Goal: Task Accomplishment & Management: Manage account settings

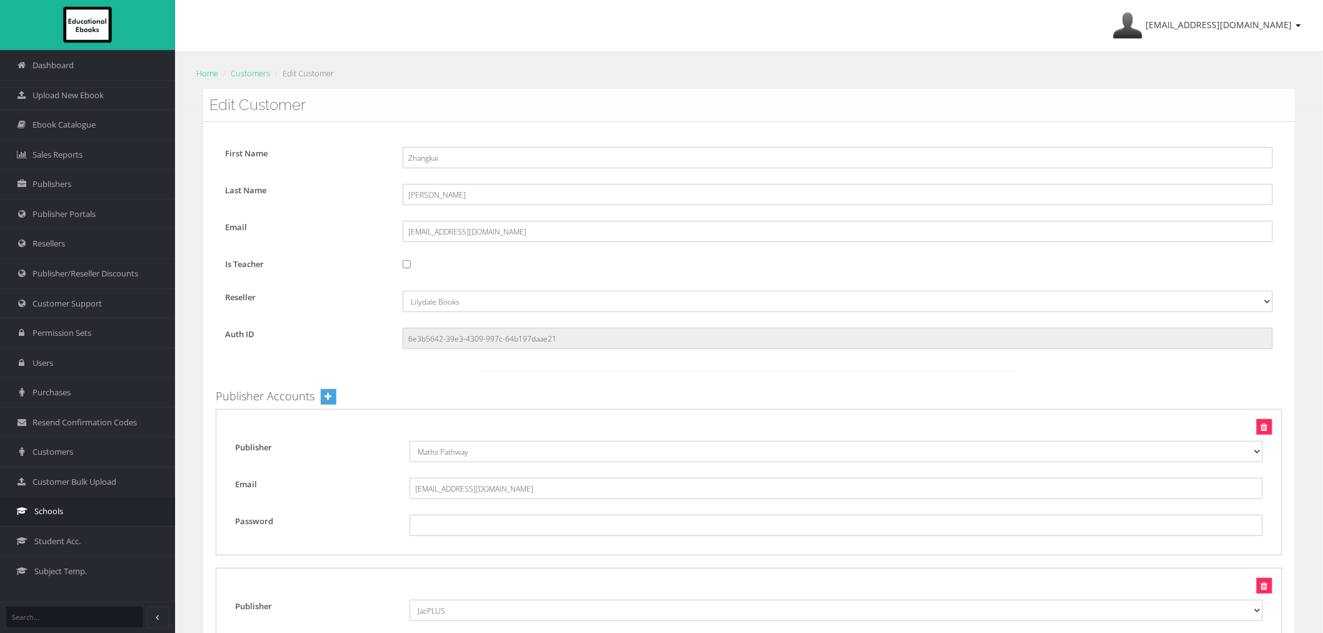
click at [83, 516] on link "Schools" at bounding box center [87, 511] width 175 height 30
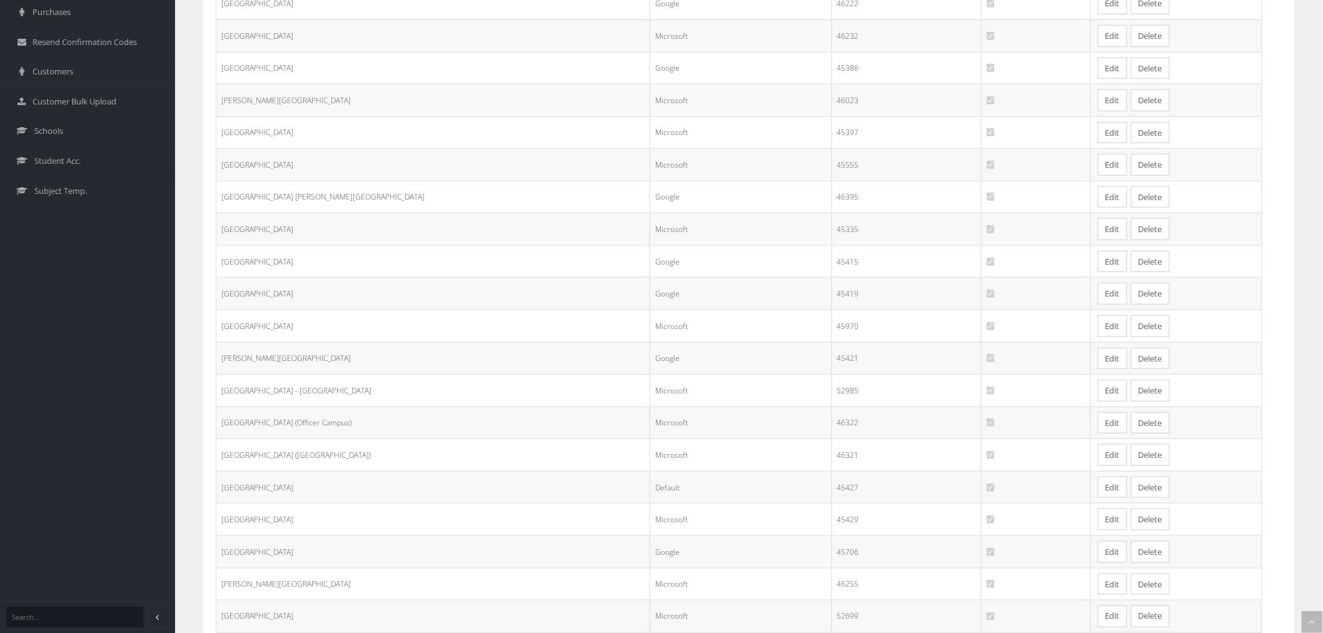
scroll to position [479, 0]
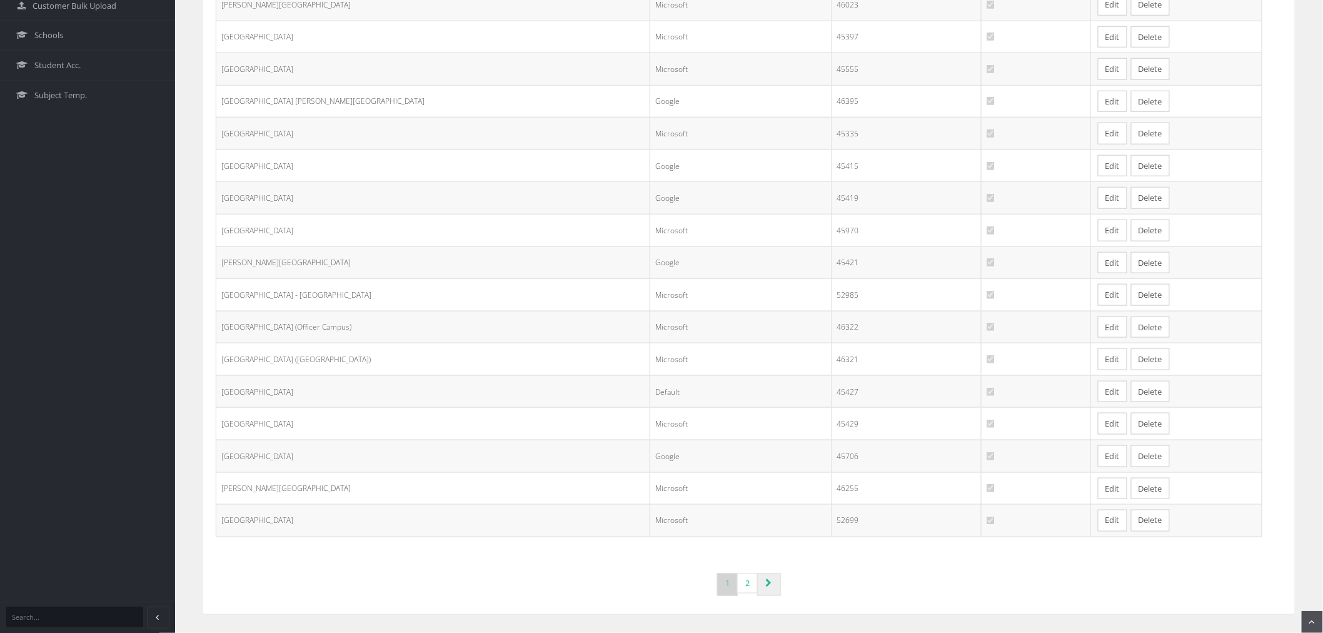
click at [765, 583] on icon "Page navigation" at bounding box center [768, 583] width 6 height 9
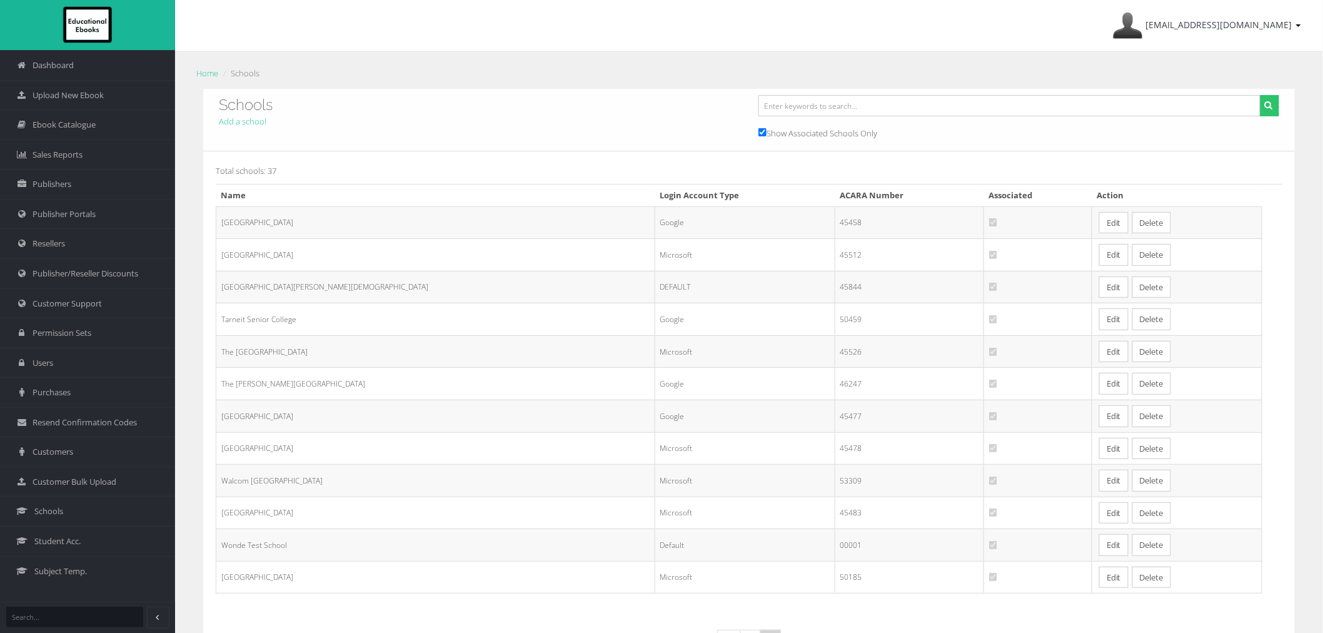
click at [1099, 321] on link "Edit" at bounding box center [1113, 319] width 29 height 22
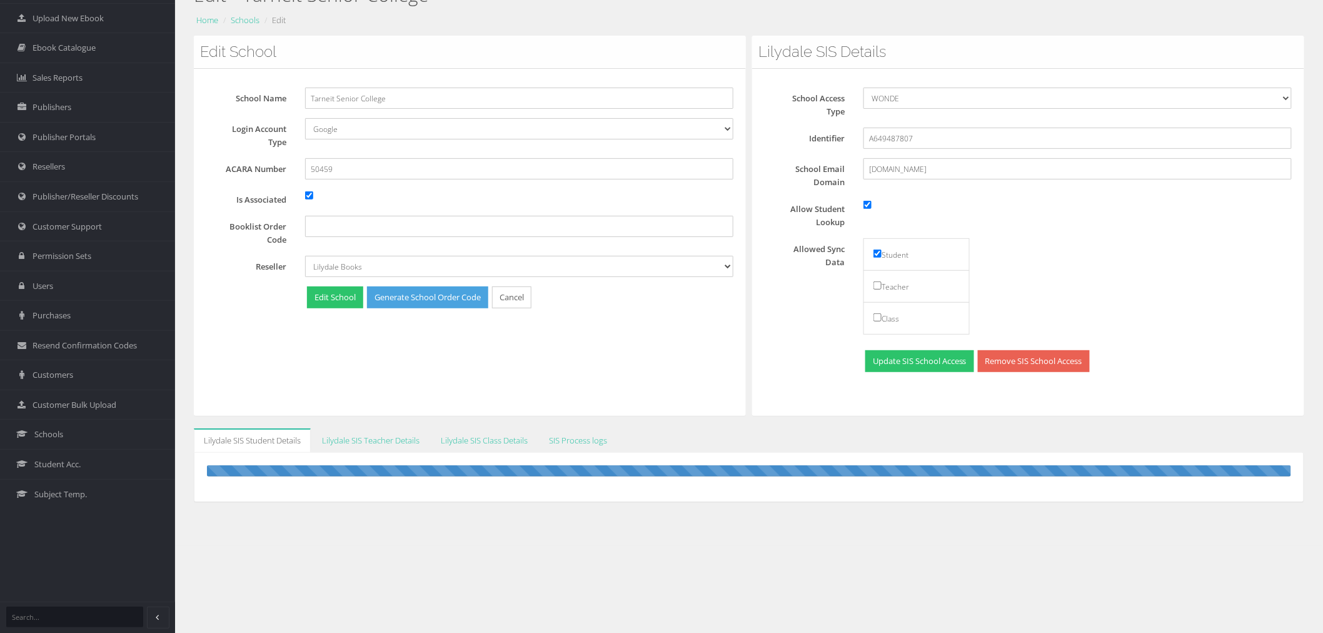
scroll to position [78, 0]
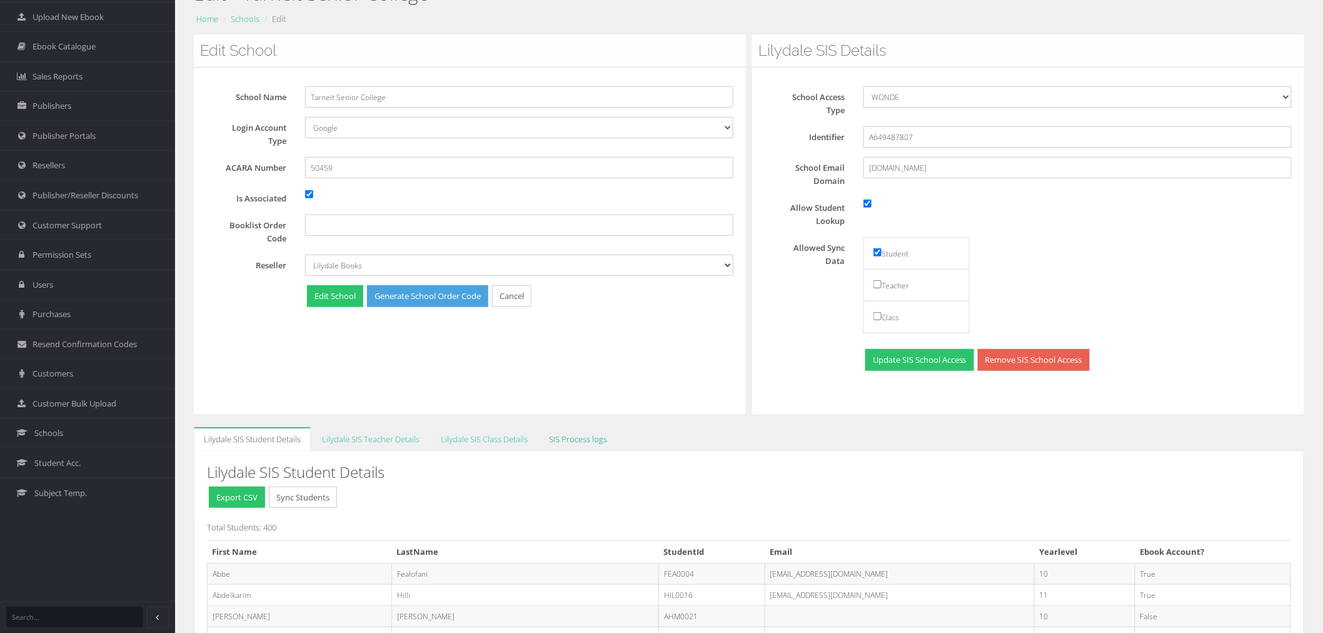
click at [588, 441] on link "SIS Process logs" at bounding box center [578, 439] width 78 height 24
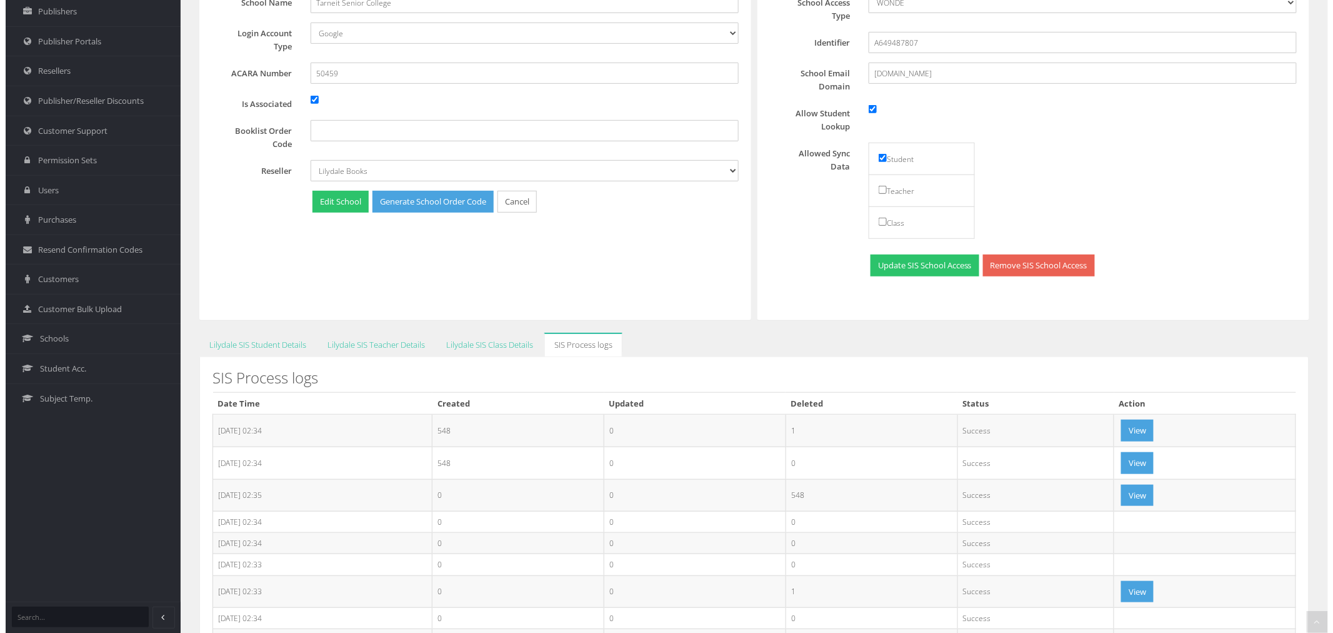
scroll to position [217, 0]
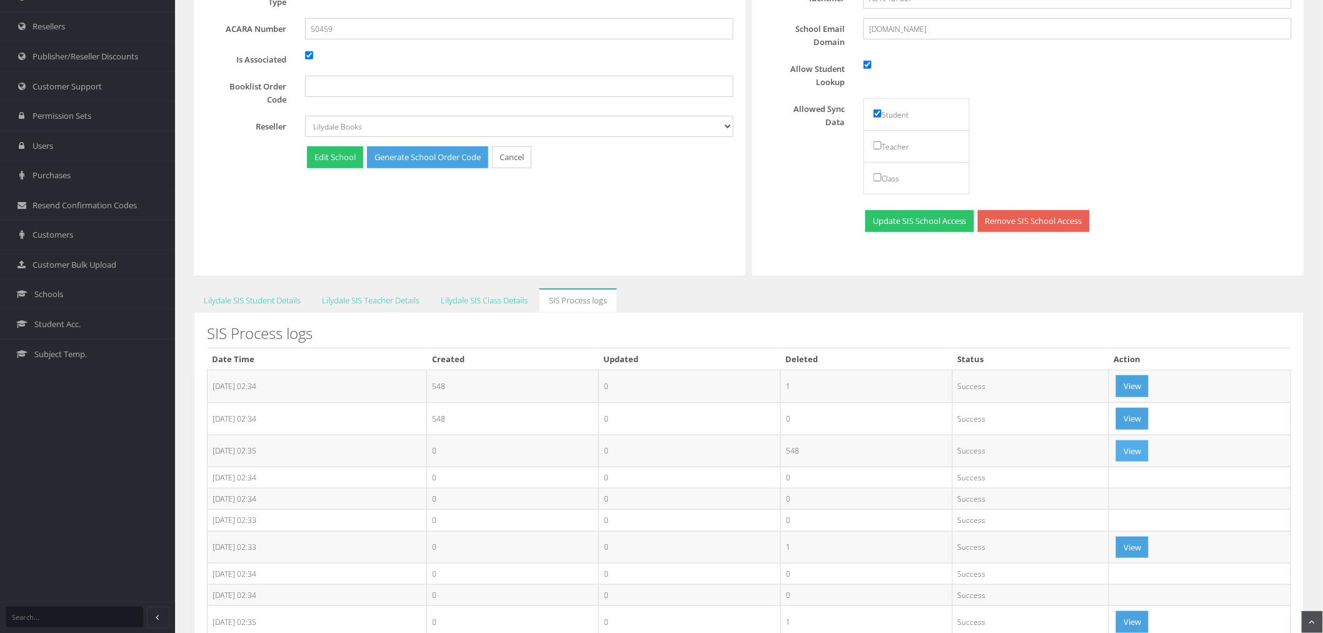
click at [1148, 451] on button "View" at bounding box center [1132, 451] width 33 height 22
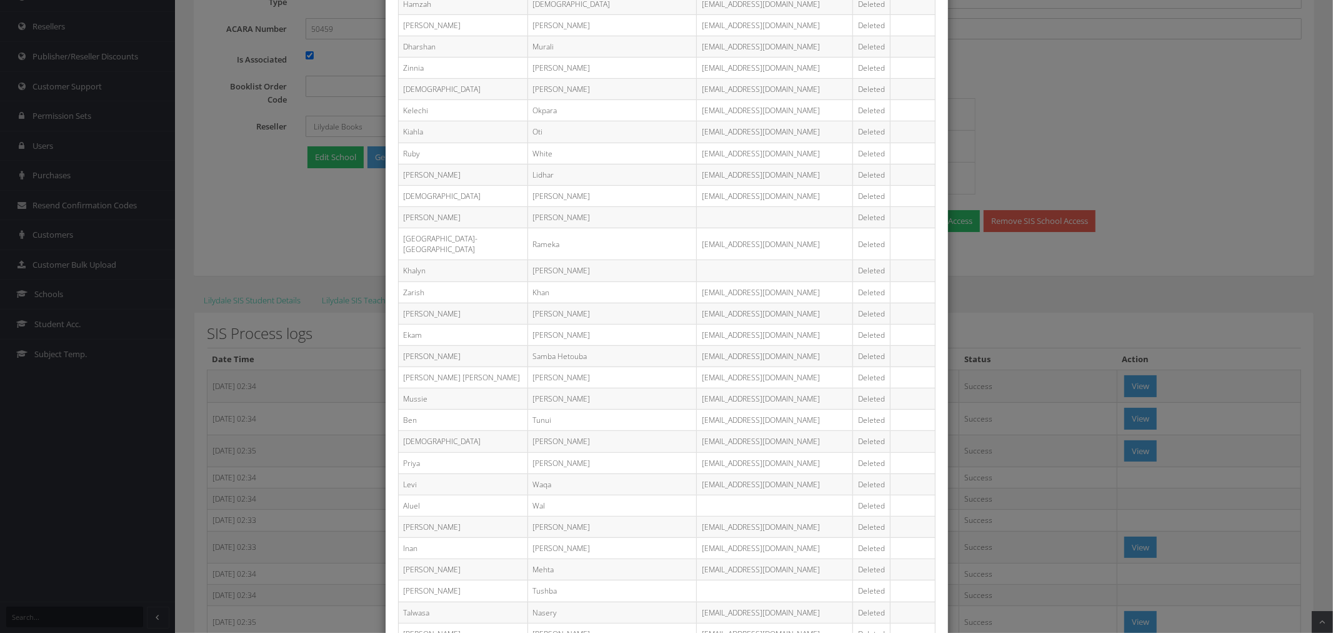
scroll to position [416, 0]
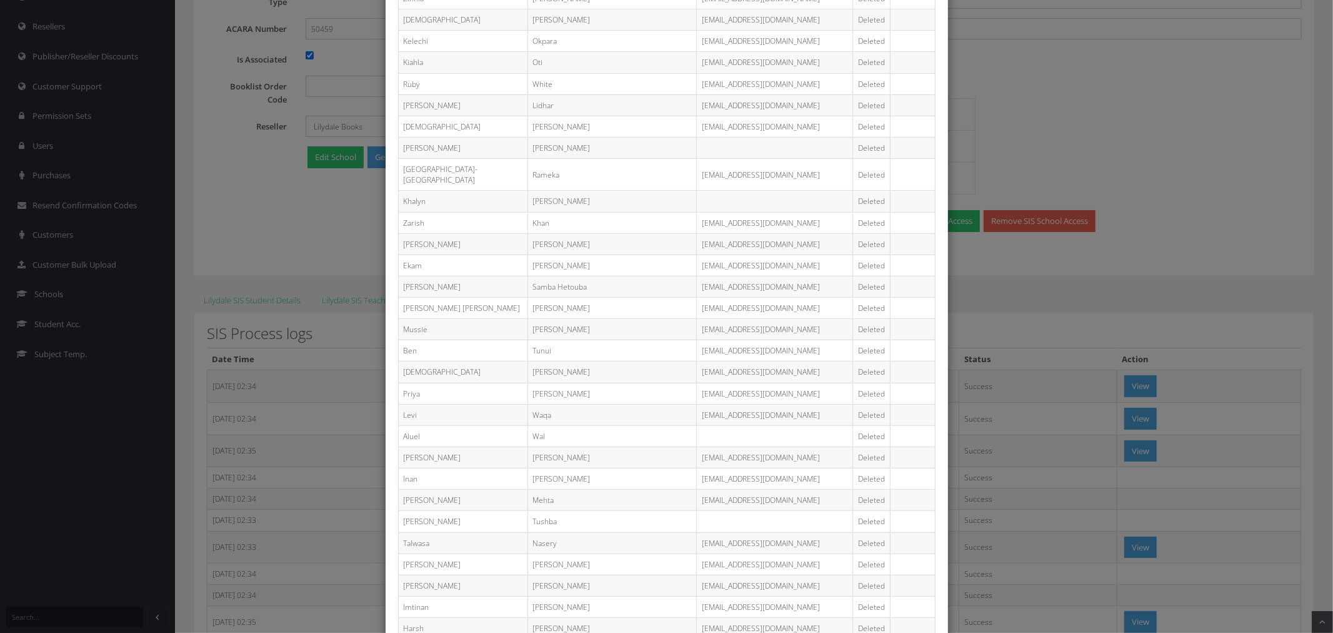
click at [1026, 327] on div "First Name Last Name Email Status Changes Vasu Vasu Deleted Andrea Lorenzo LOR0…" at bounding box center [666, 316] width 1333 height 633
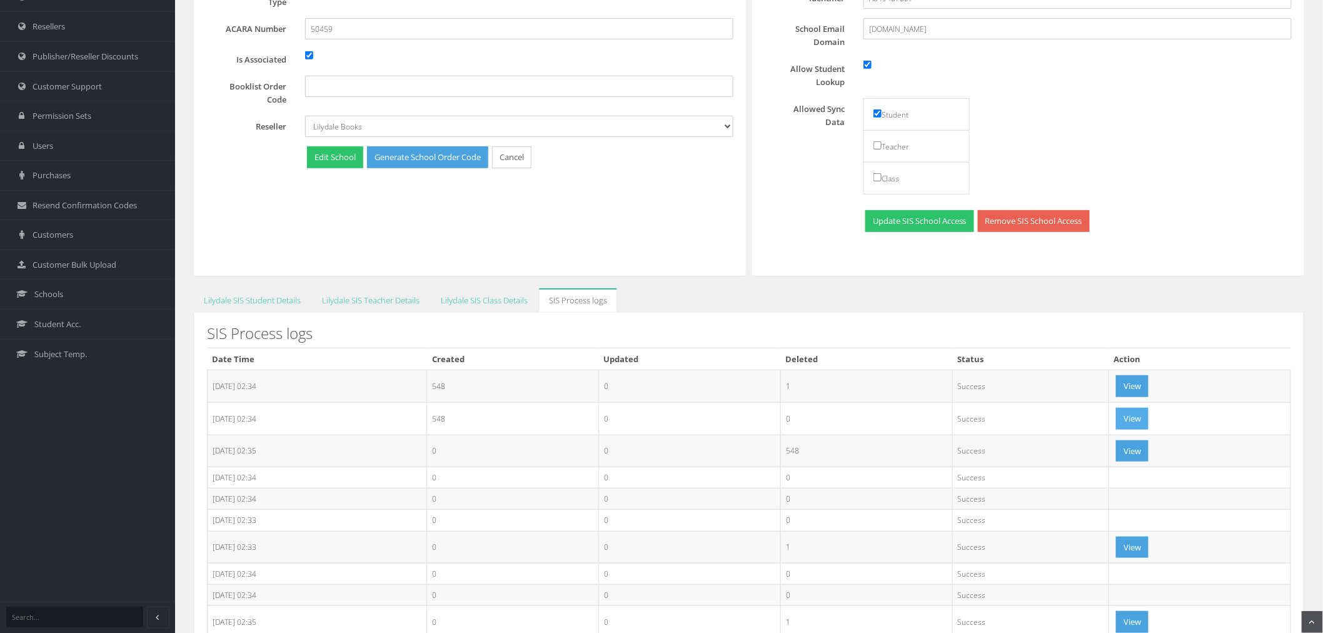
click at [1144, 413] on button "View" at bounding box center [1132, 419] width 33 height 22
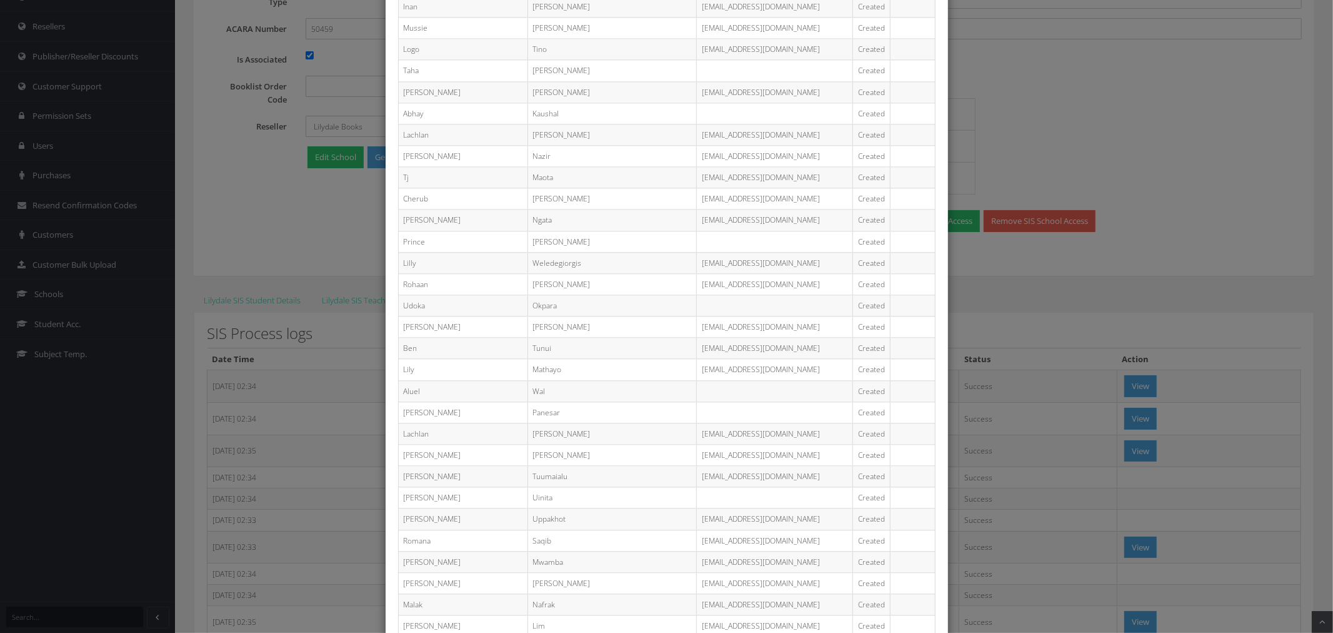
scroll to position [2430, 0]
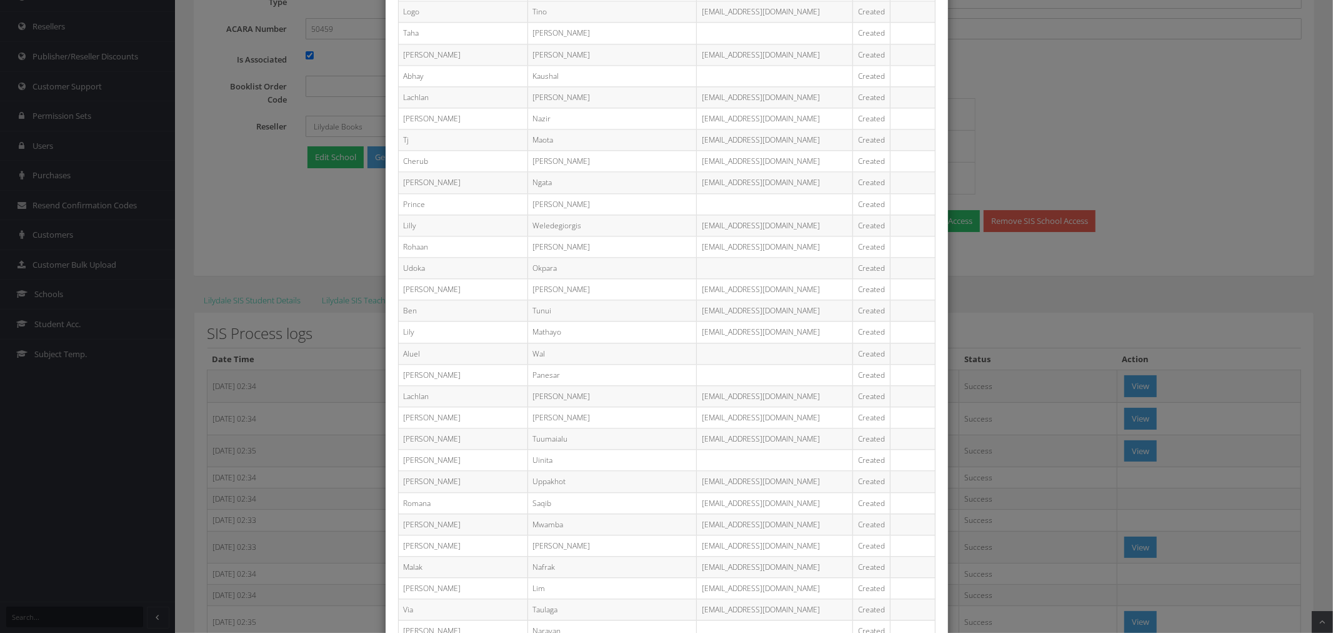
click at [996, 369] on div "First Name Last Name Email Status Changes Mike Ohanekwu OHA0006@tarneitsc.vic.e…" at bounding box center [666, 316] width 1333 height 633
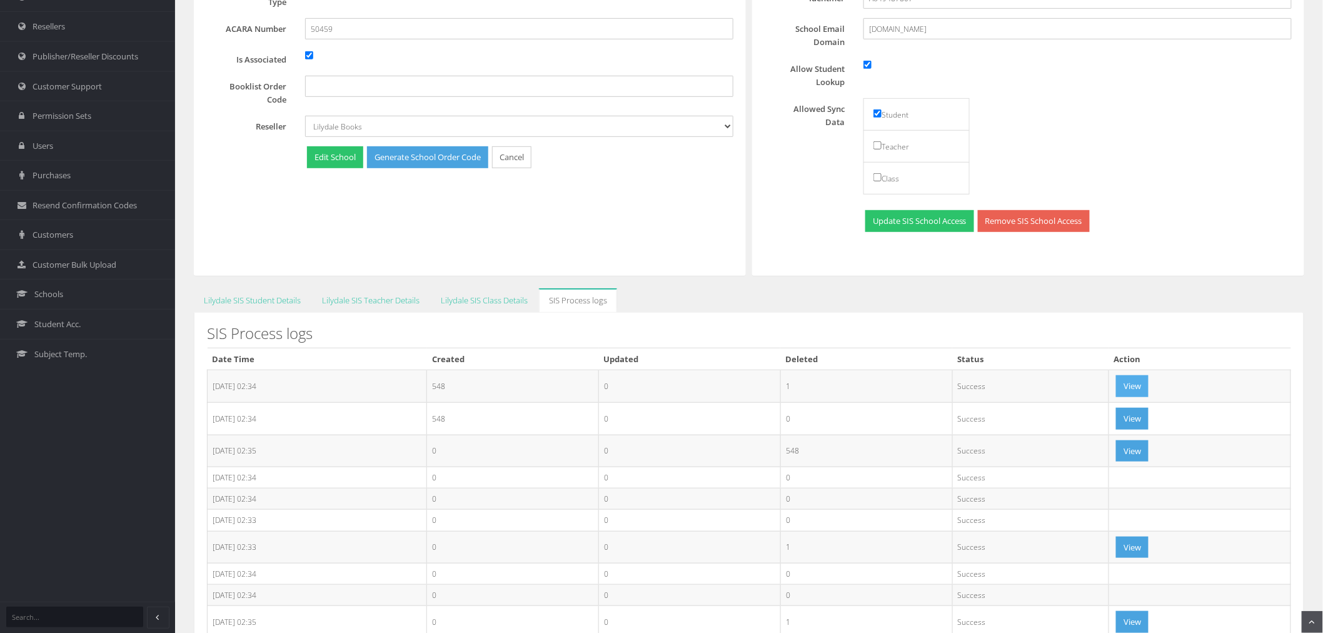
click at [1133, 383] on button "View" at bounding box center [1132, 386] width 33 height 22
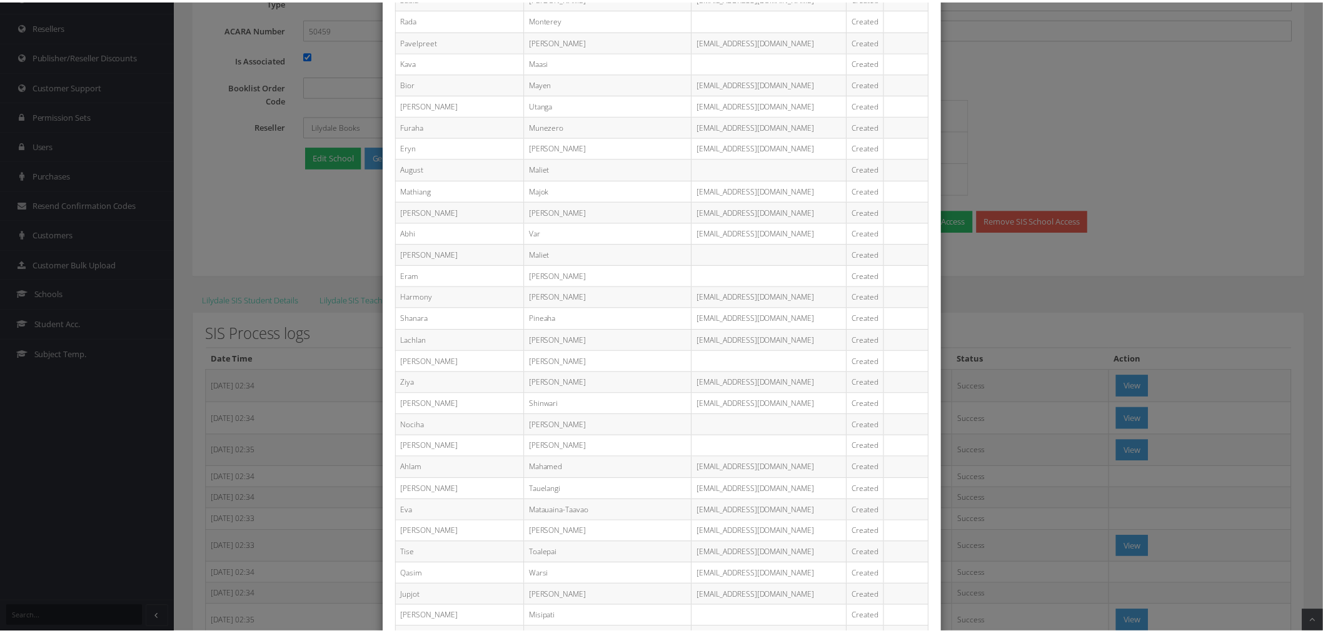
scroll to position [11183, 0]
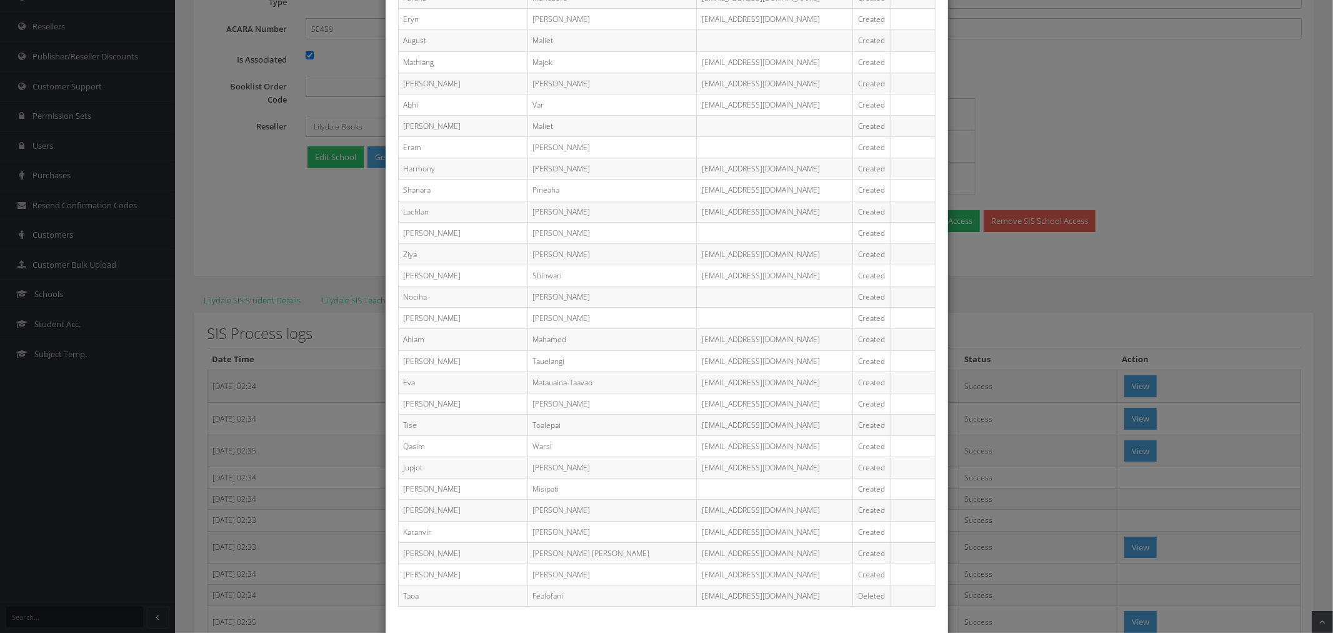
click at [1011, 497] on div "First Name Last Name Email Status Changes Selynne Paleti PAL0018@tarneitsc.vic.…" at bounding box center [666, 316] width 1333 height 633
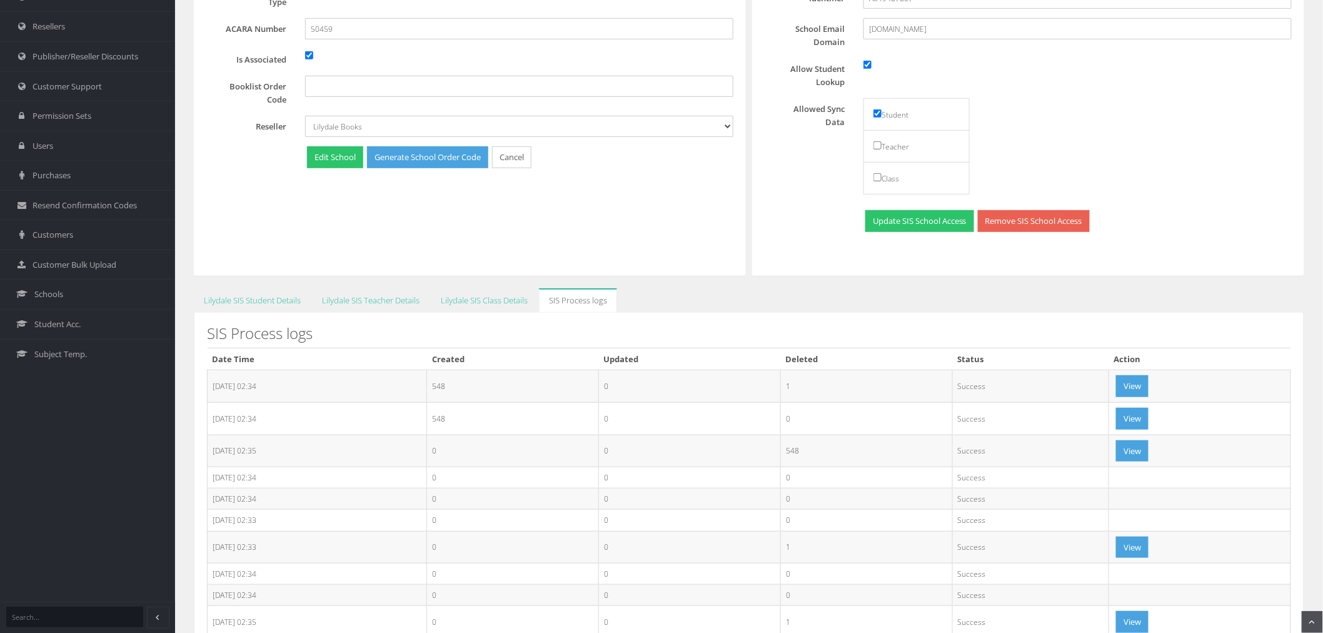
scroll to position [0, 0]
click at [261, 291] on link "Lilydale SIS Student Details" at bounding box center [252, 300] width 117 height 24
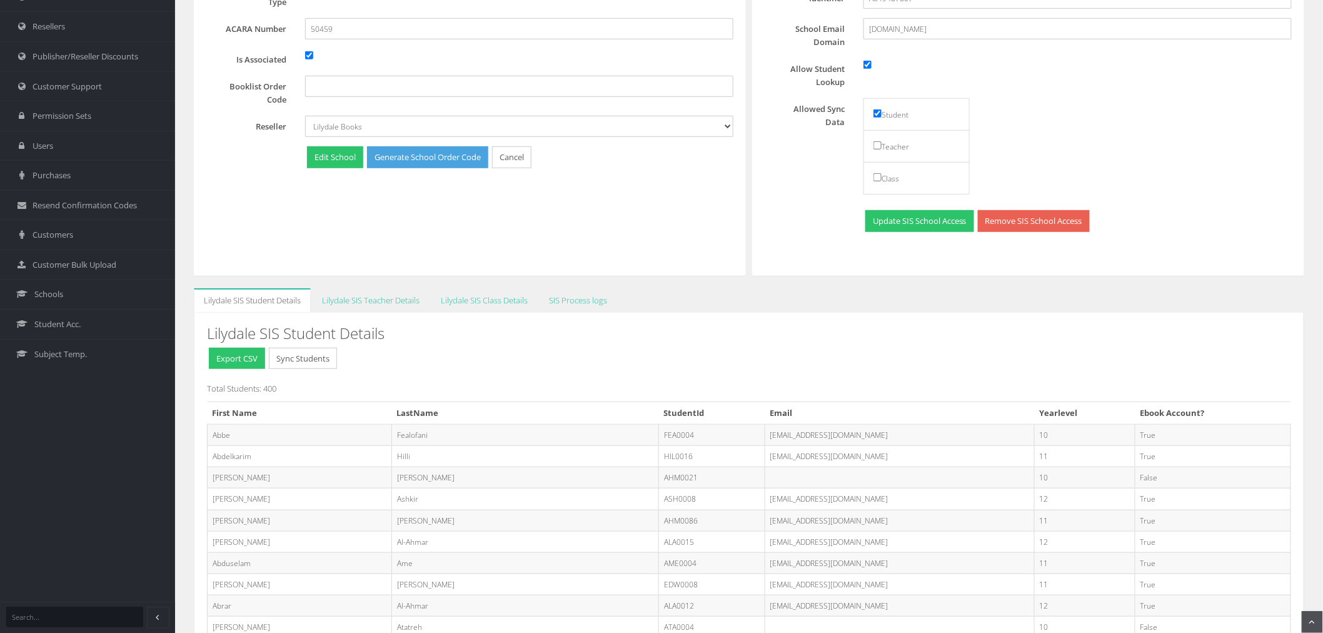
click at [659, 436] on td "FEA0004" at bounding box center [712, 434] width 106 height 21
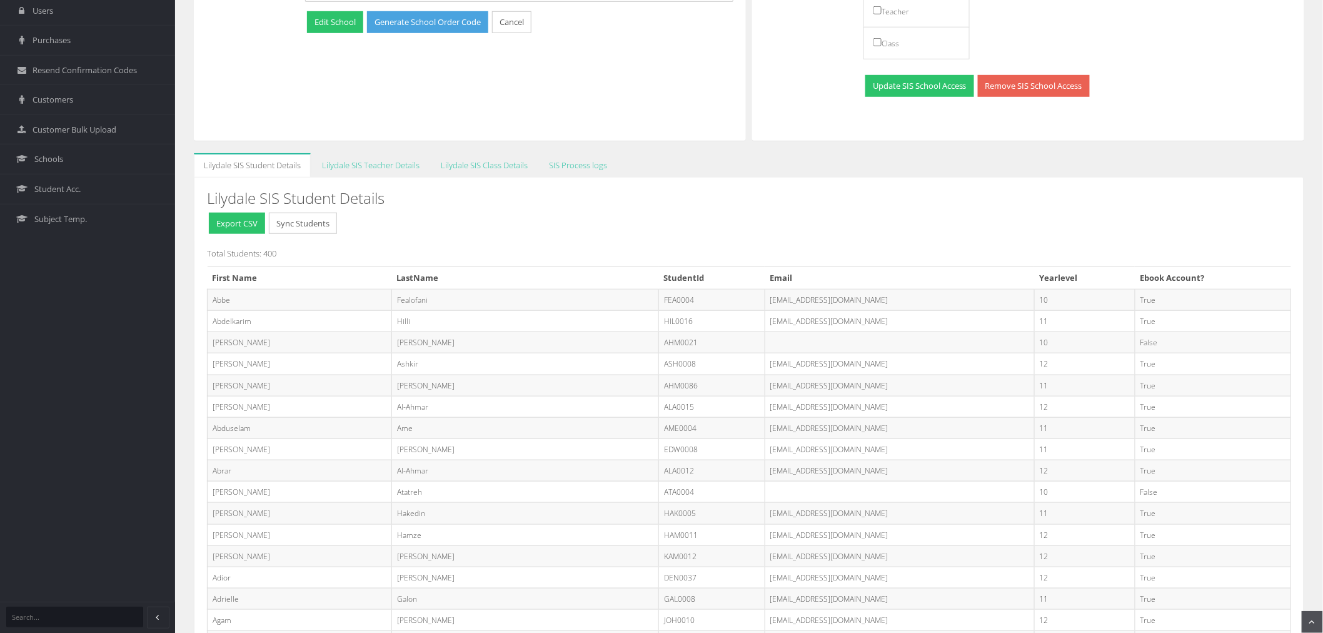
scroll to position [356, 0]
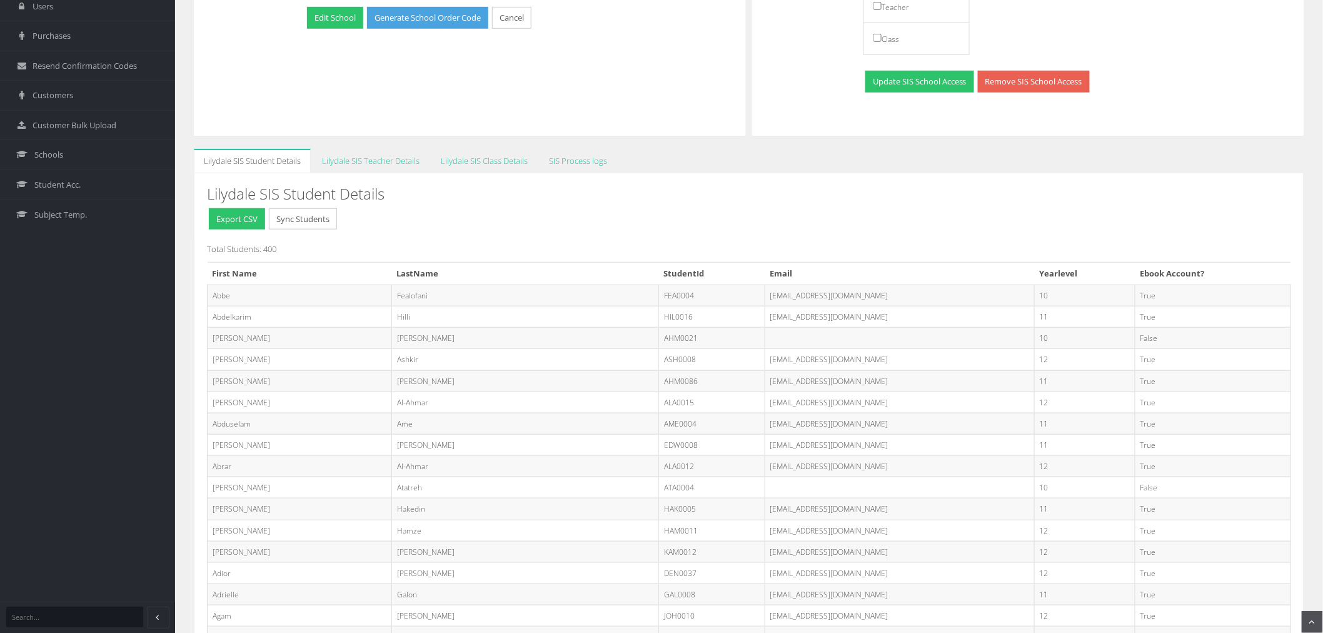
click at [283, 217] on button "Sync Students" at bounding box center [303, 219] width 68 height 22
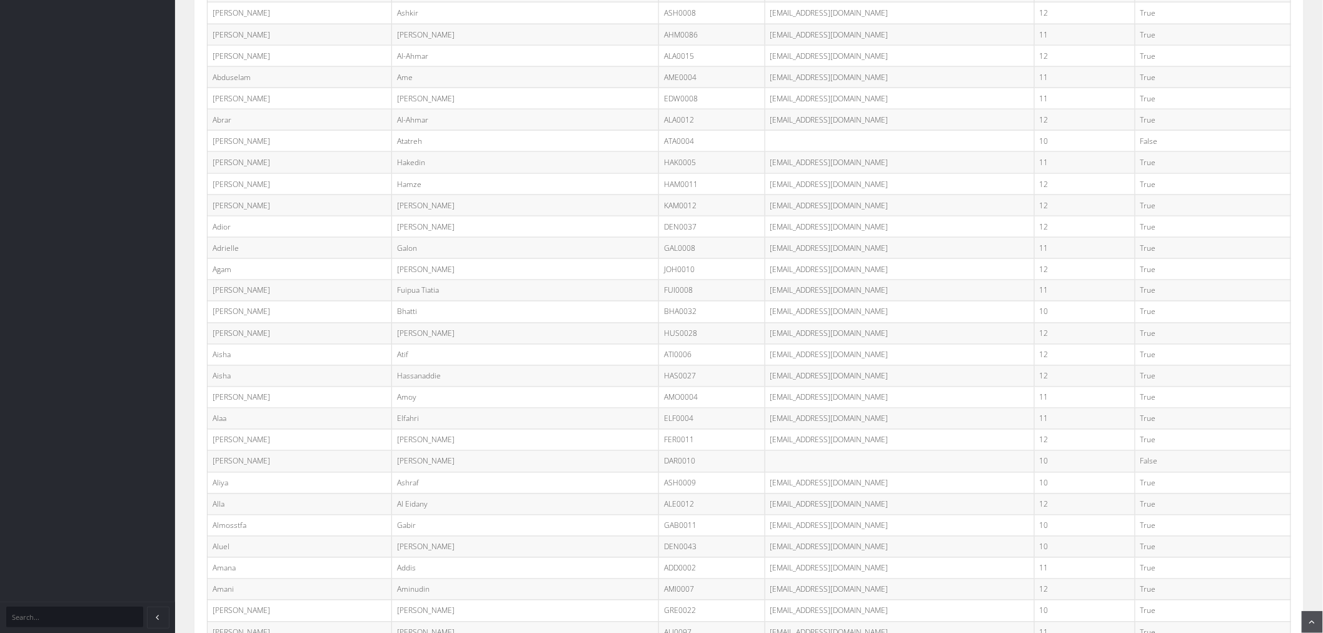
scroll to position [703, 0]
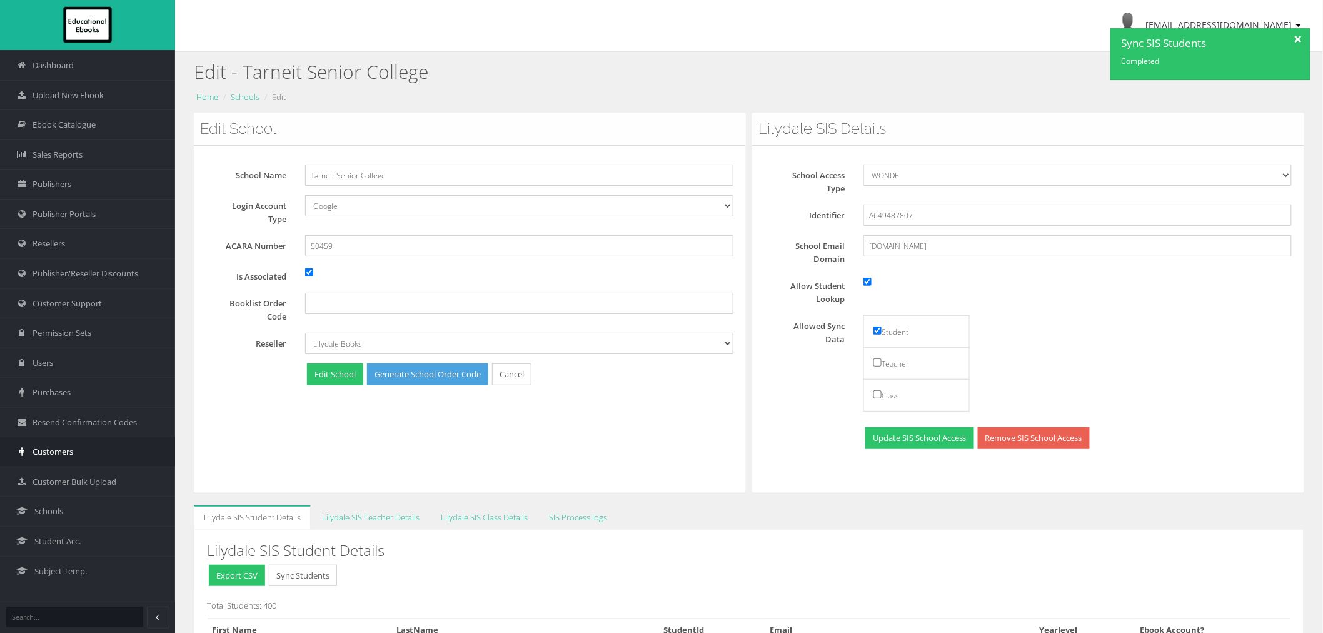
click at [52, 459] on link "Customers" at bounding box center [87, 451] width 175 height 30
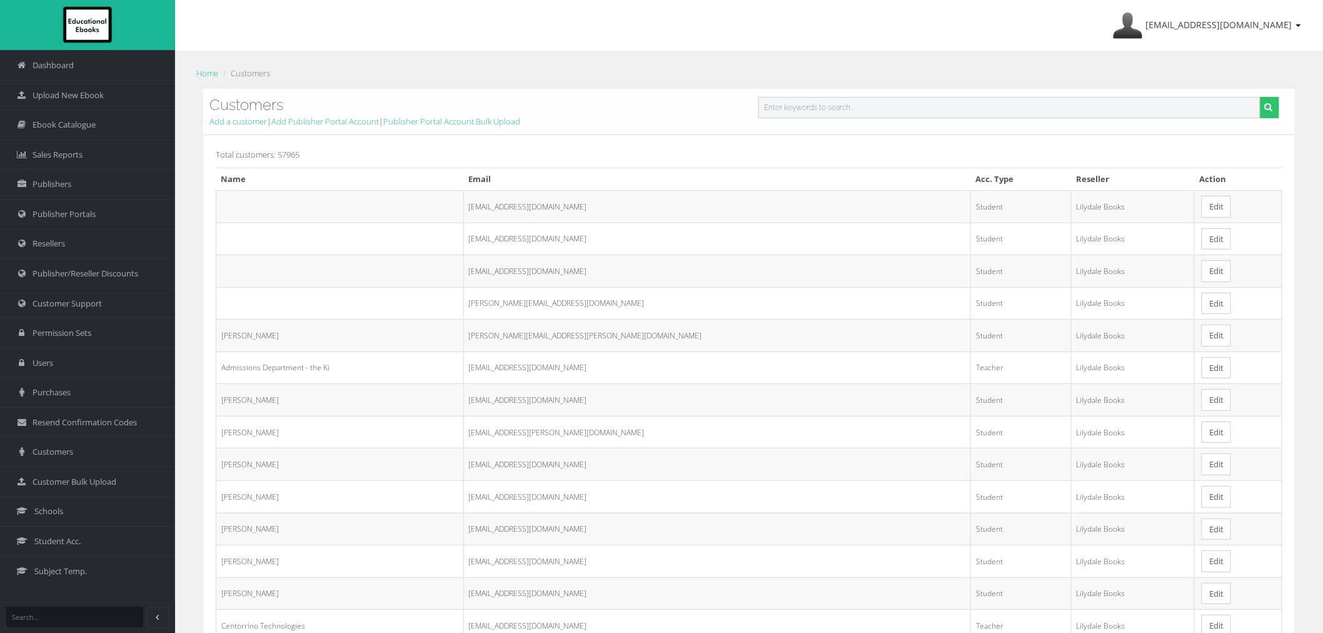
click at [811, 103] on input "text" at bounding box center [1009, 107] width 502 height 21
paste input "[PERSON_NAME]"
type input "[PERSON_NAME]"
click at [1260, 97] on button "submit" at bounding box center [1269, 107] width 19 height 21
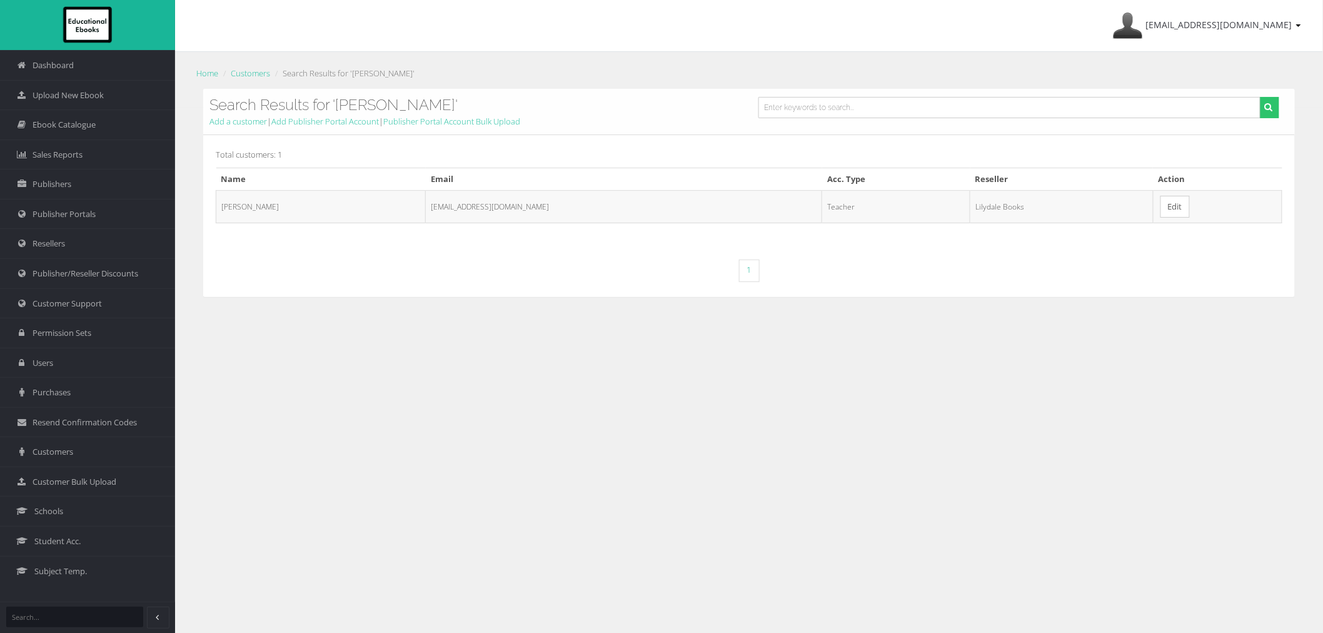
click at [1173, 215] on link "Edit" at bounding box center [1174, 207] width 29 height 22
click at [786, 109] on input "text" at bounding box center [1009, 107] width 502 height 21
paste input "[PERSON_NAME]"
drag, startPoint x: 780, startPoint y: 103, endPoint x: 810, endPoint y: 104, distance: 30.0
click at [810, 104] on input "[PERSON_NAME]" at bounding box center [1009, 107] width 502 height 21
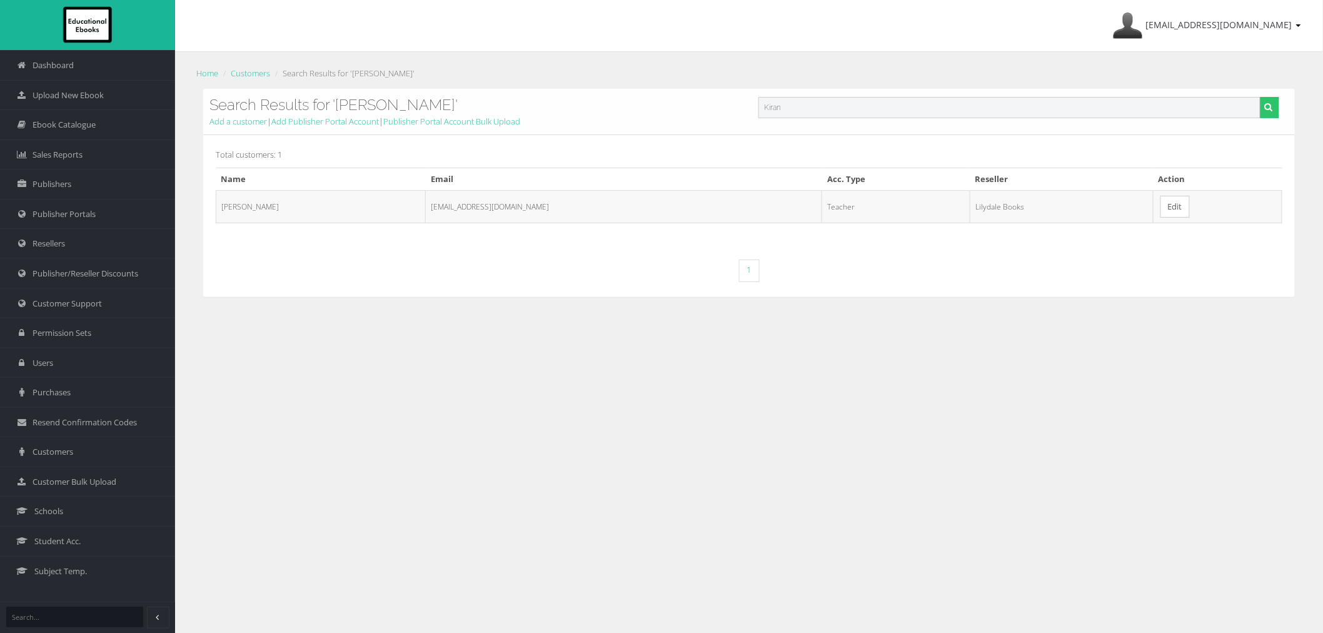
type input "Kiran"
click at [1260, 97] on button "submit" at bounding box center [1269, 107] width 19 height 21
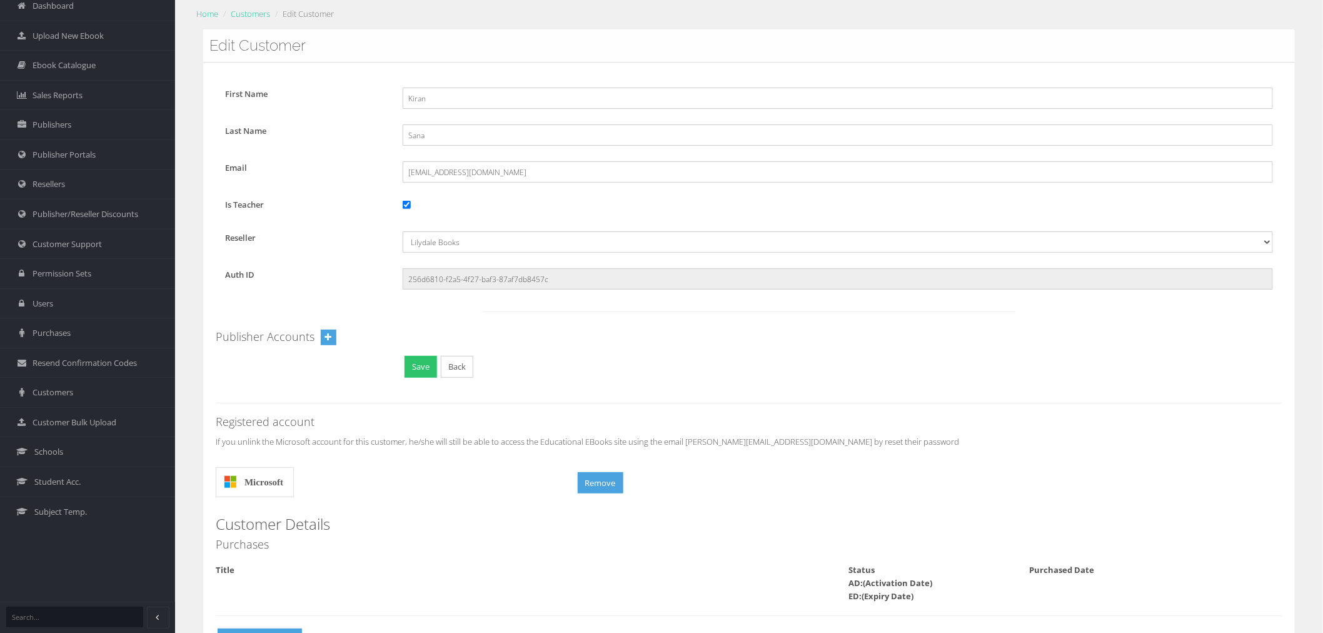
scroll to position [121, 0]
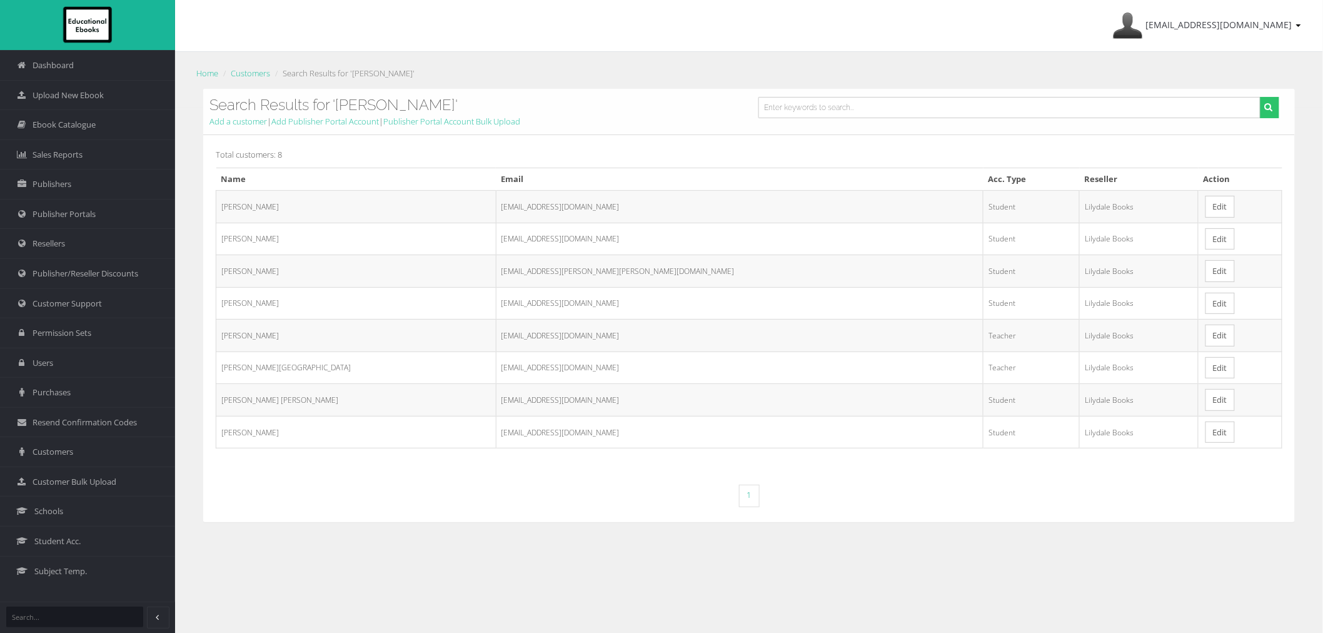
click at [1205, 371] on link "Edit" at bounding box center [1219, 368] width 29 height 22
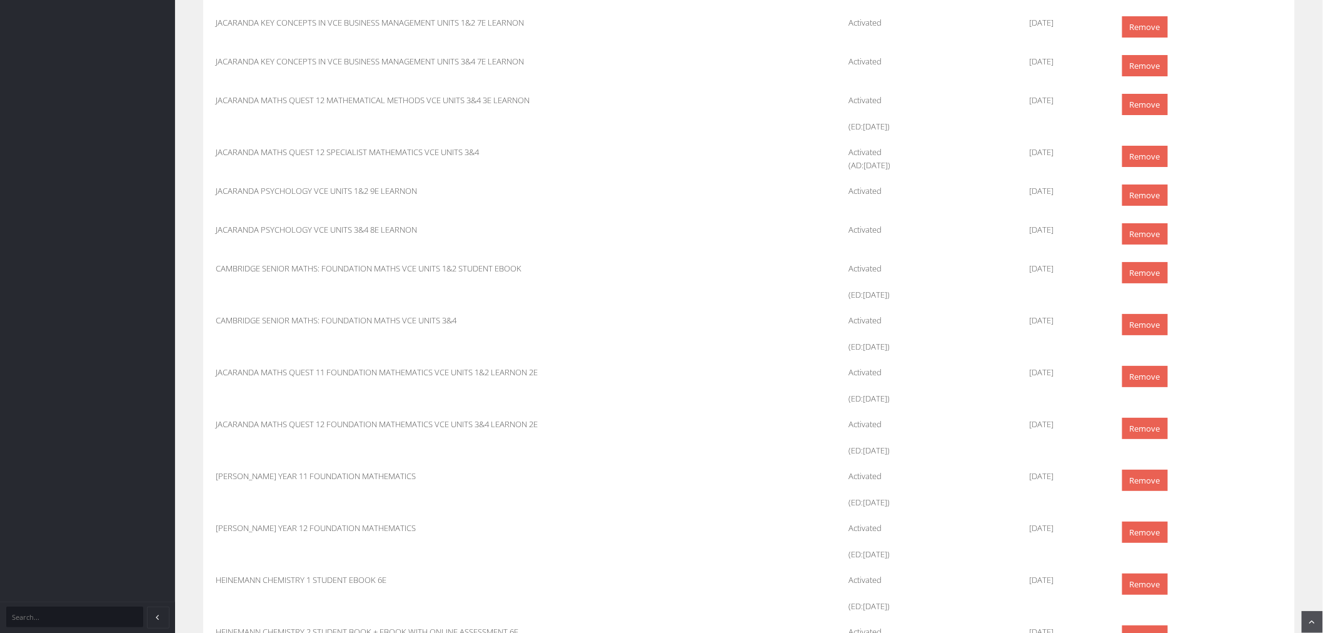
scroll to position [1893, 0]
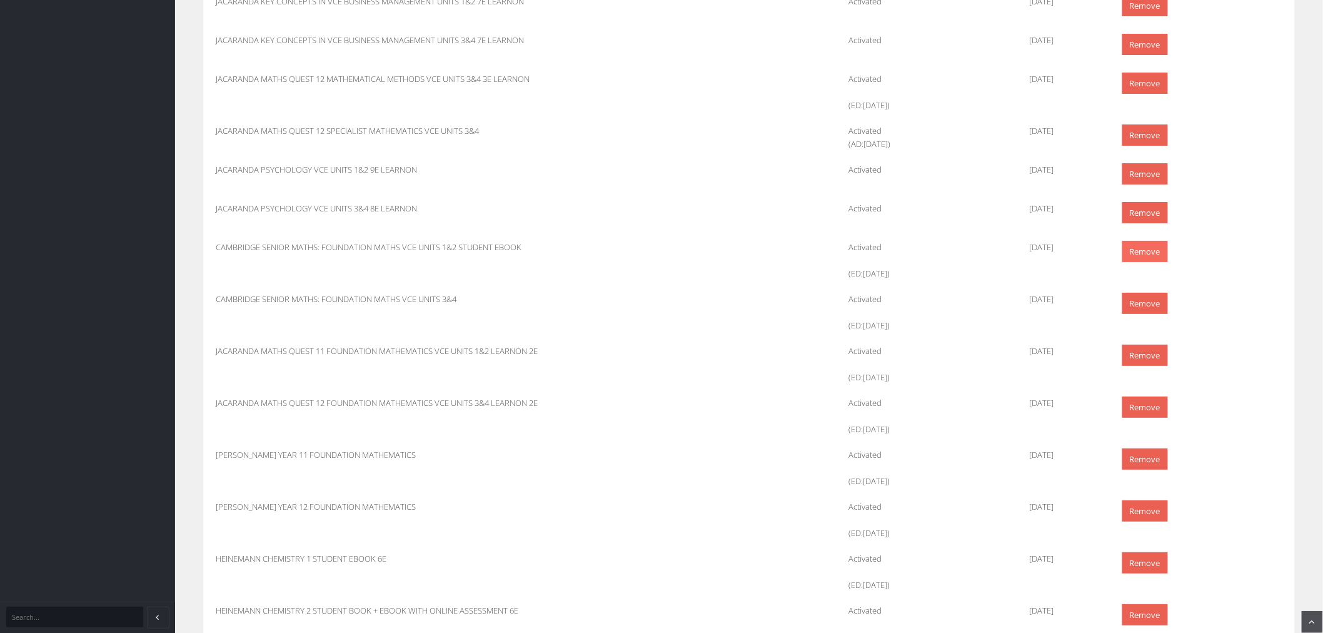
click at [1136, 248] on link "Remove" at bounding box center [1145, 252] width 46 height 22
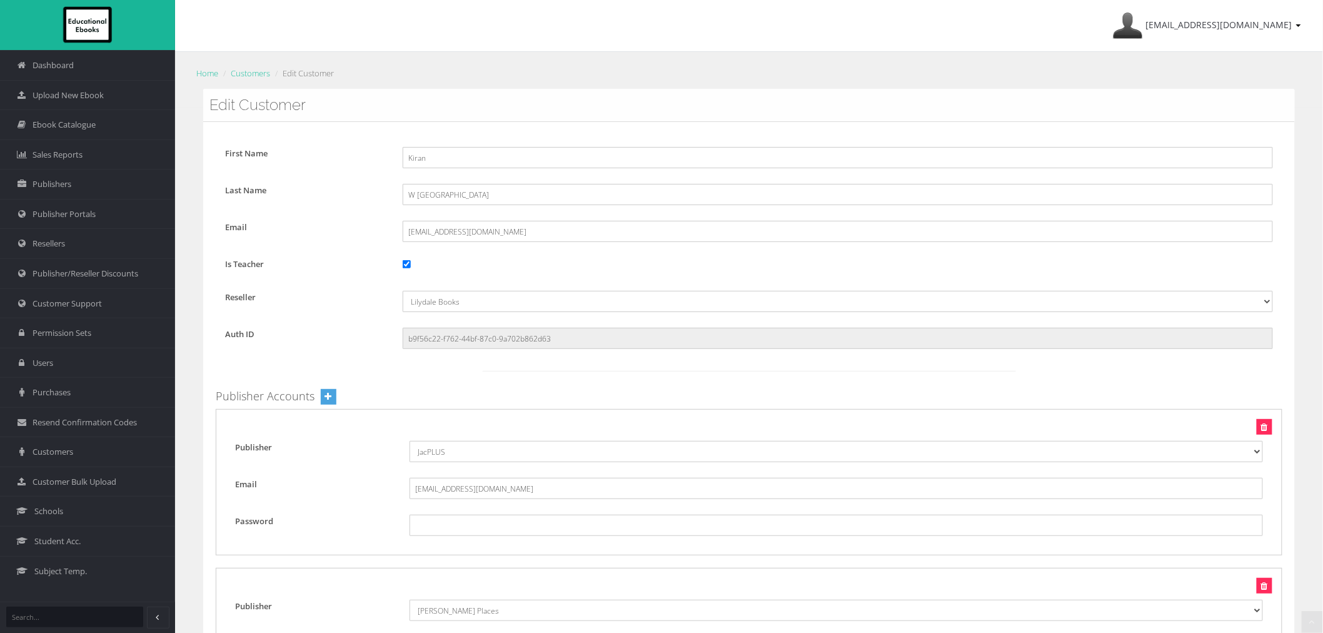
scroll to position [1823, 0]
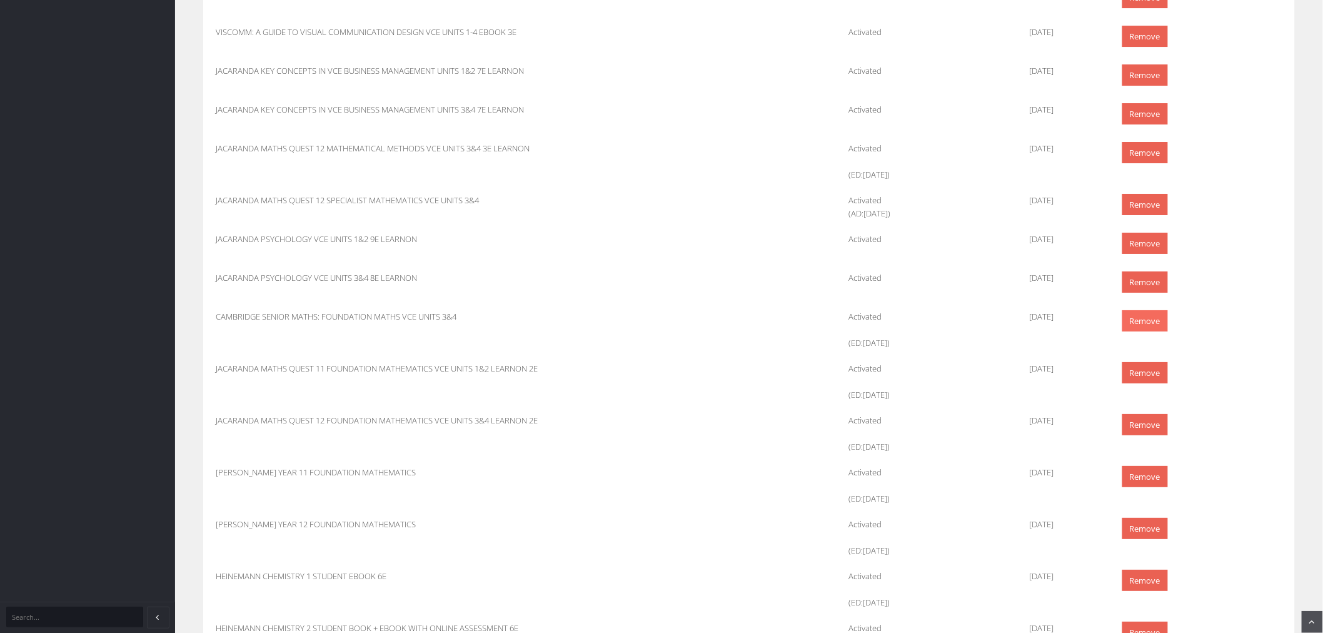
click at [1139, 321] on link "Remove" at bounding box center [1145, 321] width 46 height 22
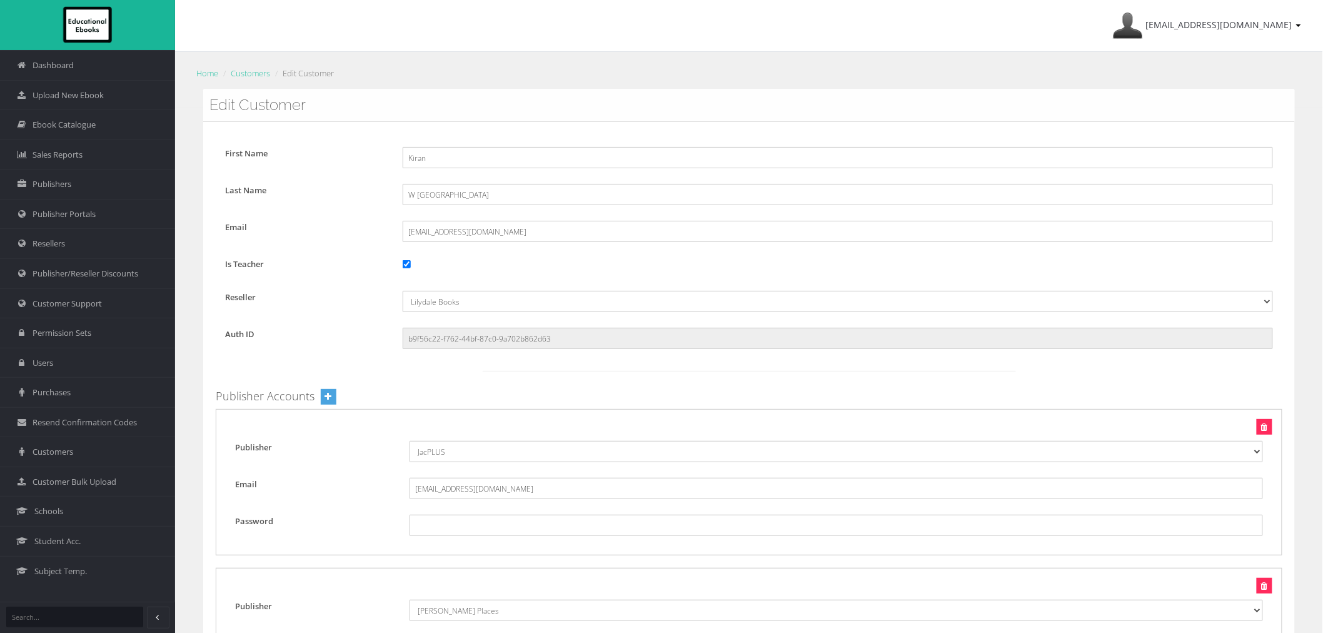
scroll to position [1823, 0]
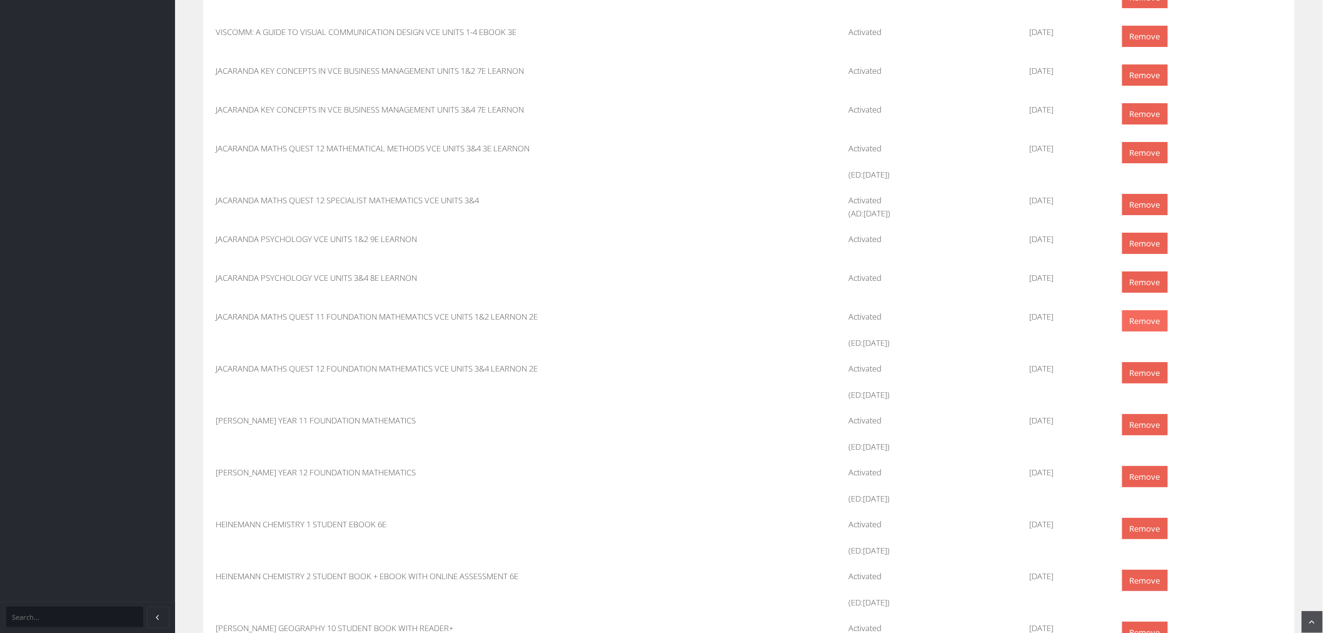
click at [1130, 321] on link "Remove" at bounding box center [1145, 321] width 46 height 22
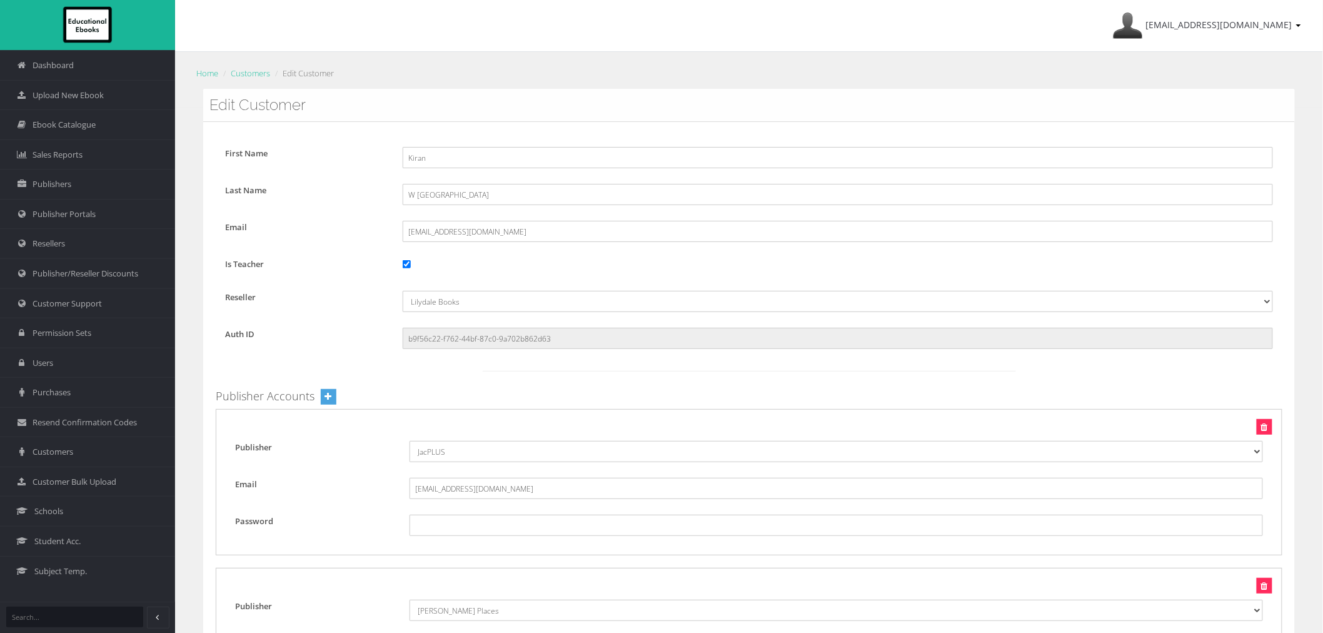
scroll to position [1823, 0]
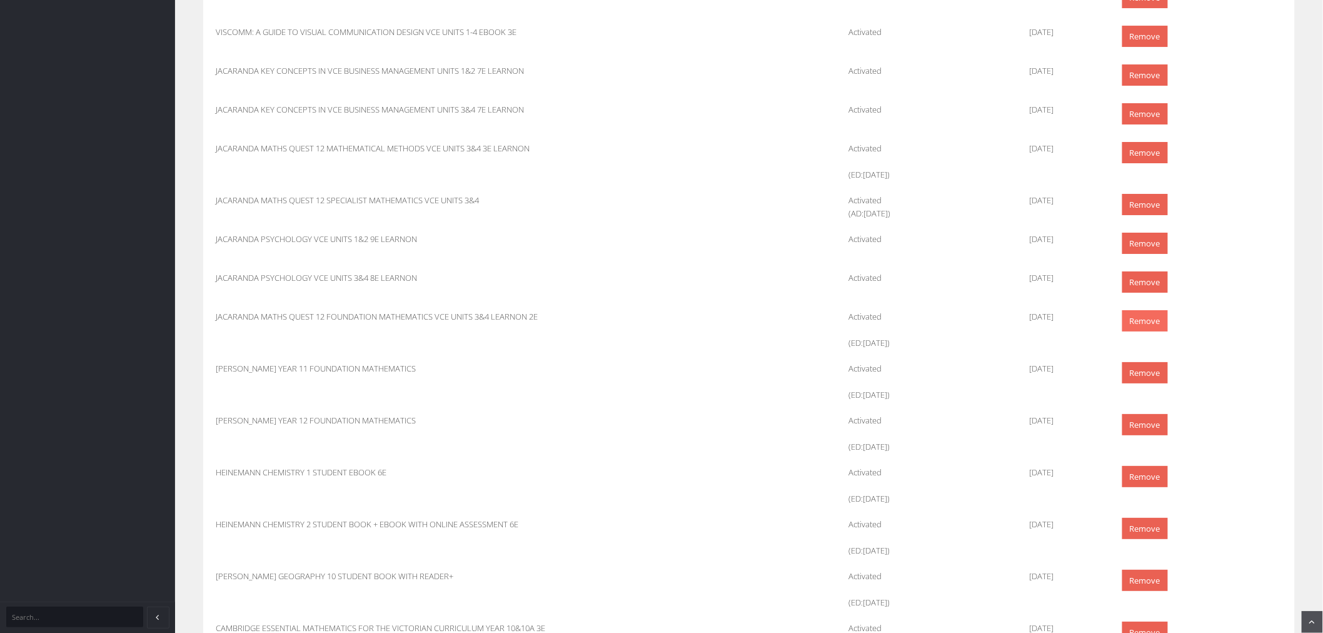
click at [1144, 326] on link "Remove" at bounding box center [1145, 321] width 46 height 22
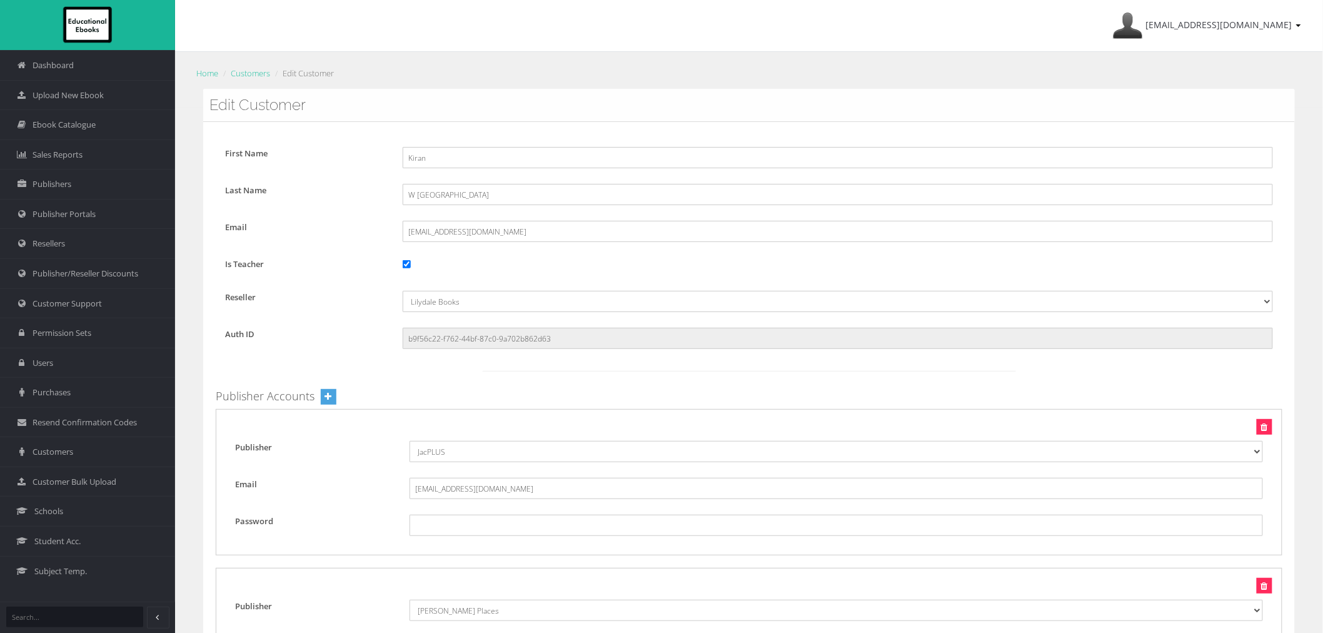
scroll to position [1823, 0]
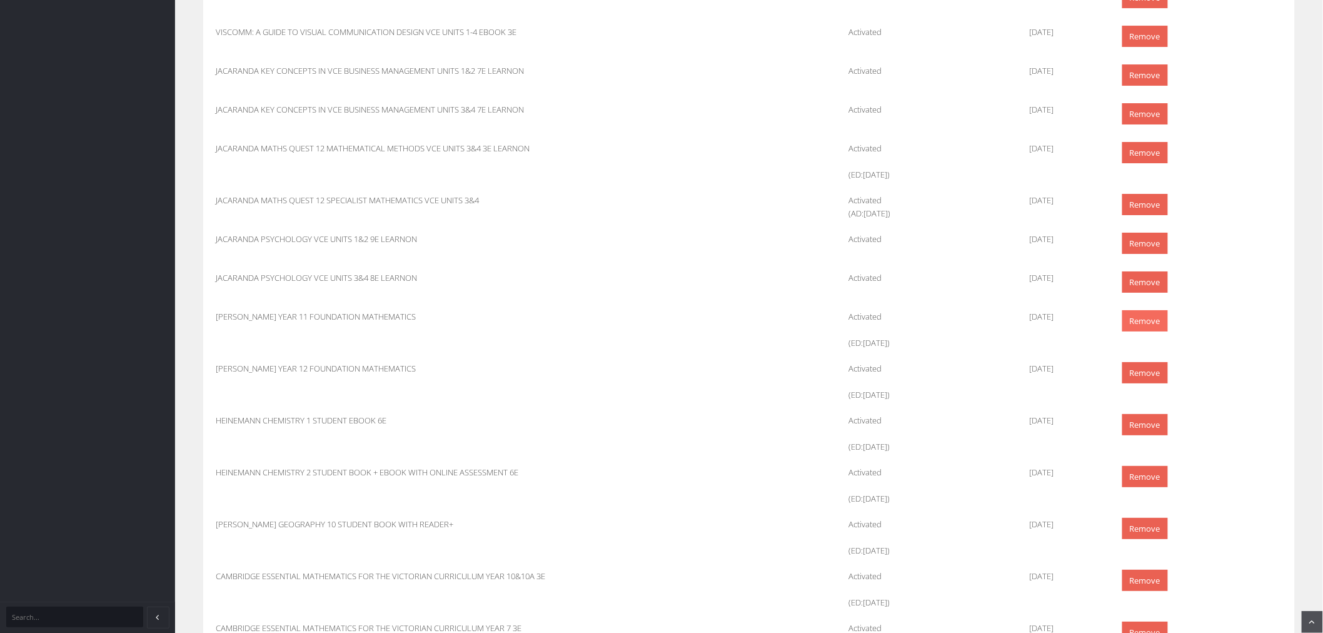
click at [1131, 323] on link "Remove" at bounding box center [1145, 321] width 46 height 22
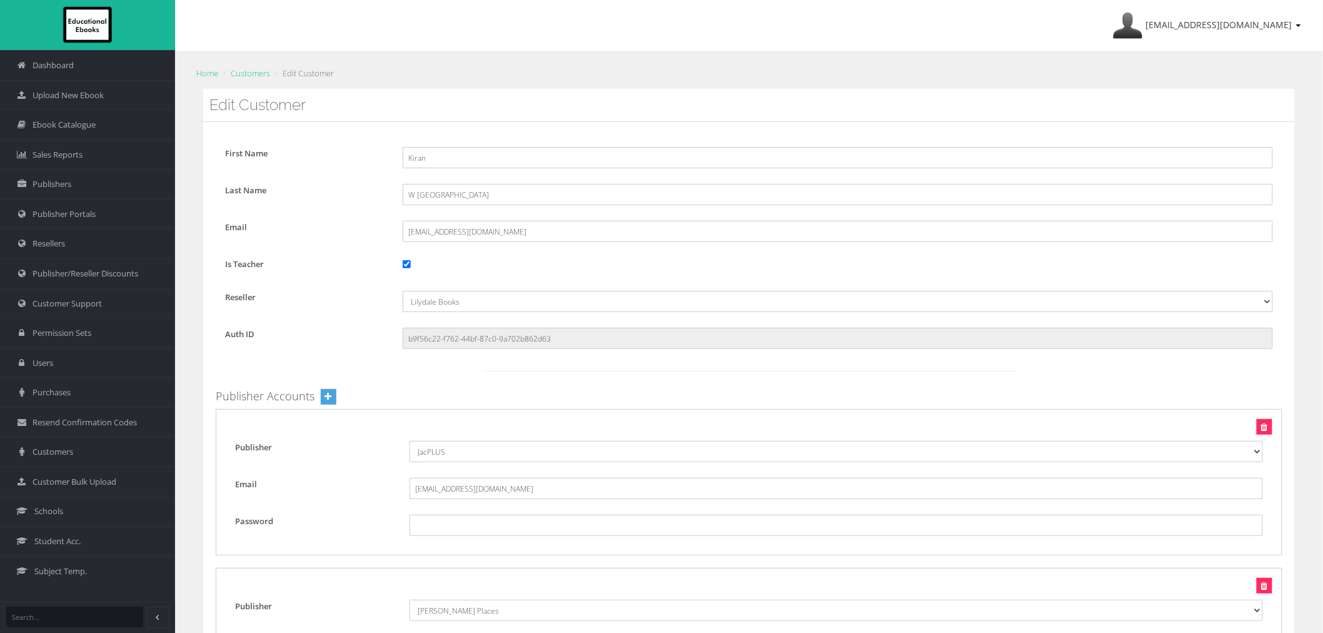
scroll to position [1823, 0]
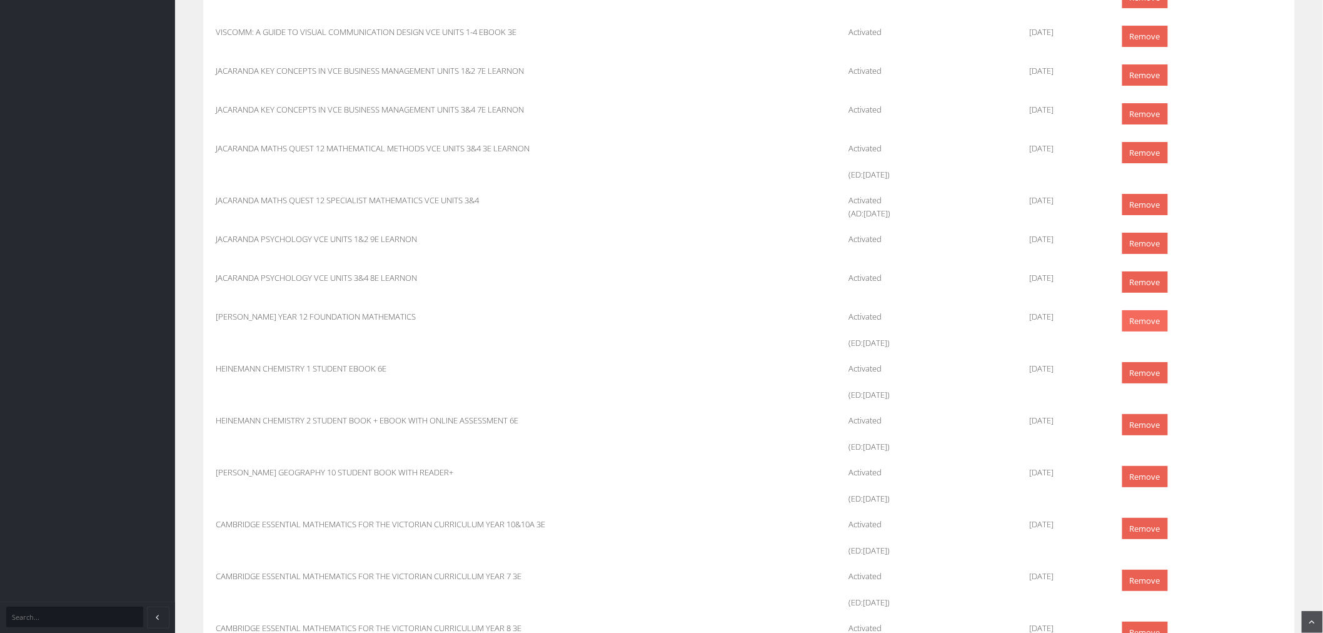
click at [1125, 324] on link "Remove" at bounding box center [1145, 321] width 46 height 22
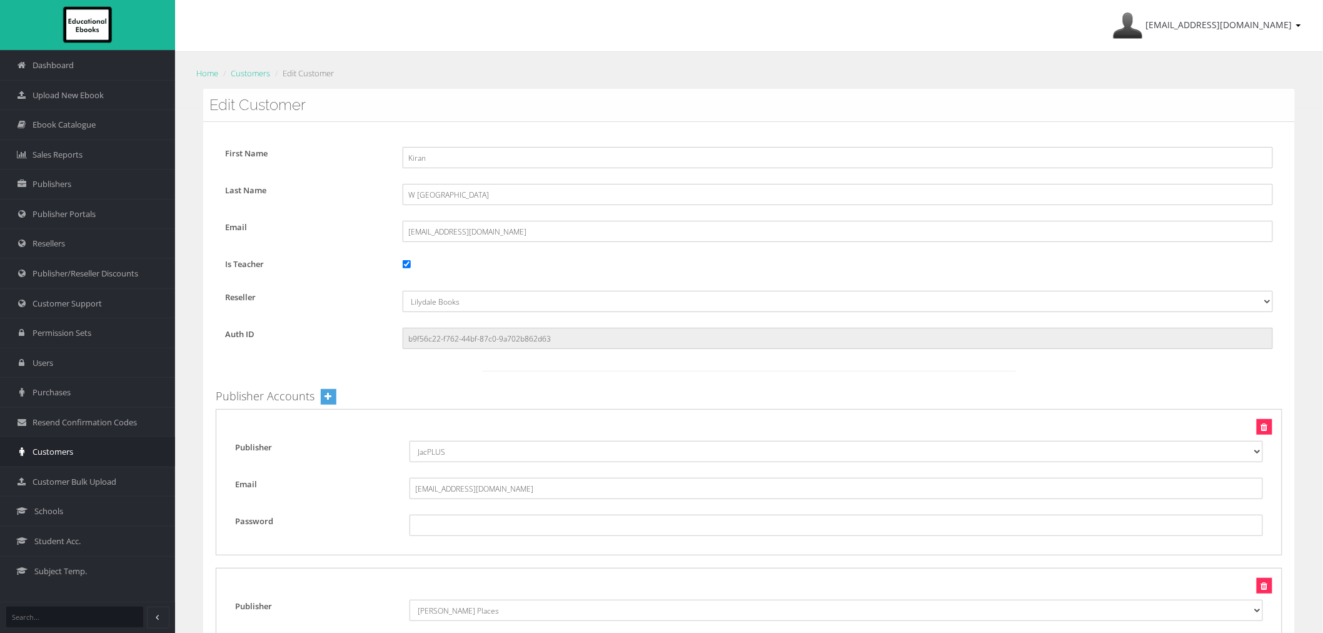
click at [73, 459] on link "Customers" at bounding box center [87, 451] width 175 height 30
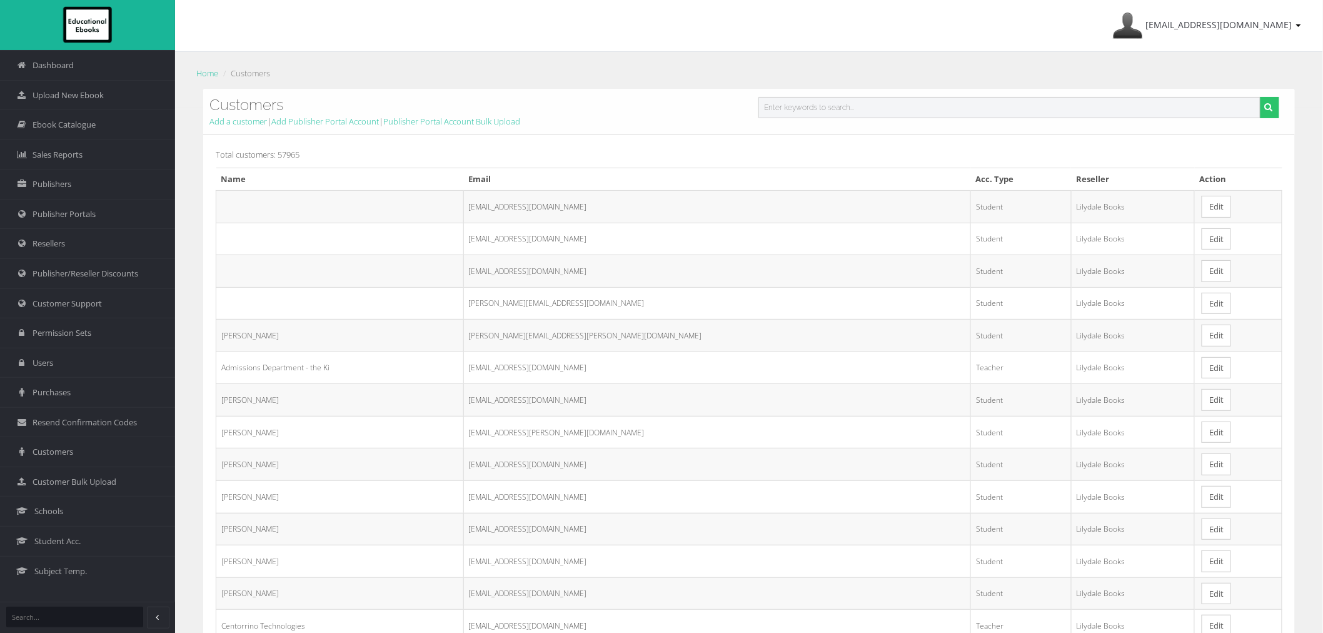
click at [890, 97] on input "text" at bounding box center [1009, 107] width 502 height 21
paste input "Kathryn Martin"
type input "Kathryn Martin"
click at [1260, 97] on button "submit" at bounding box center [1269, 107] width 19 height 21
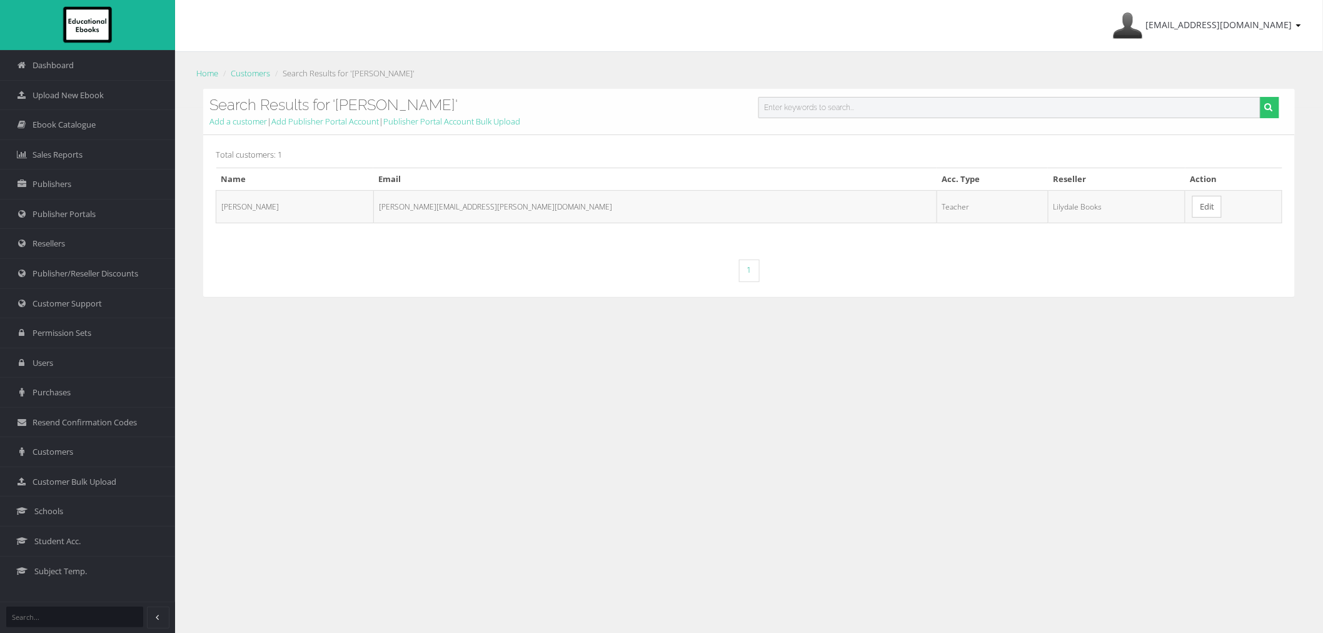
click at [784, 111] on input "text" at bounding box center [1009, 107] width 502 height 21
paste input "[PERSON_NAME]"
drag, startPoint x: 788, startPoint y: 111, endPoint x: 819, endPoint y: 109, distance: 31.3
click at [819, 109] on input "[PERSON_NAME]" at bounding box center [1009, 107] width 502 height 21
type input "[PERSON_NAME]"
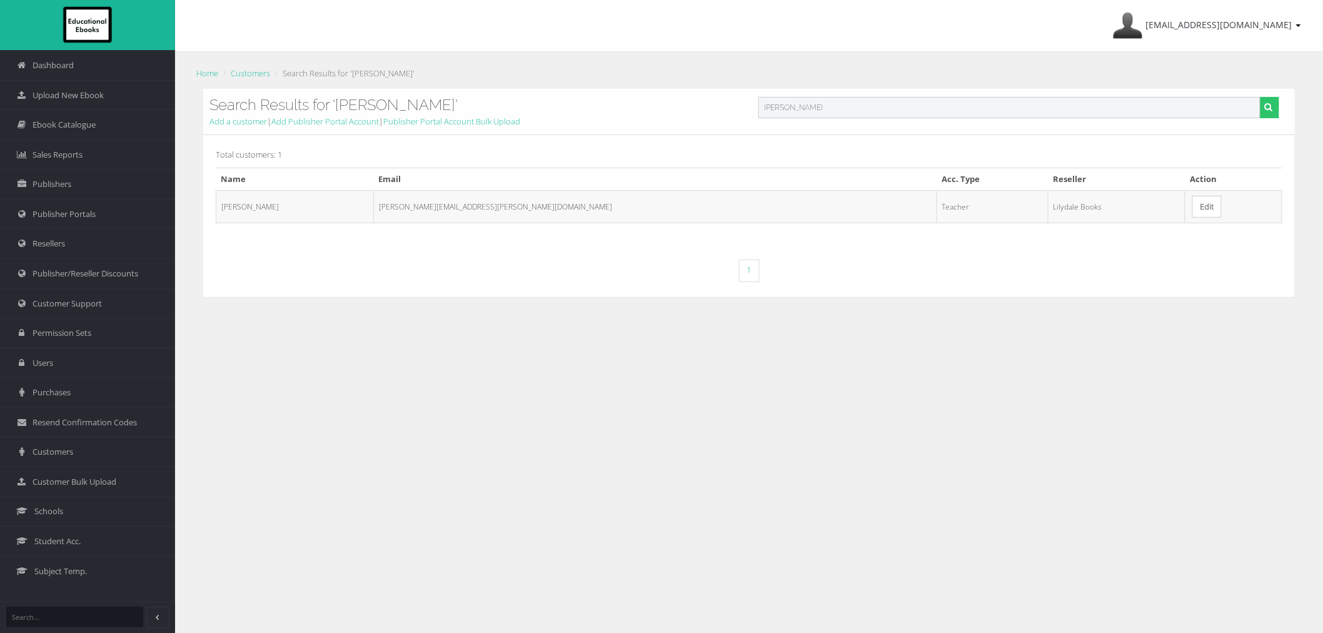
click at [1260, 97] on button "submit" at bounding box center [1269, 107] width 19 height 21
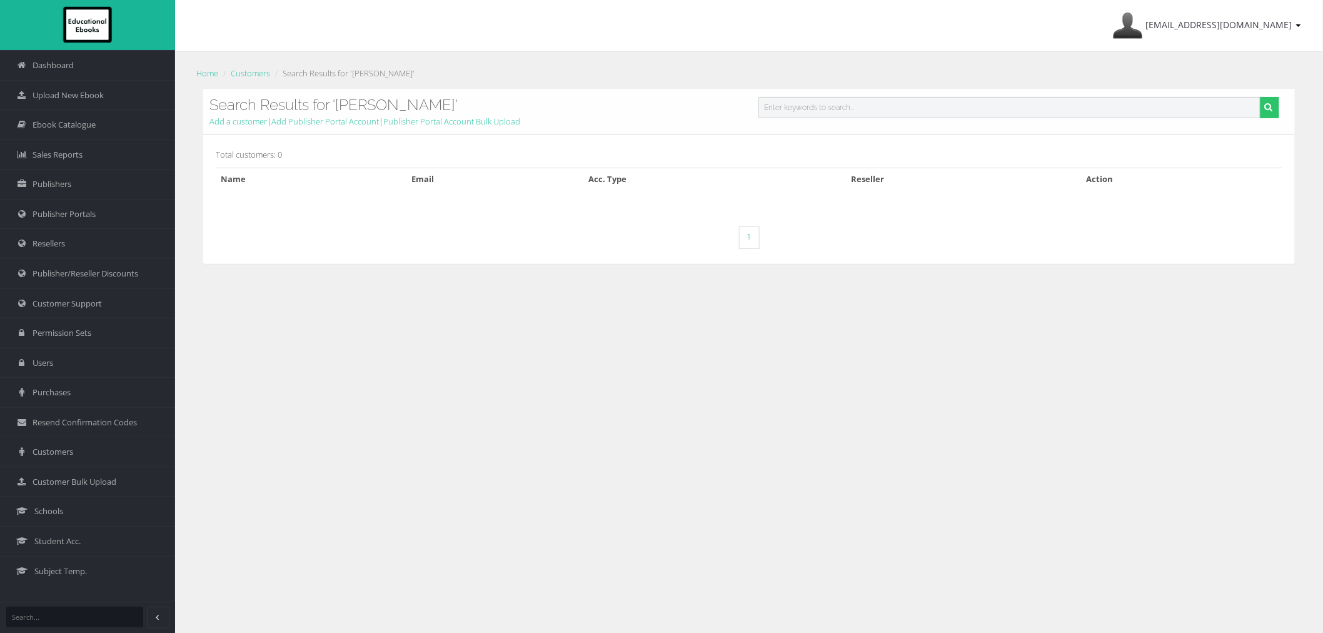
click at [804, 106] on input "text" at bounding box center [1009, 107] width 502 height 21
paste input "Kathryn Martin"
click at [795, 107] on input "Kathryn Martin" at bounding box center [1009, 107] width 502 height 21
type input "Kathryn E Martin"
click at [1260, 97] on button "submit" at bounding box center [1269, 107] width 19 height 21
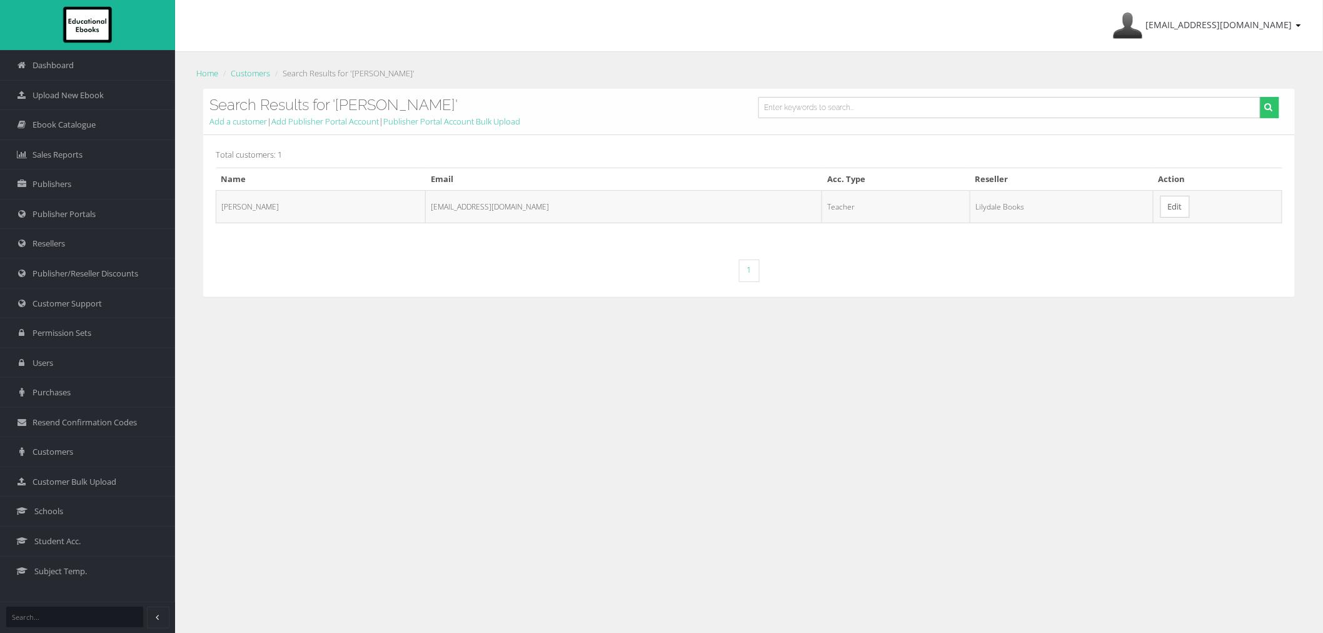
click at [1183, 204] on link "Edit" at bounding box center [1174, 207] width 29 height 22
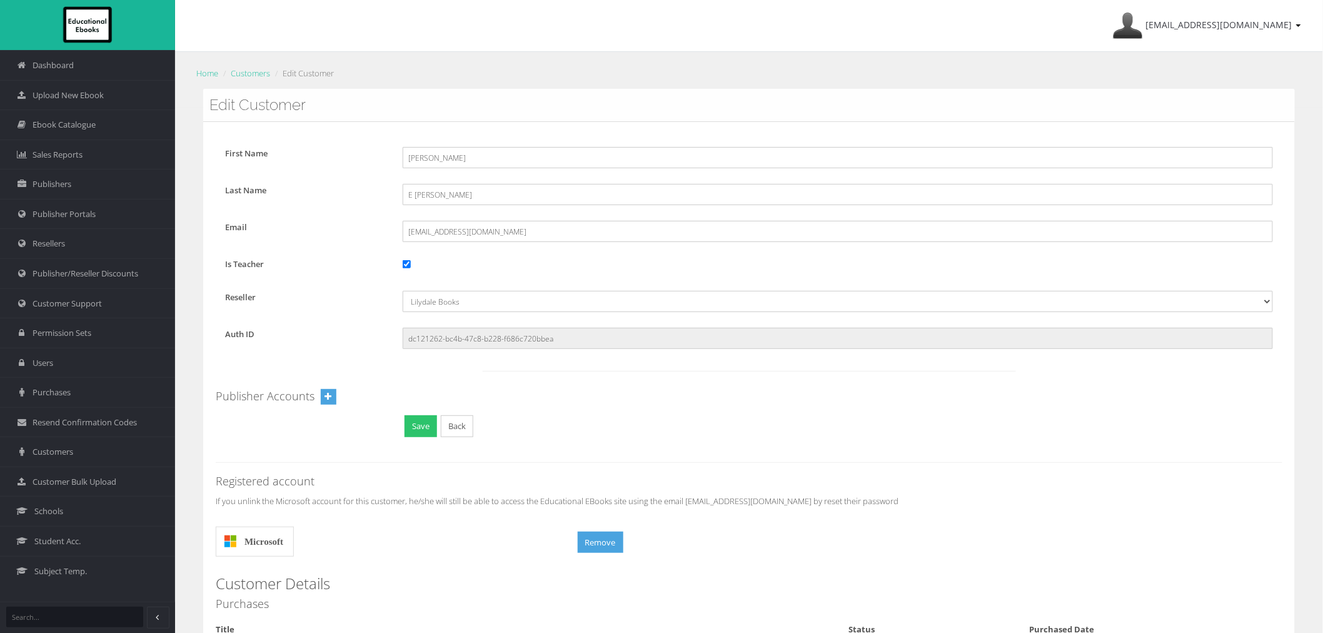
scroll to position [1321, 0]
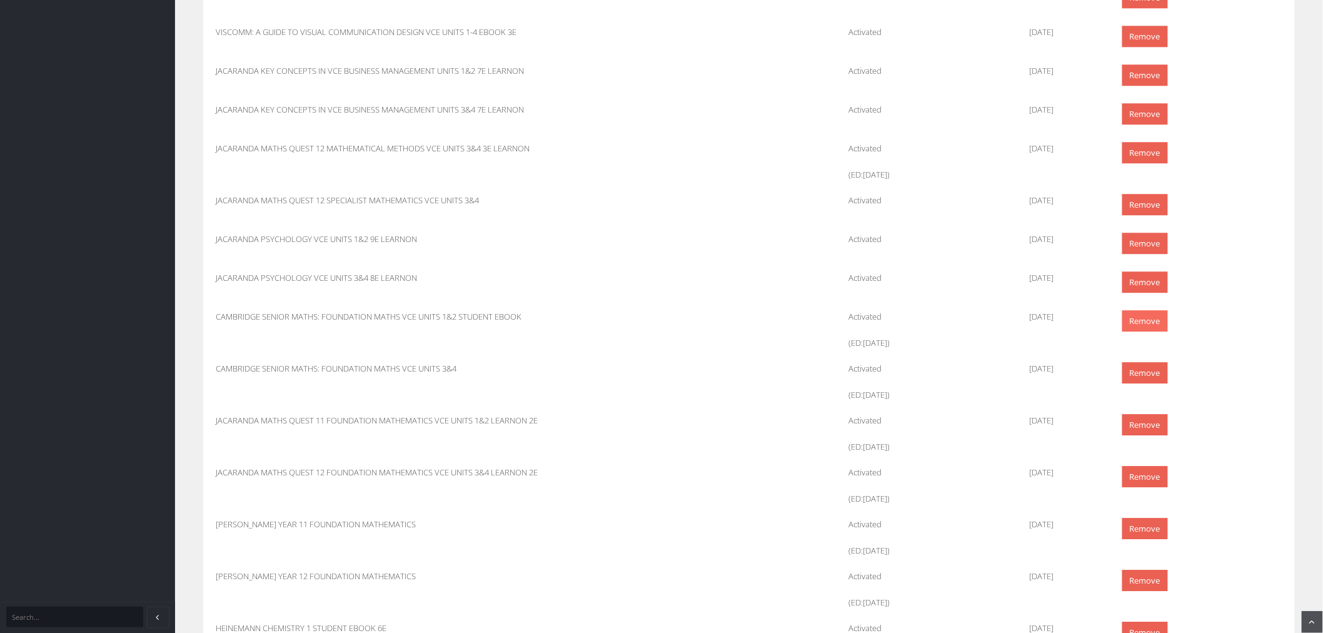
click at [1146, 316] on link "Remove" at bounding box center [1145, 321] width 46 height 22
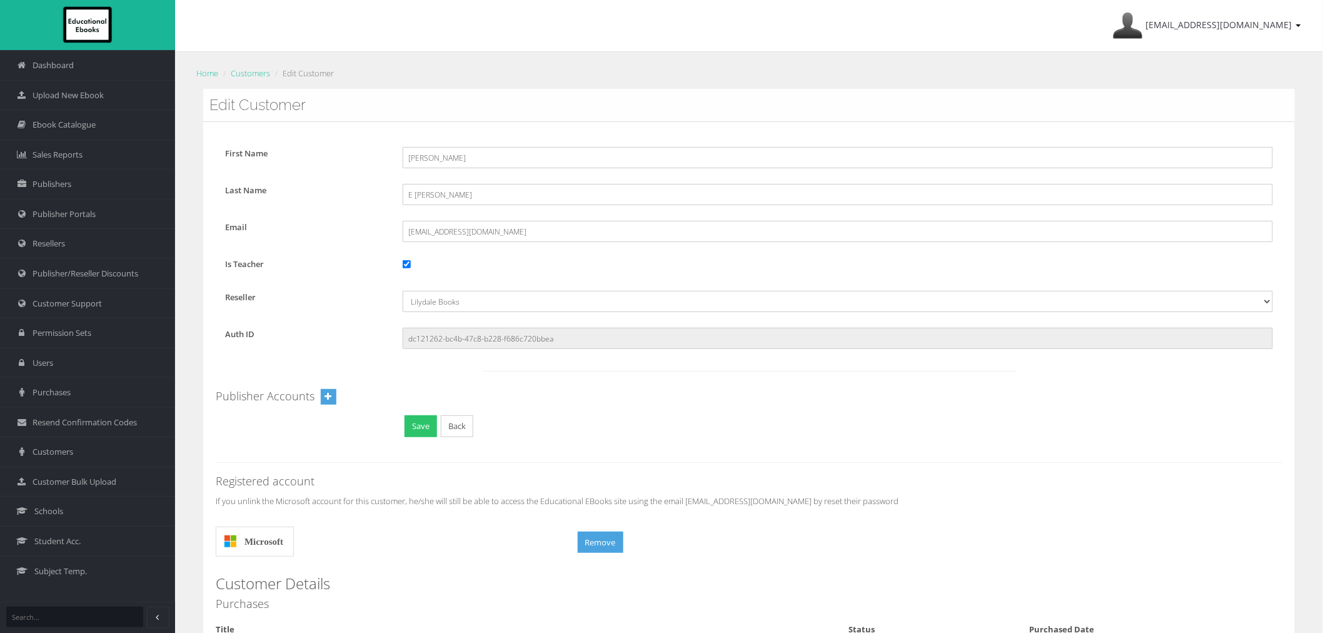
scroll to position [1321, 0]
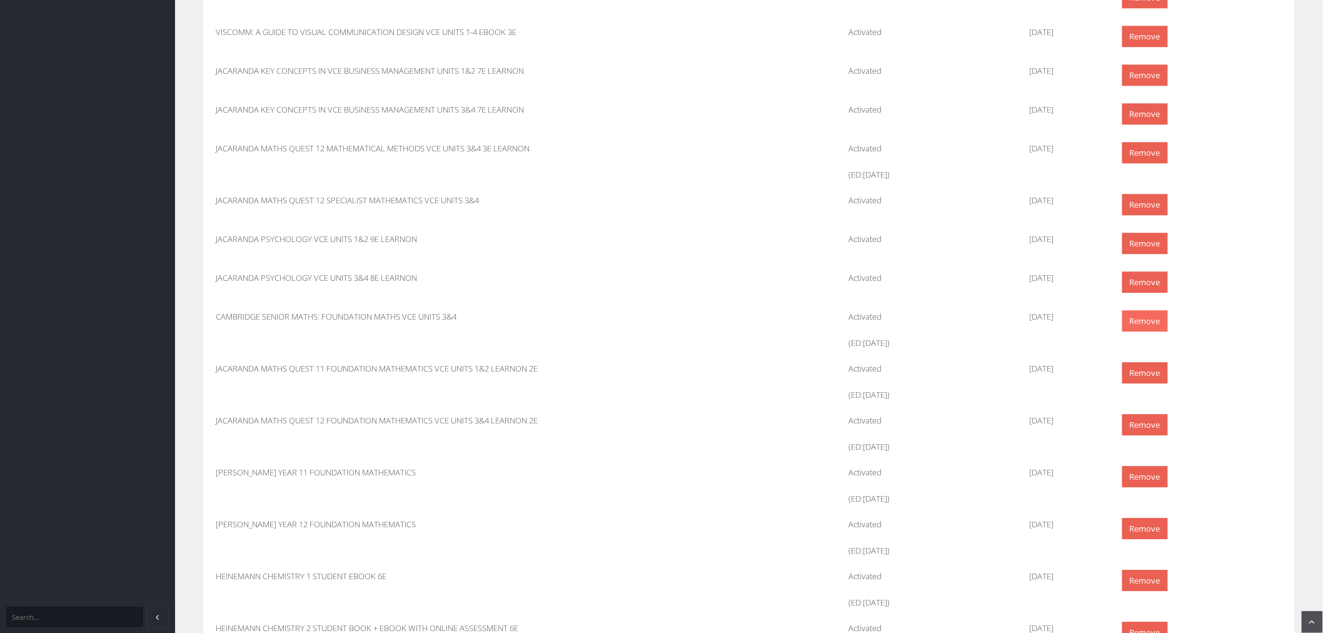
click at [1140, 330] on link "Remove" at bounding box center [1145, 321] width 46 height 22
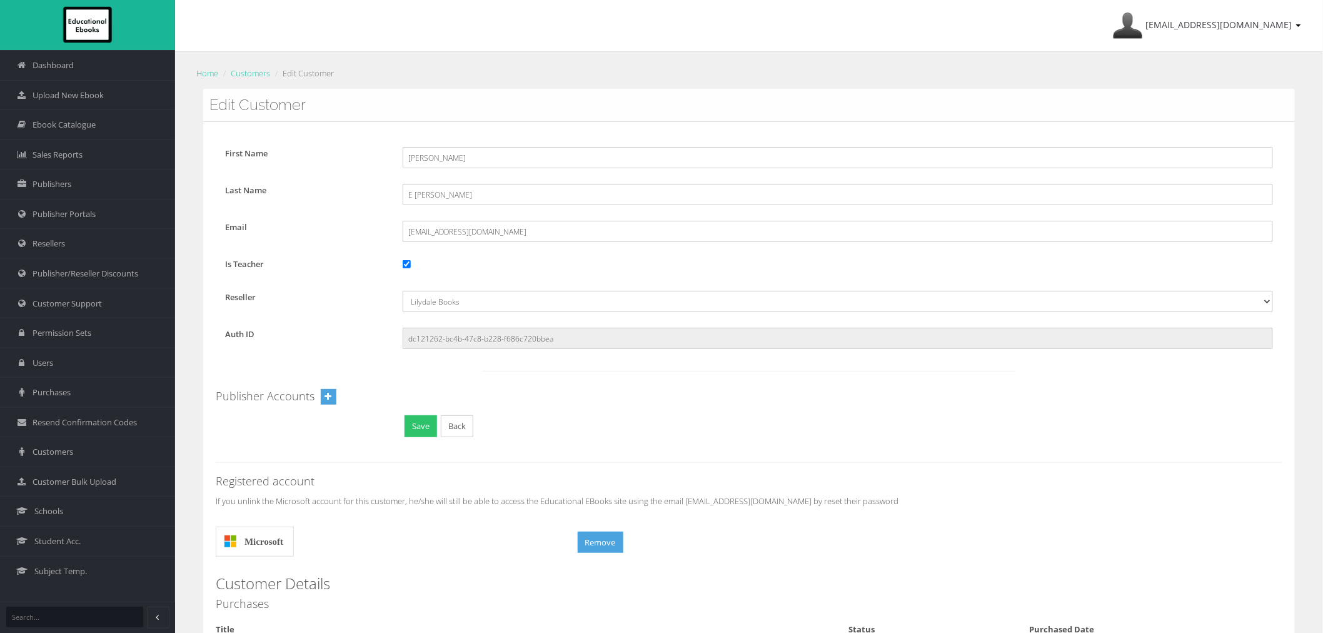
scroll to position [1321, 0]
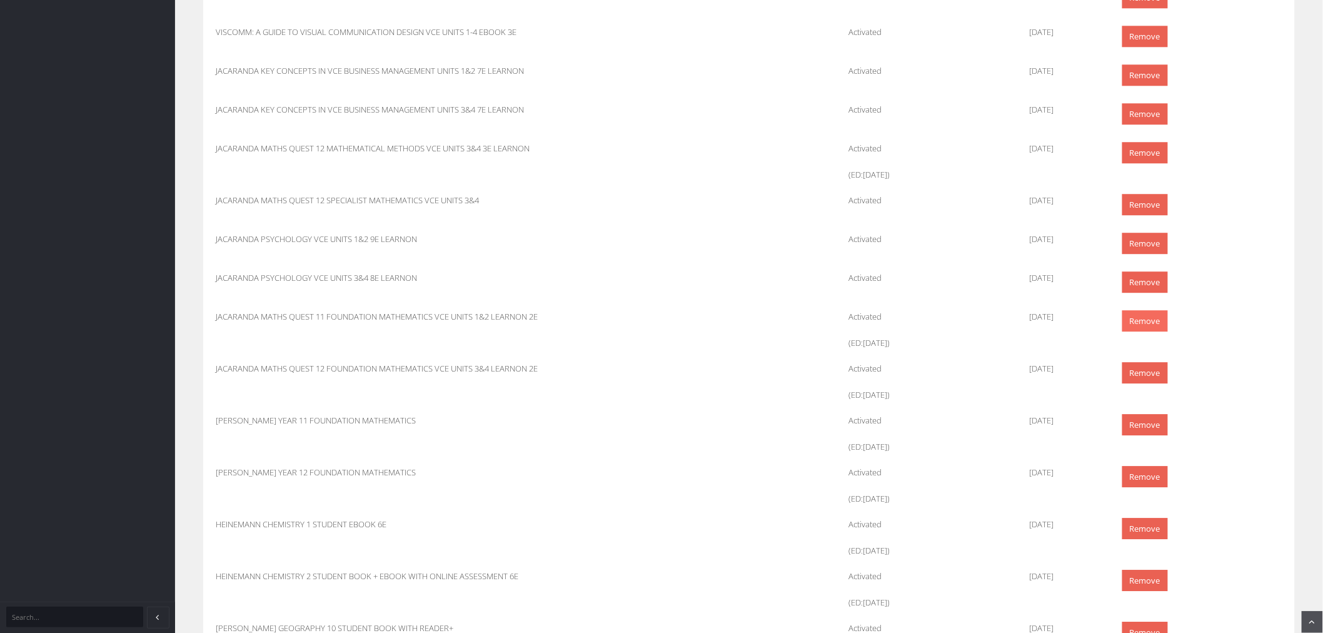
click at [1152, 321] on link "Remove" at bounding box center [1145, 321] width 46 height 22
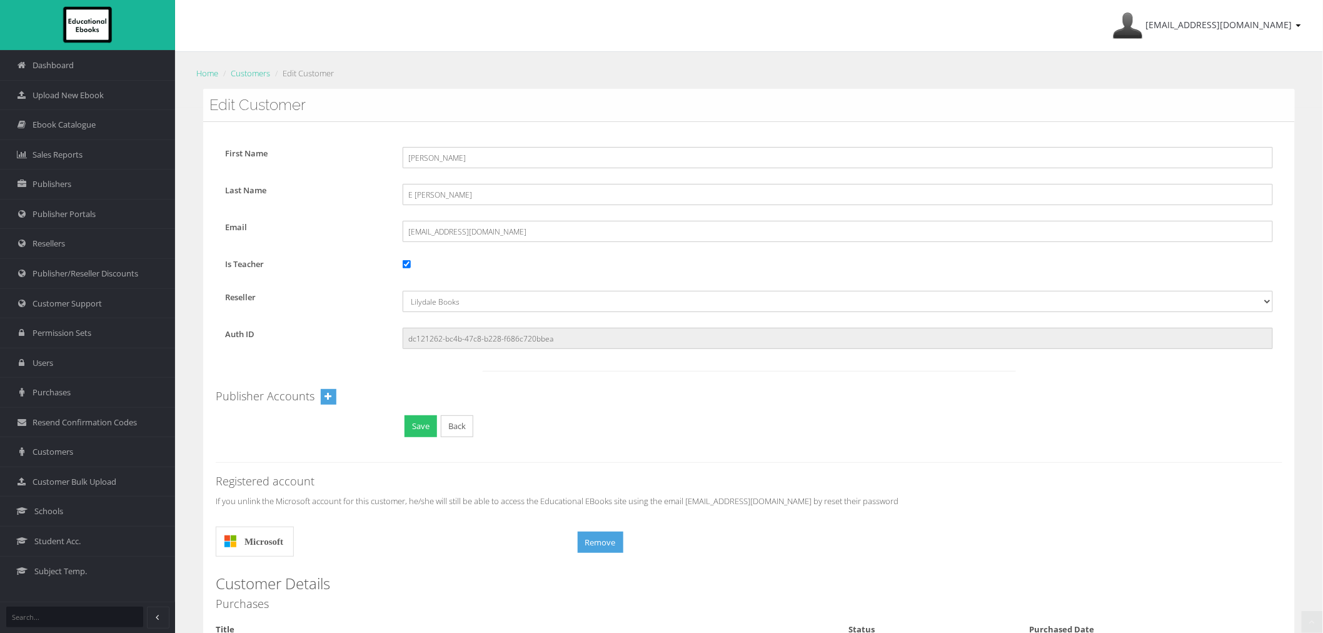
scroll to position [1321, 0]
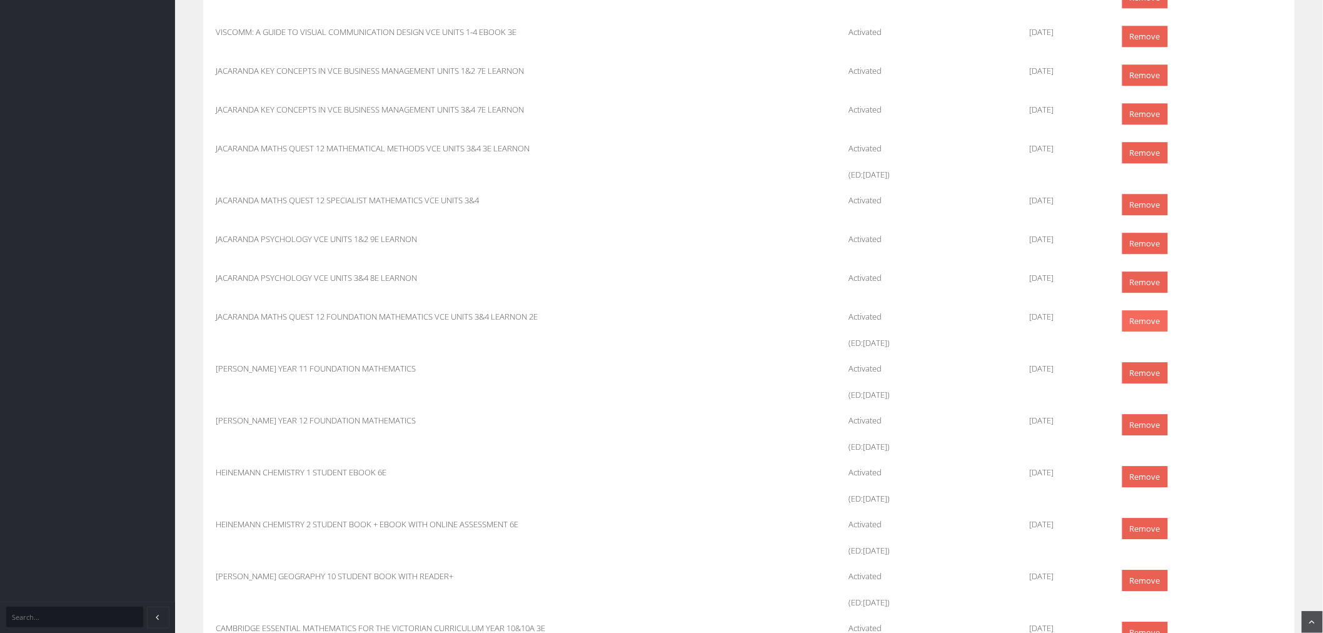
click at [1138, 324] on link "Remove" at bounding box center [1145, 321] width 46 height 22
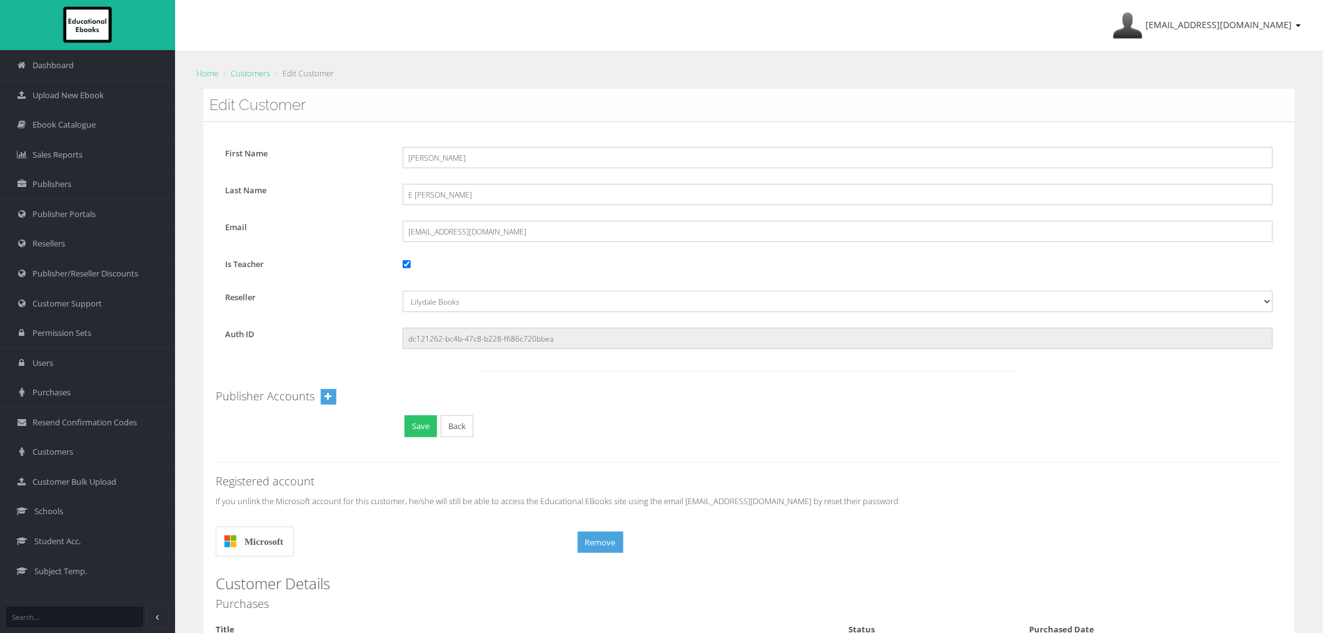
scroll to position [1321, 0]
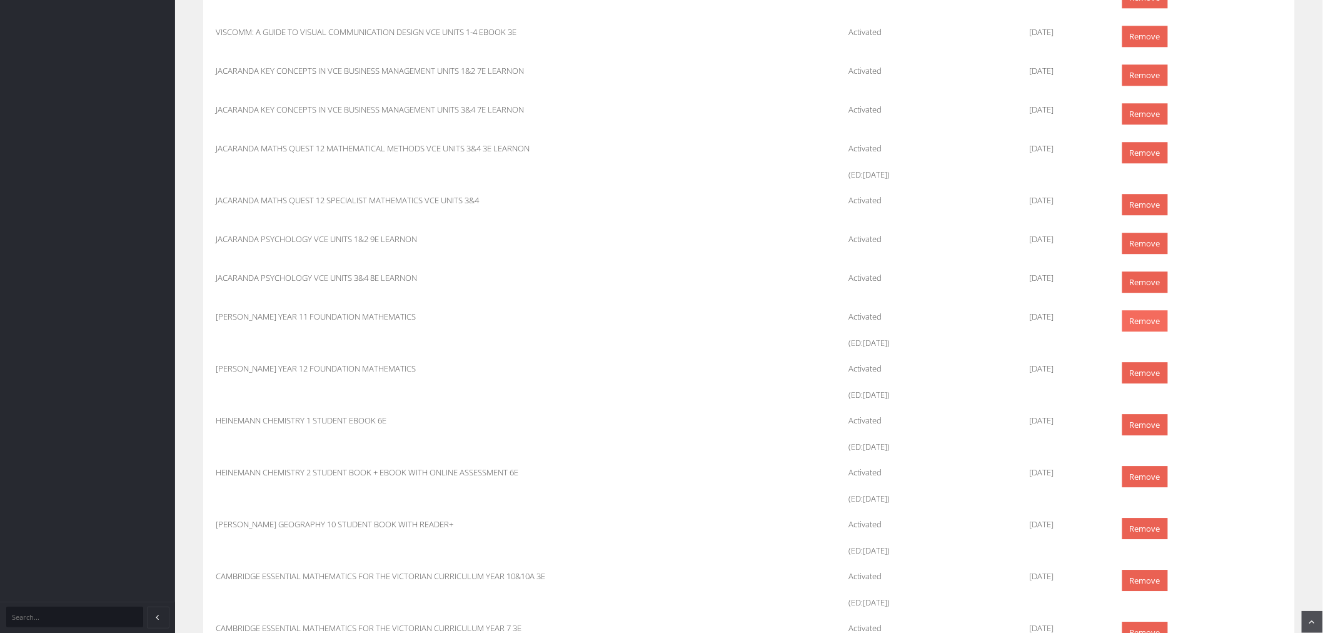
click at [1155, 323] on link "Remove" at bounding box center [1145, 321] width 46 height 22
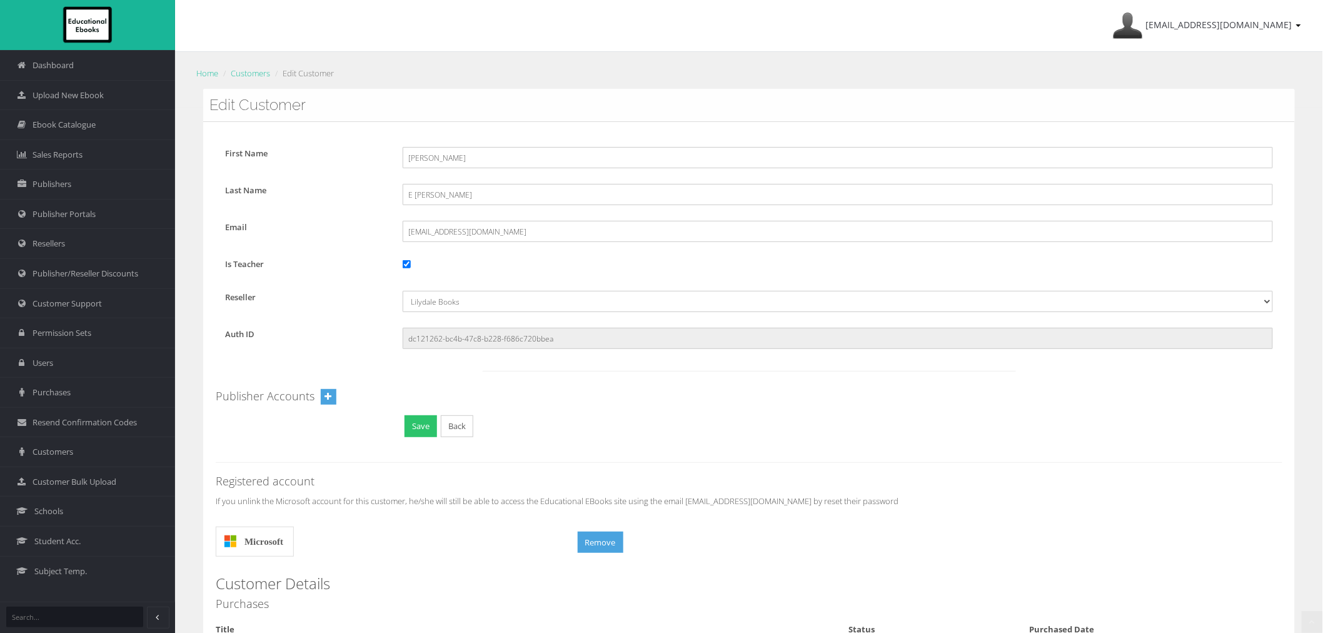
scroll to position [1321, 0]
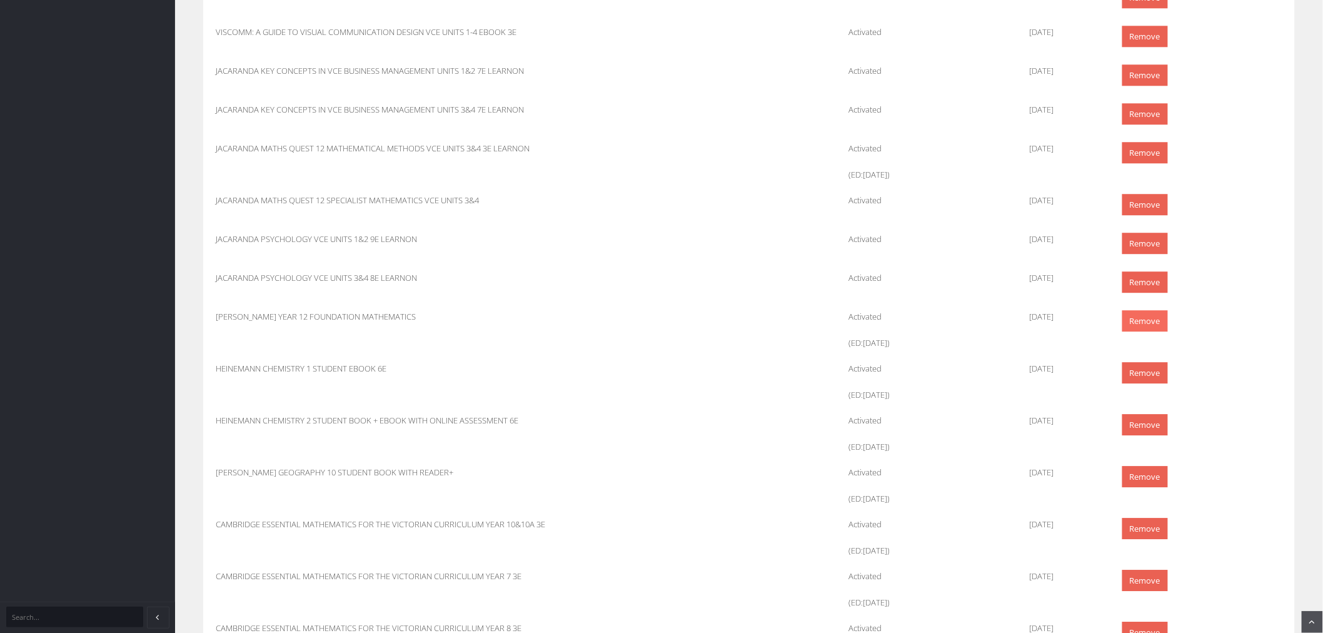
click at [1147, 322] on link "Remove" at bounding box center [1145, 321] width 46 height 22
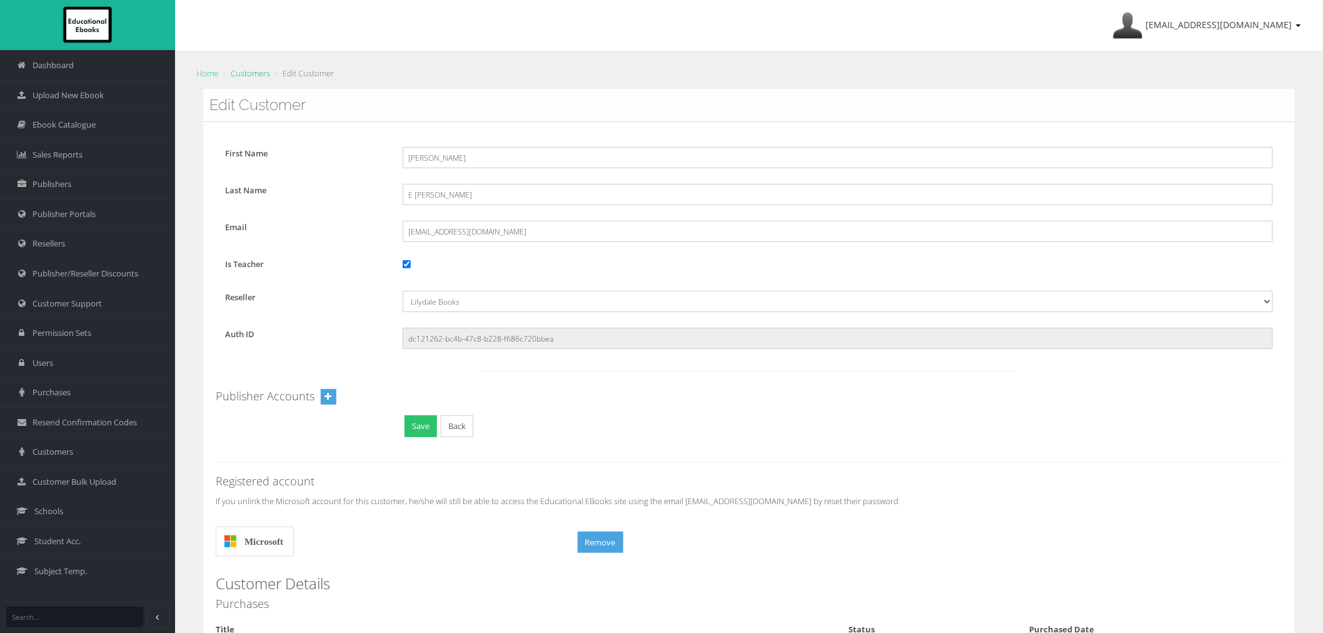
click at [252, 73] on link "Customers" at bounding box center [250, 73] width 39 height 11
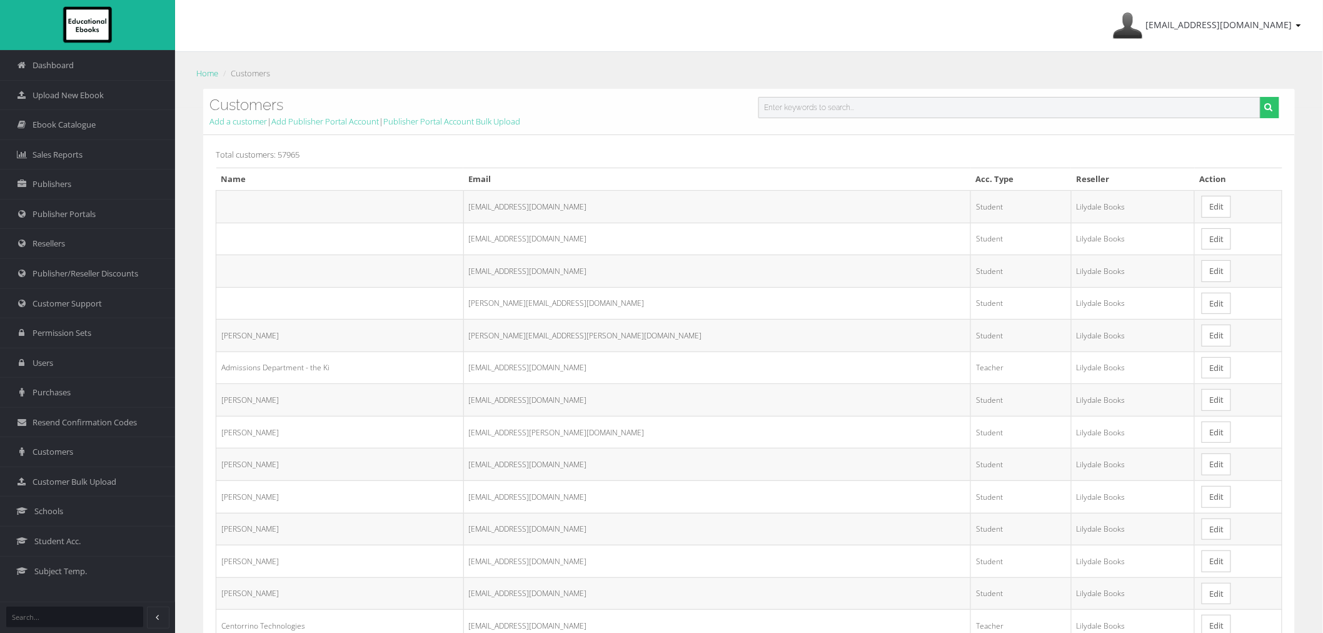
click at [786, 113] on input "text" at bounding box center [1009, 107] width 502 height 21
paste input "Cafarella"
type input "Cafarella"
click at [1260, 97] on button "submit" at bounding box center [1269, 107] width 19 height 21
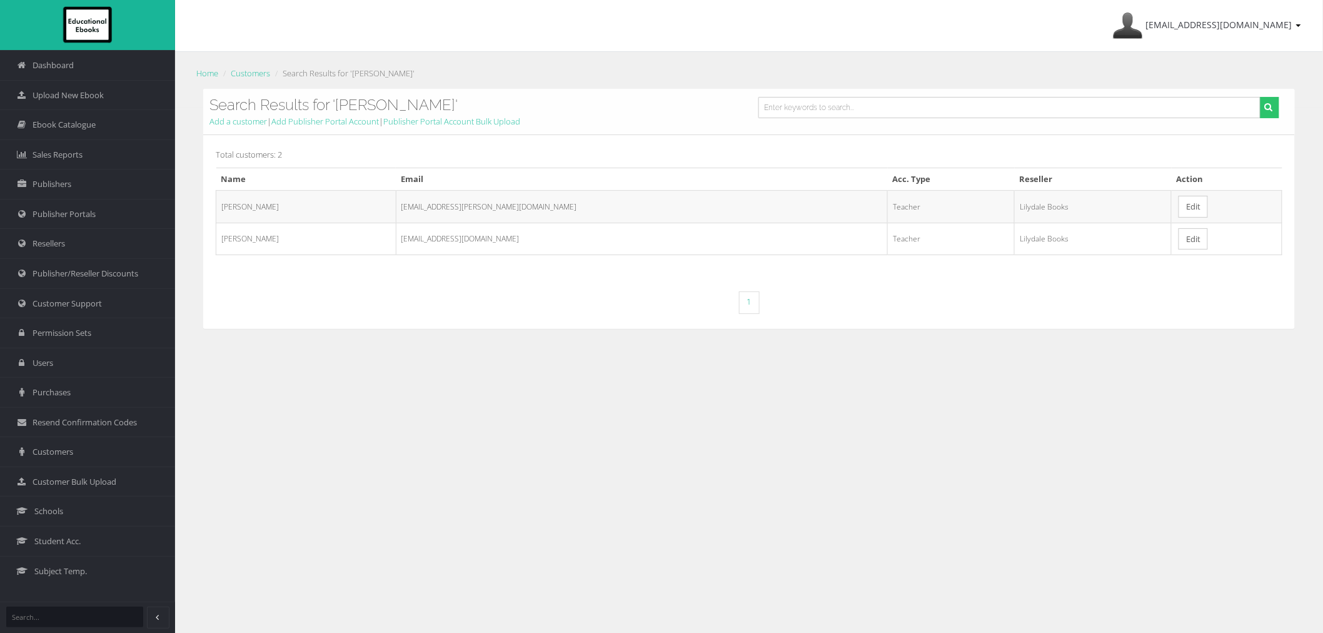
click at [1178, 241] on link "Edit" at bounding box center [1192, 239] width 29 height 22
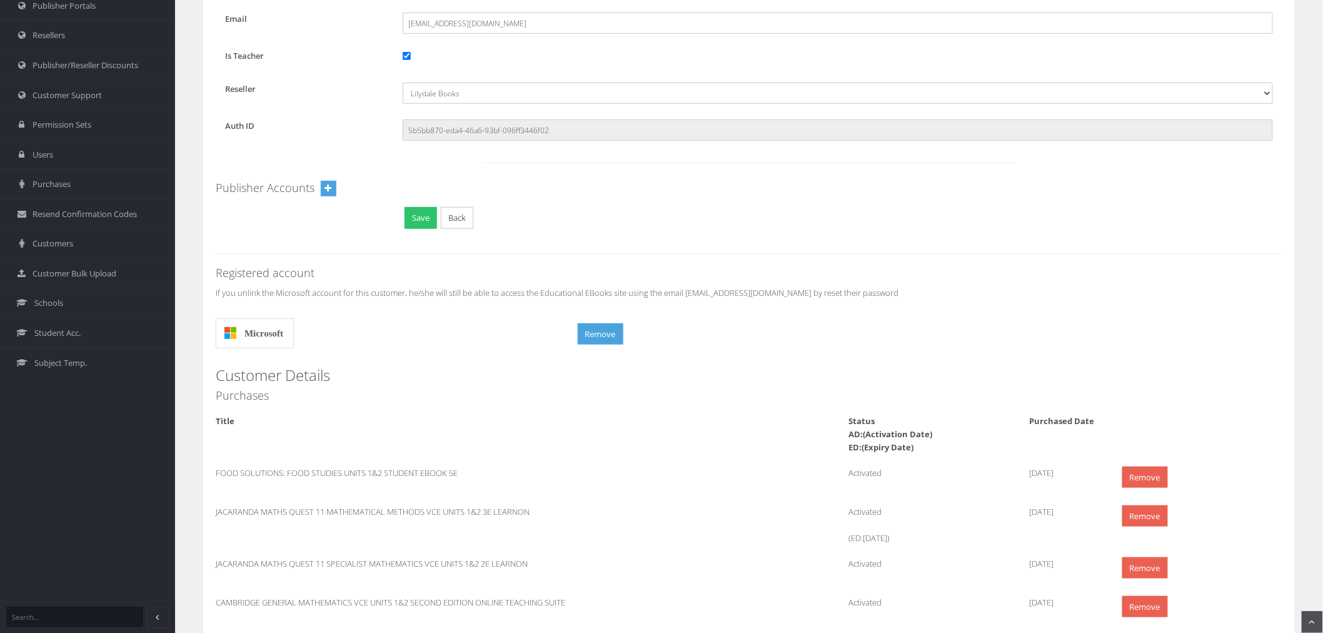
scroll to position [1321, 0]
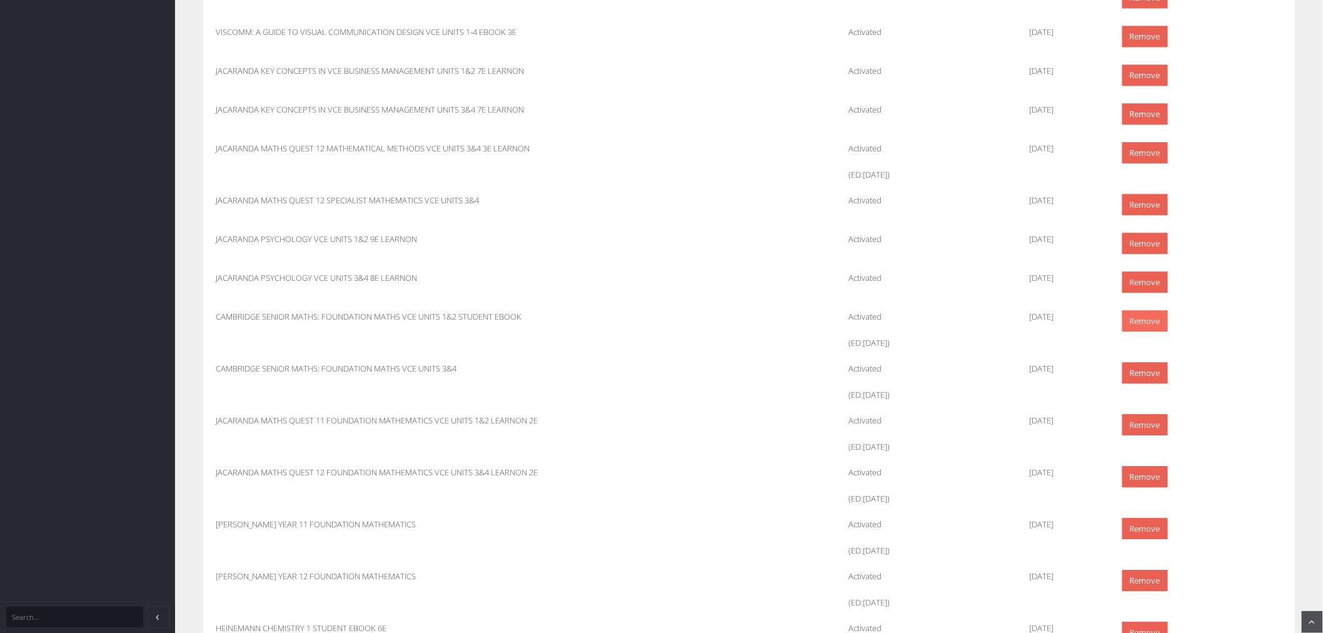
click at [1145, 324] on link "Remove" at bounding box center [1145, 321] width 46 height 22
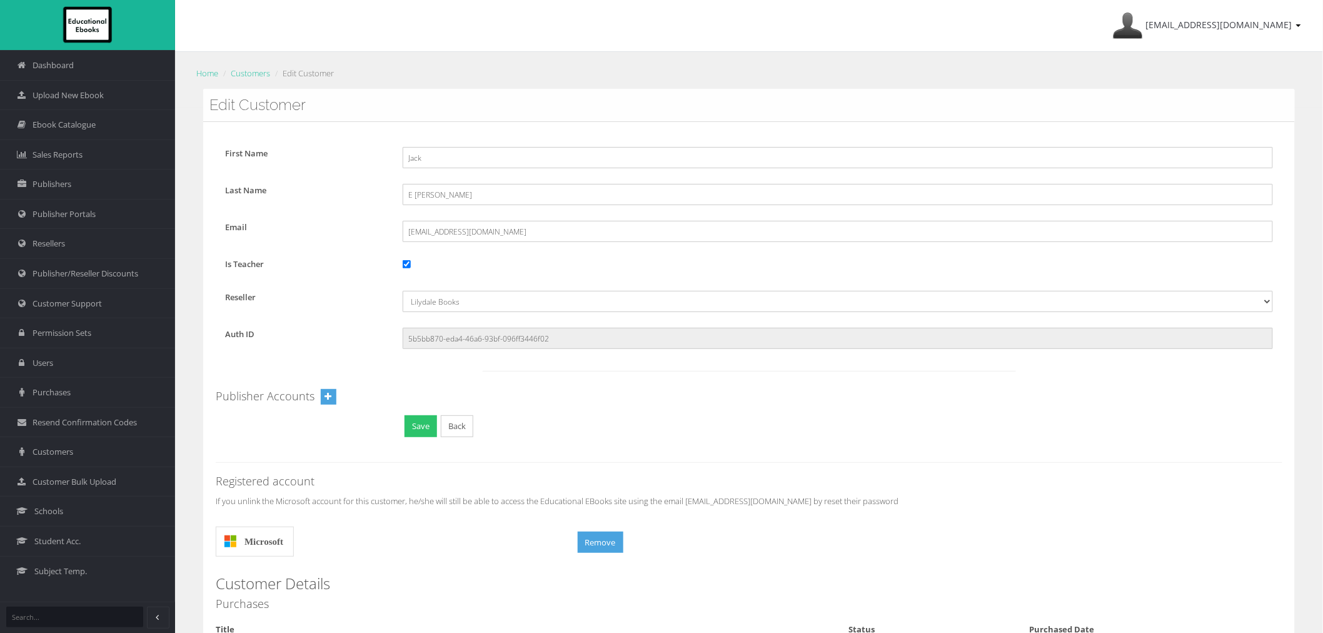
scroll to position [1321, 0]
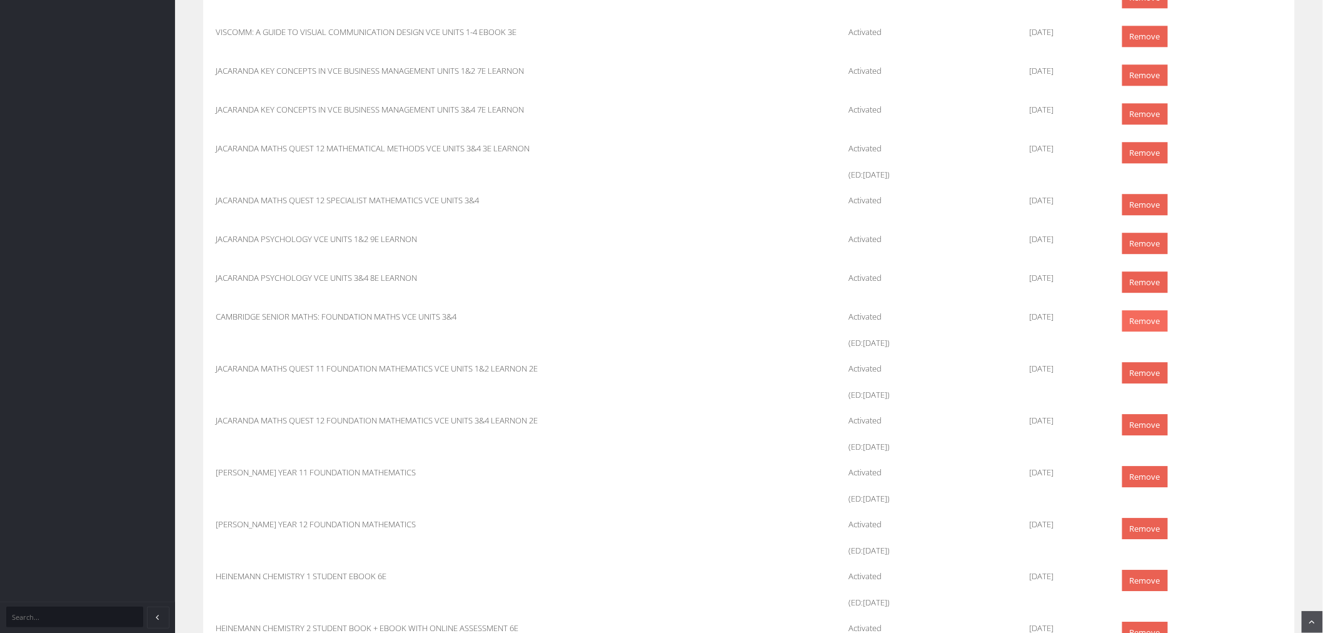
click at [1148, 323] on link "Remove" at bounding box center [1145, 321] width 46 height 22
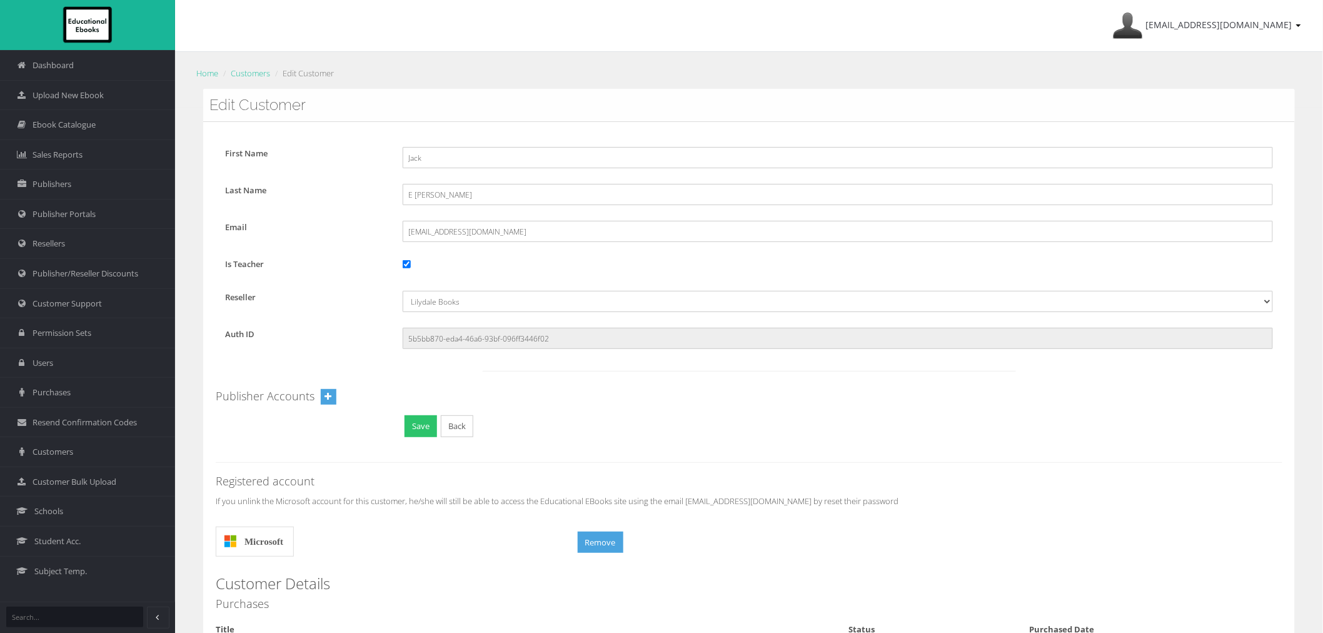
scroll to position [1321, 0]
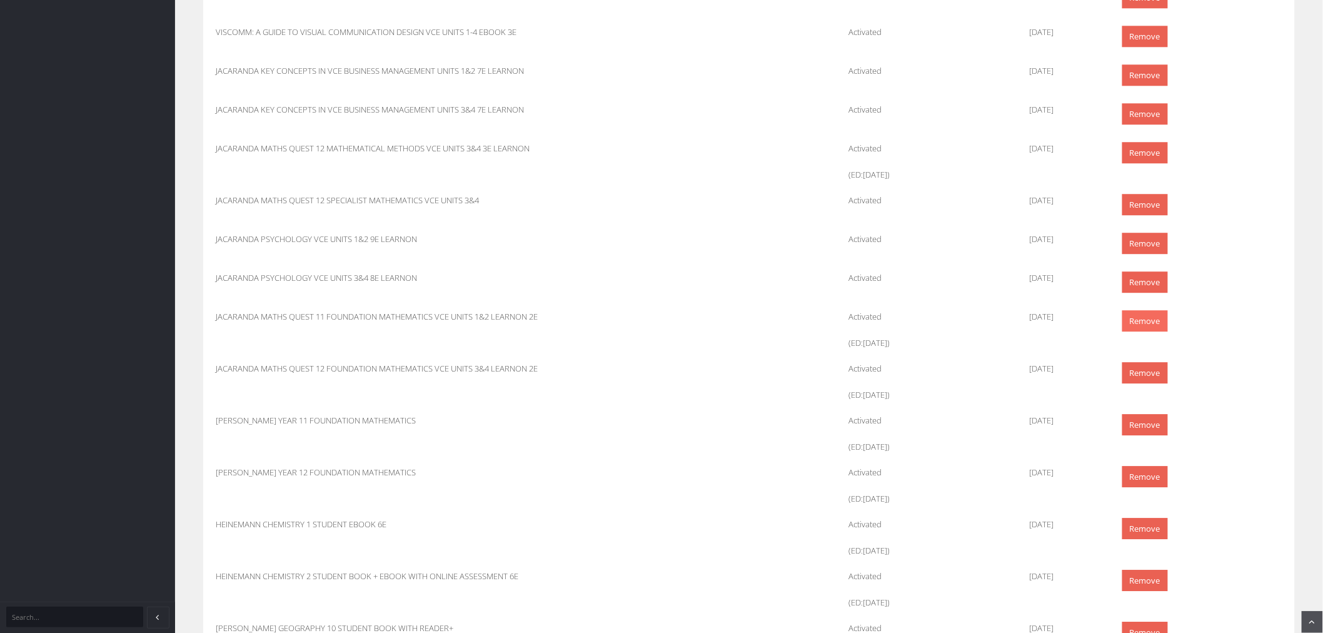
click at [1140, 320] on link "Remove" at bounding box center [1145, 321] width 46 height 22
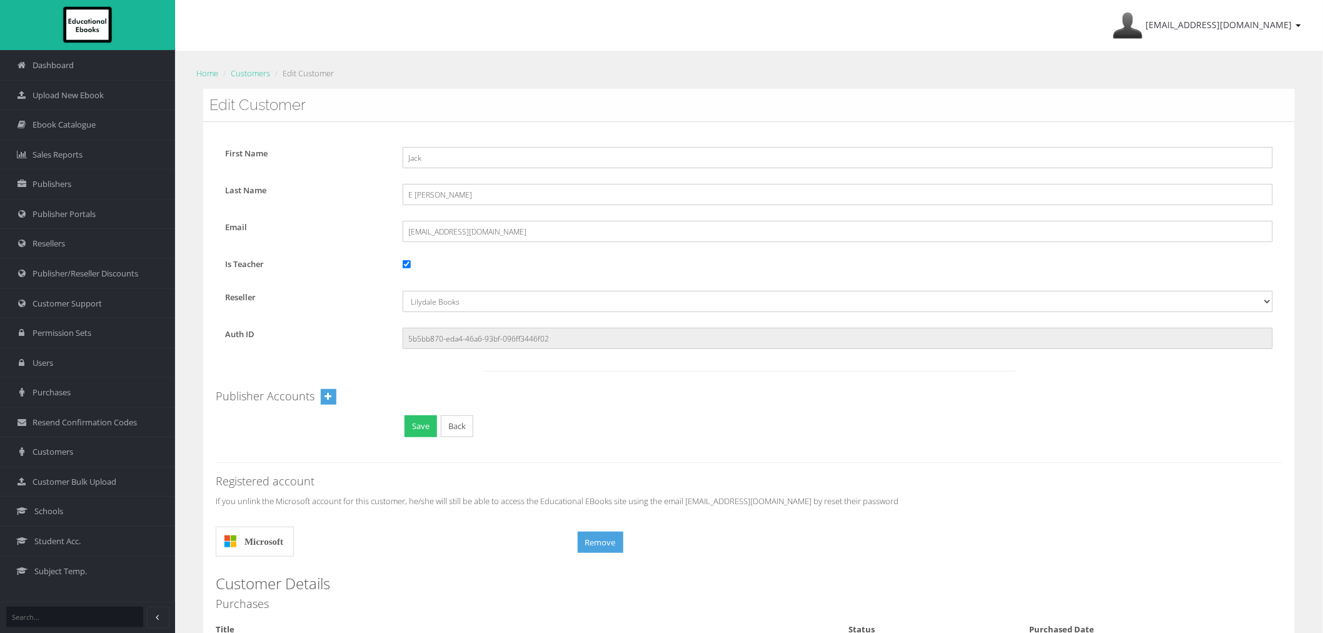
scroll to position [1321, 0]
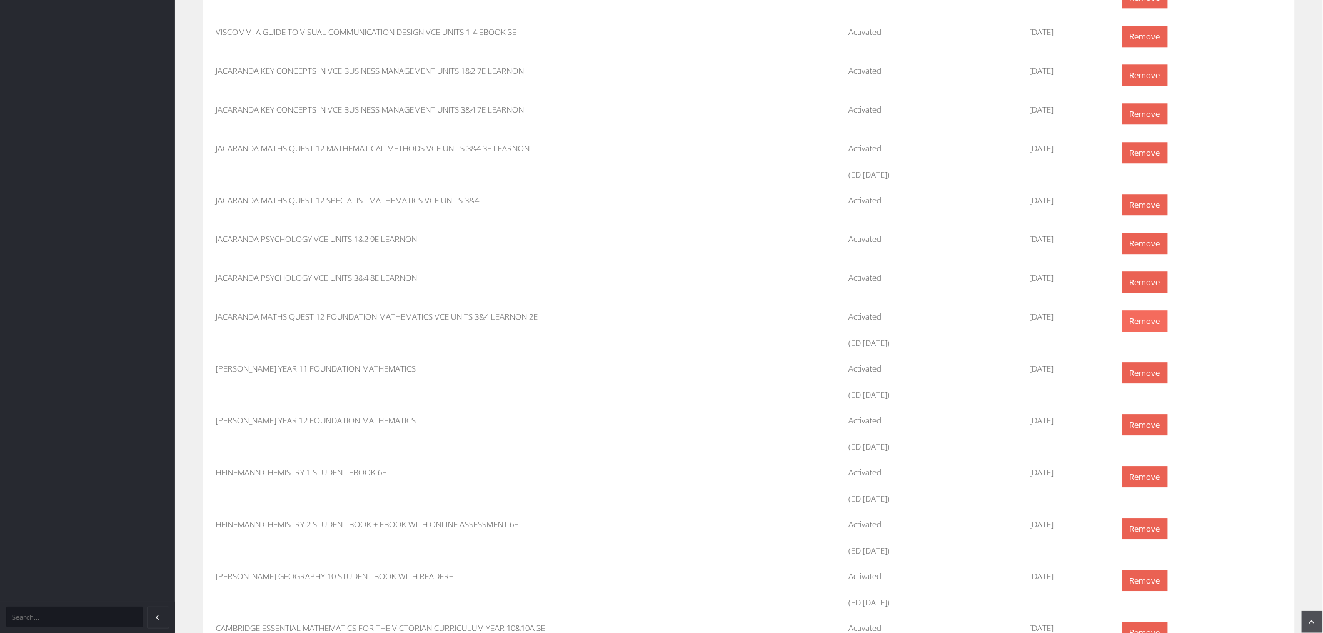
click at [1144, 323] on link "Remove" at bounding box center [1145, 321] width 46 height 22
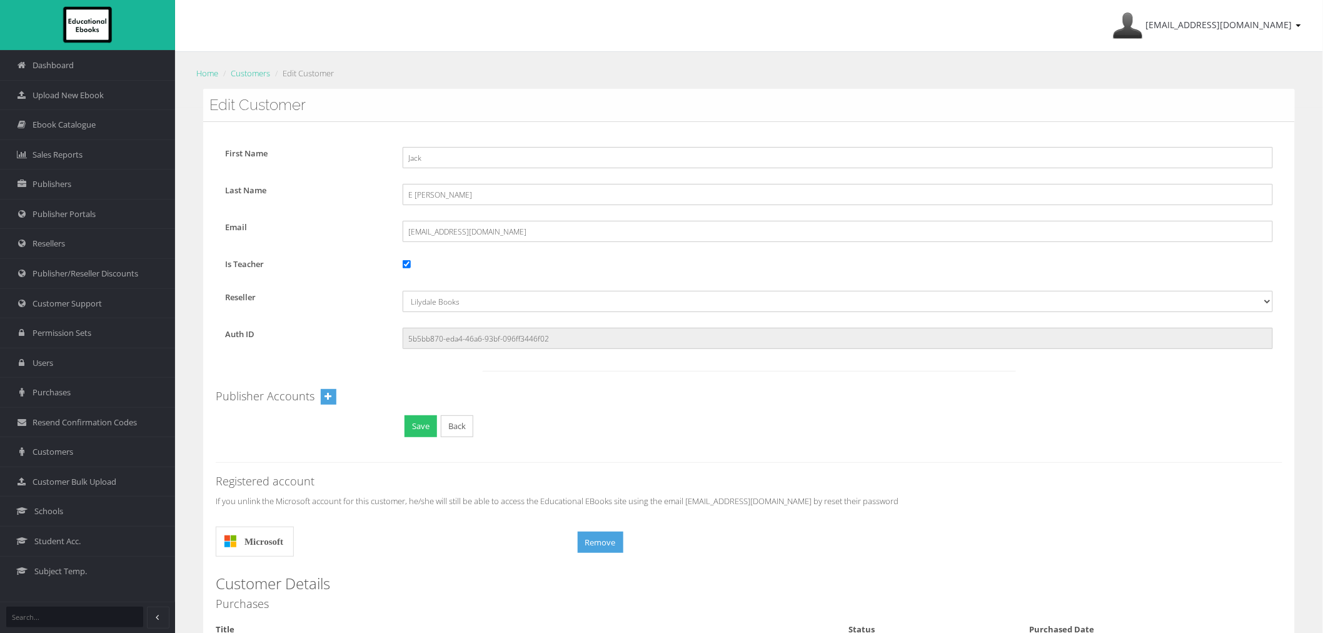
scroll to position [1321, 0]
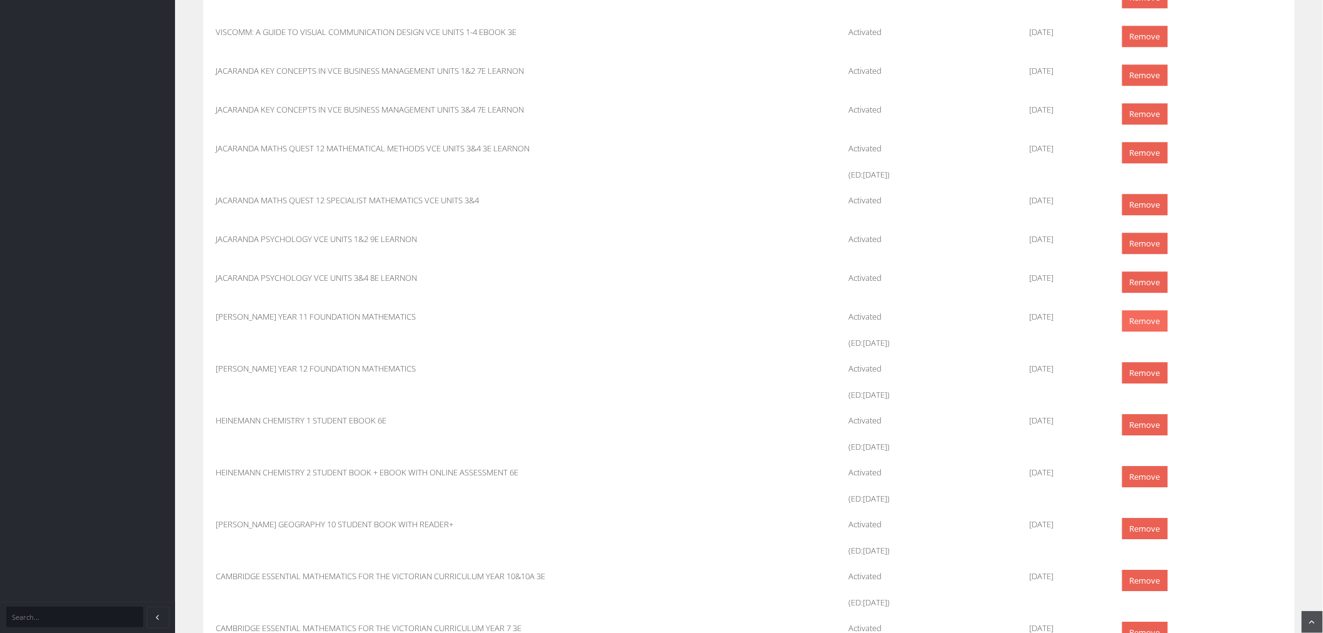
click at [1146, 323] on link "Remove" at bounding box center [1145, 321] width 46 height 22
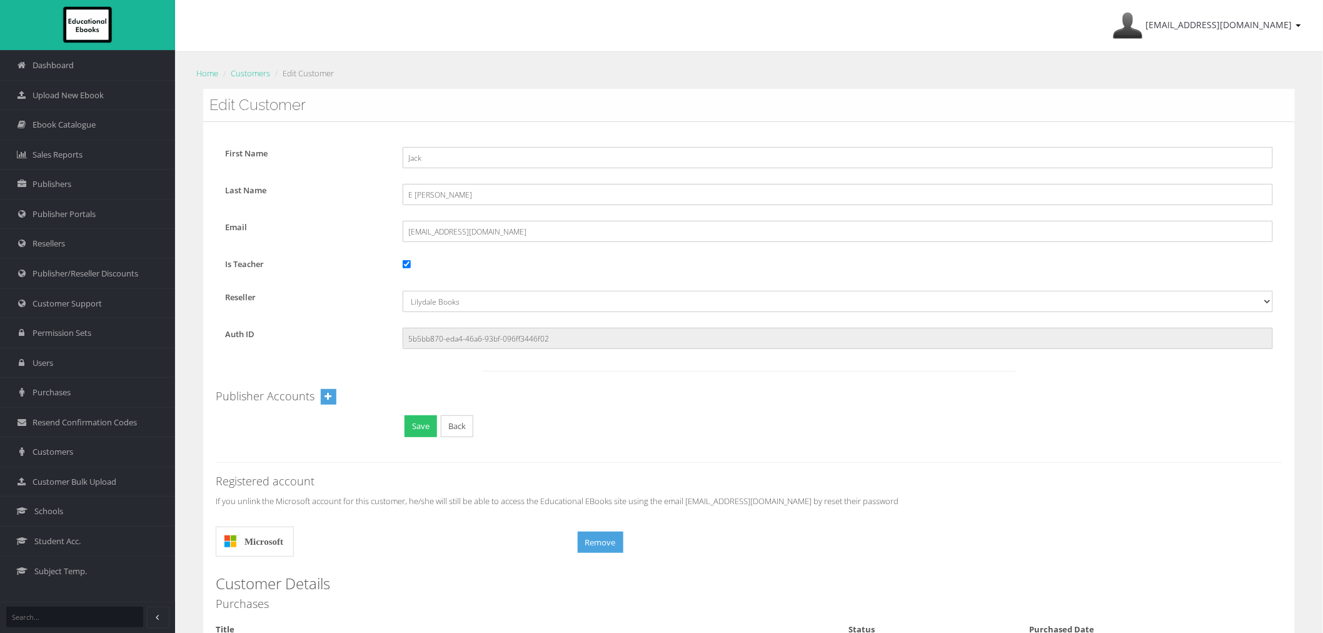
scroll to position [1321, 0]
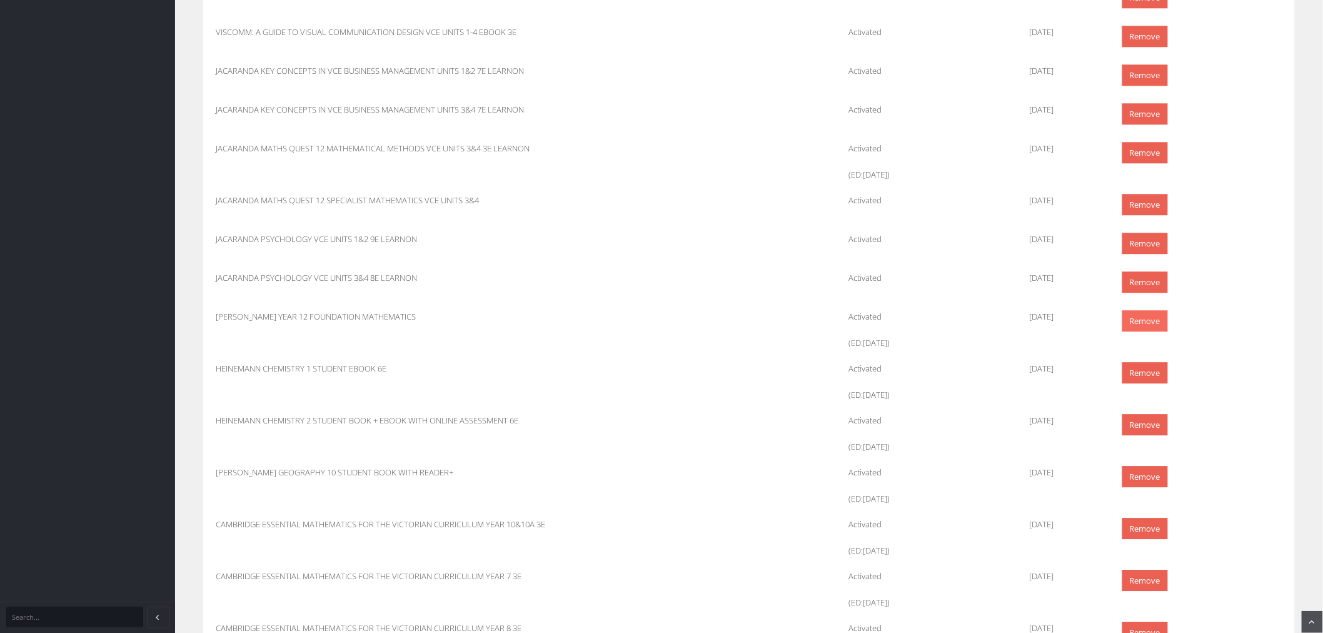
click at [1158, 318] on link "Remove" at bounding box center [1145, 321] width 46 height 22
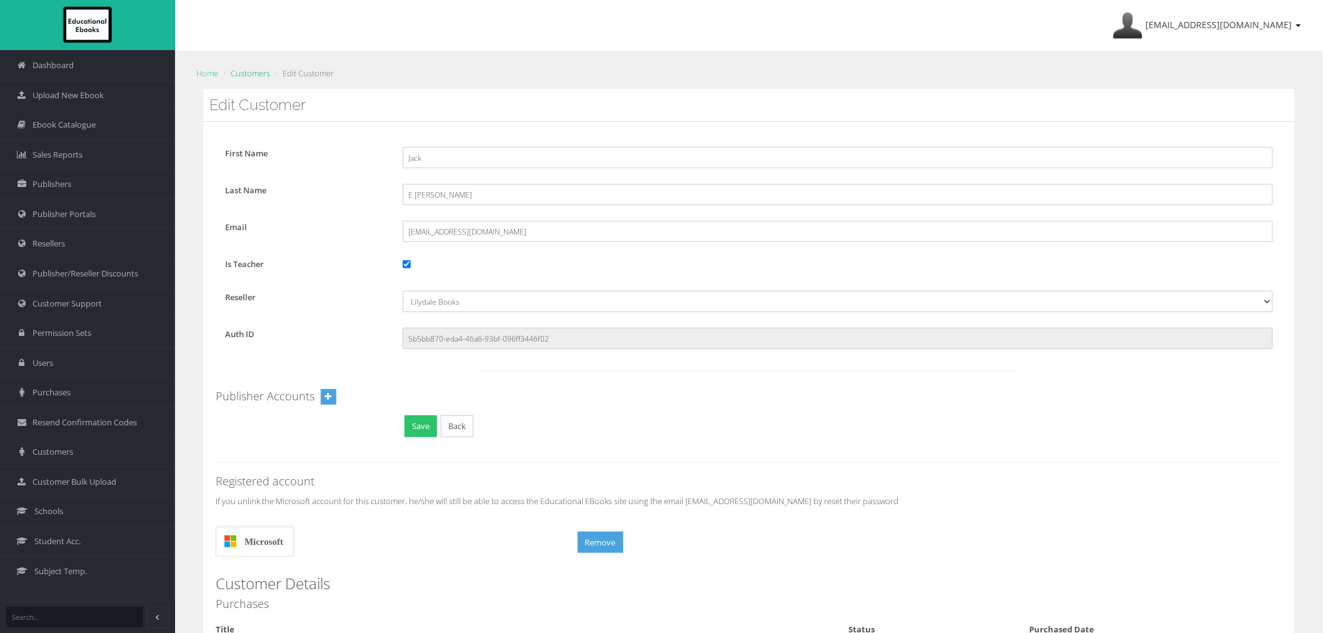
click at [265, 73] on link "Customers" at bounding box center [250, 73] width 39 height 11
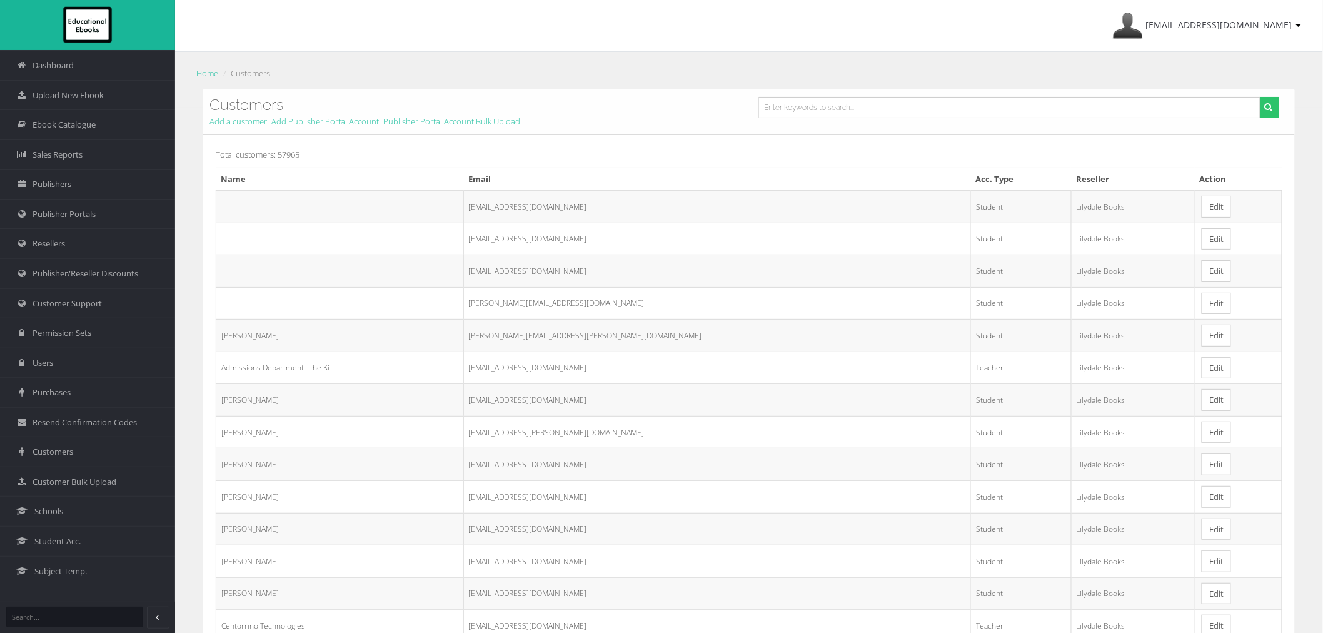
click at [866, 119] on form at bounding box center [1018, 112] width 539 height 31
click at [865, 111] on input "text" at bounding box center [1009, 107] width 502 height 21
paste input "Maniatis"
type input "Maniatis"
click at [1260, 97] on button "submit" at bounding box center [1269, 107] width 19 height 21
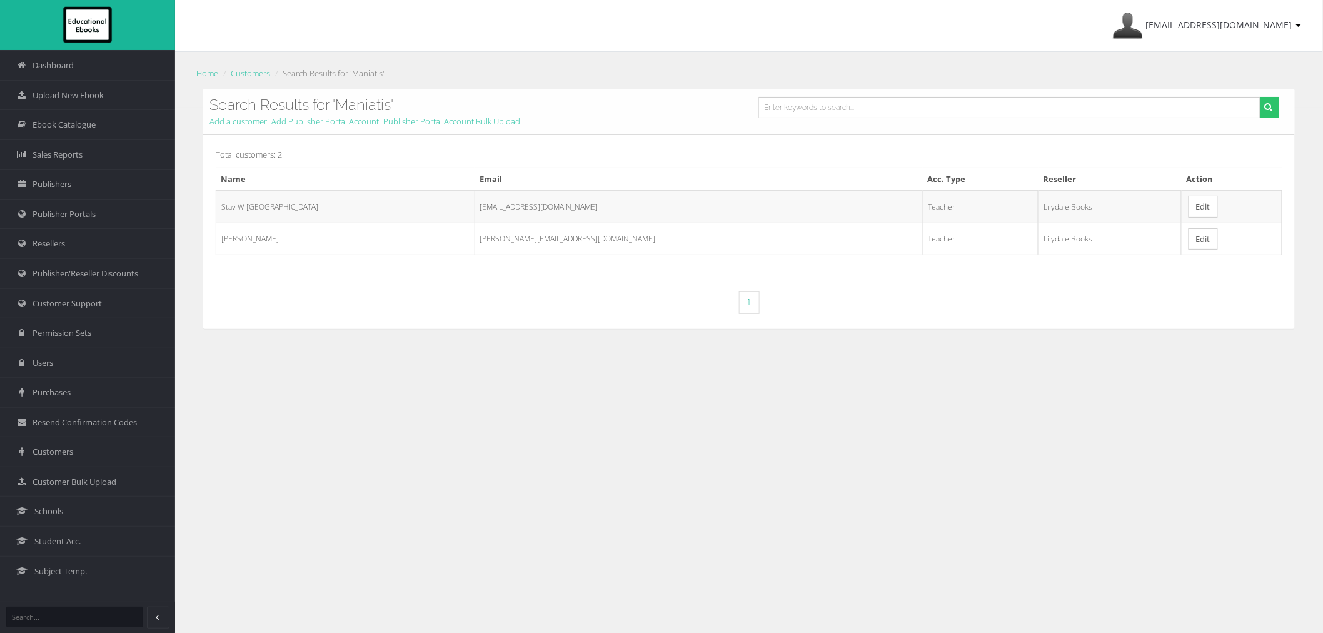
click at [1188, 203] on link "Edit" at bounding box center [1202, 207] width 29 height 22
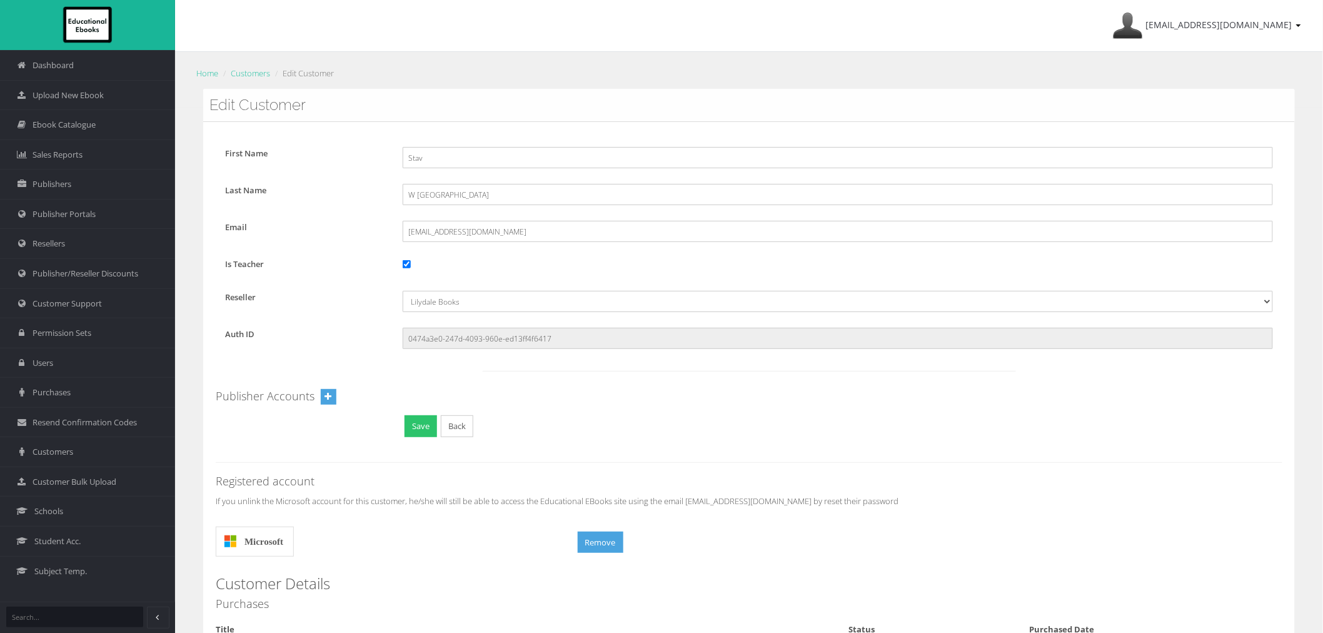
scroll to position [1760, 0]
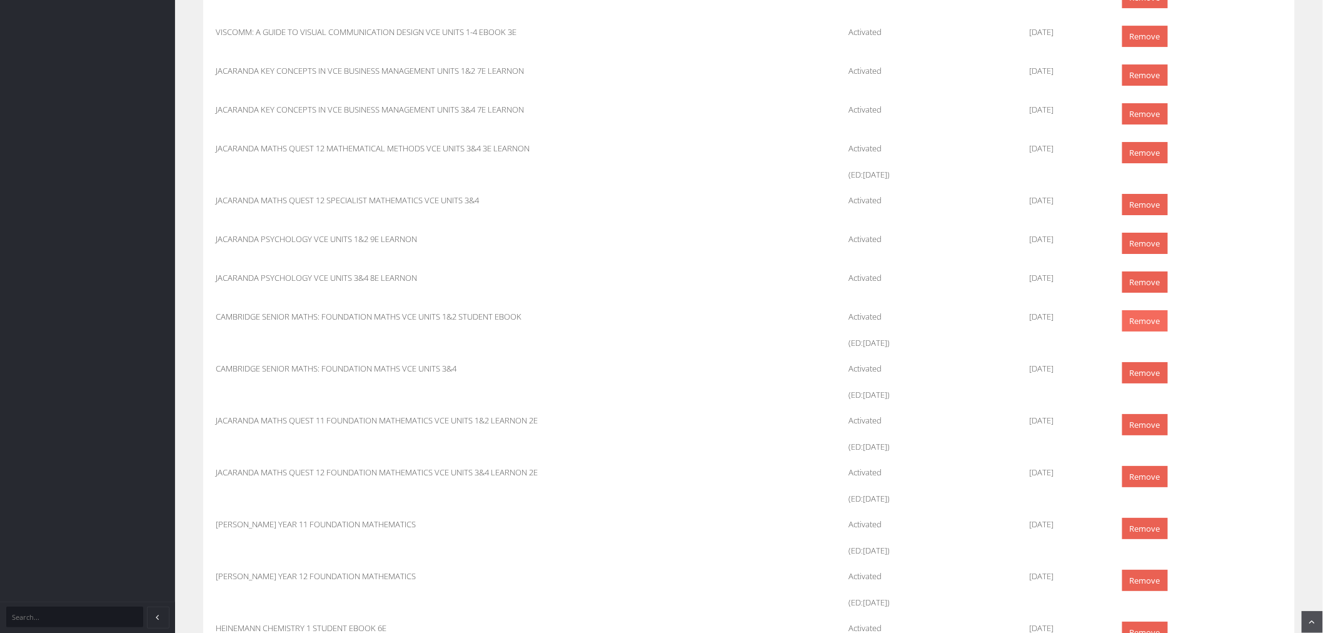
click at [1140, 321] on link "Remove" at bounding box center [1145, 321] width 46 height 22
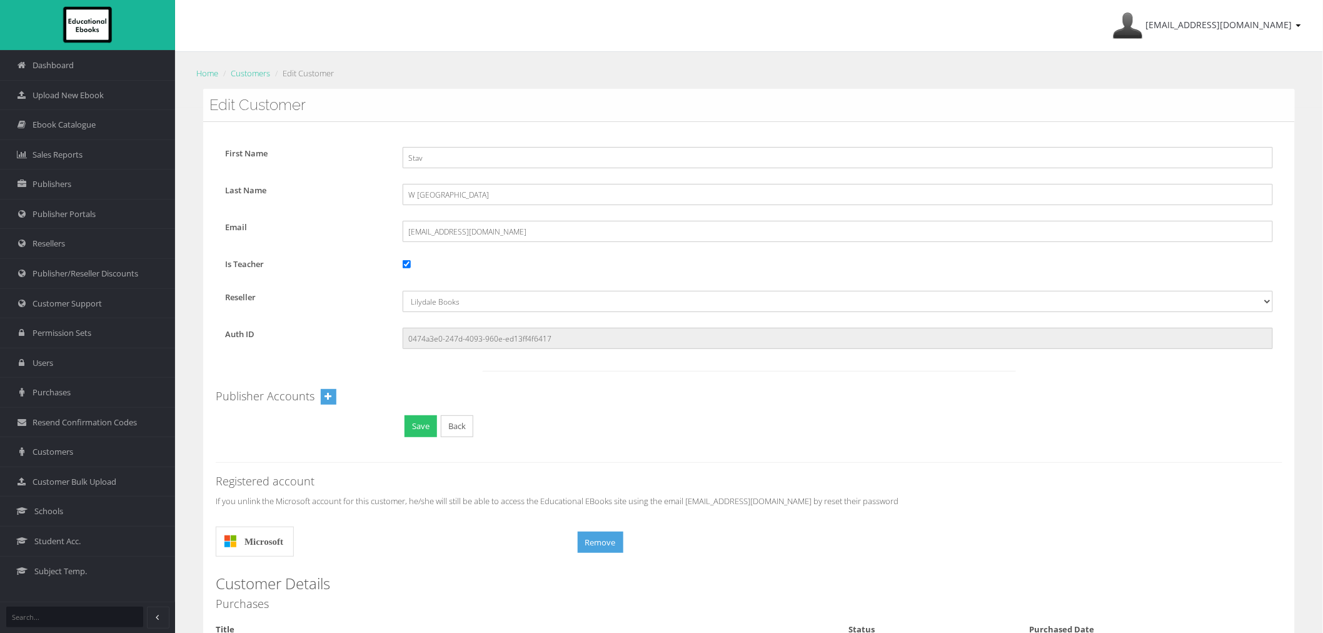
scroll to position [1760, 0]
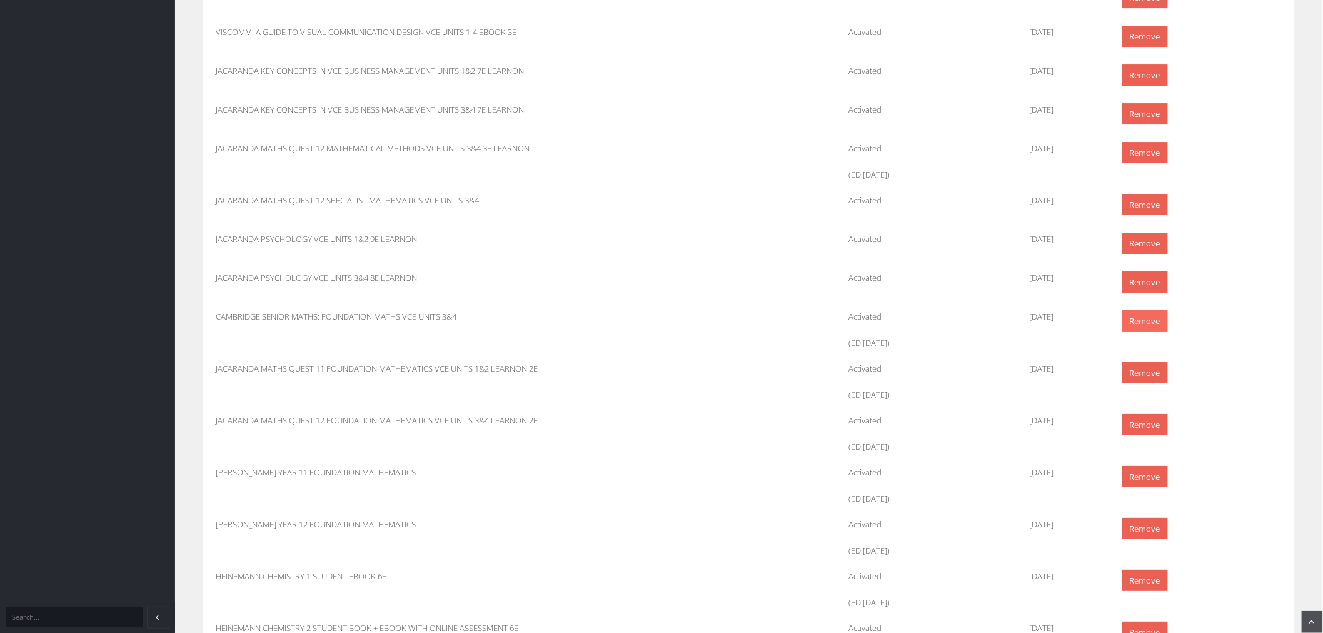
click at [1158, 319] on link "Remove" at bounding box center [1145, 321] width 46 height 22
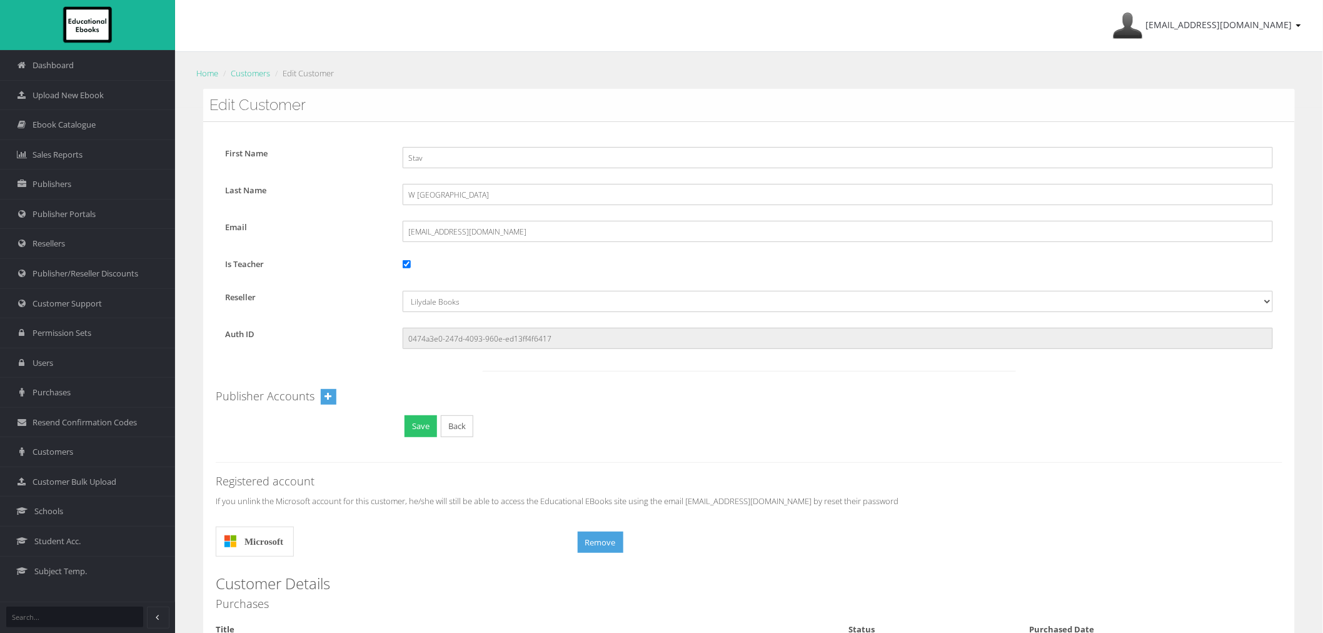
scroll to position [1760, 0]
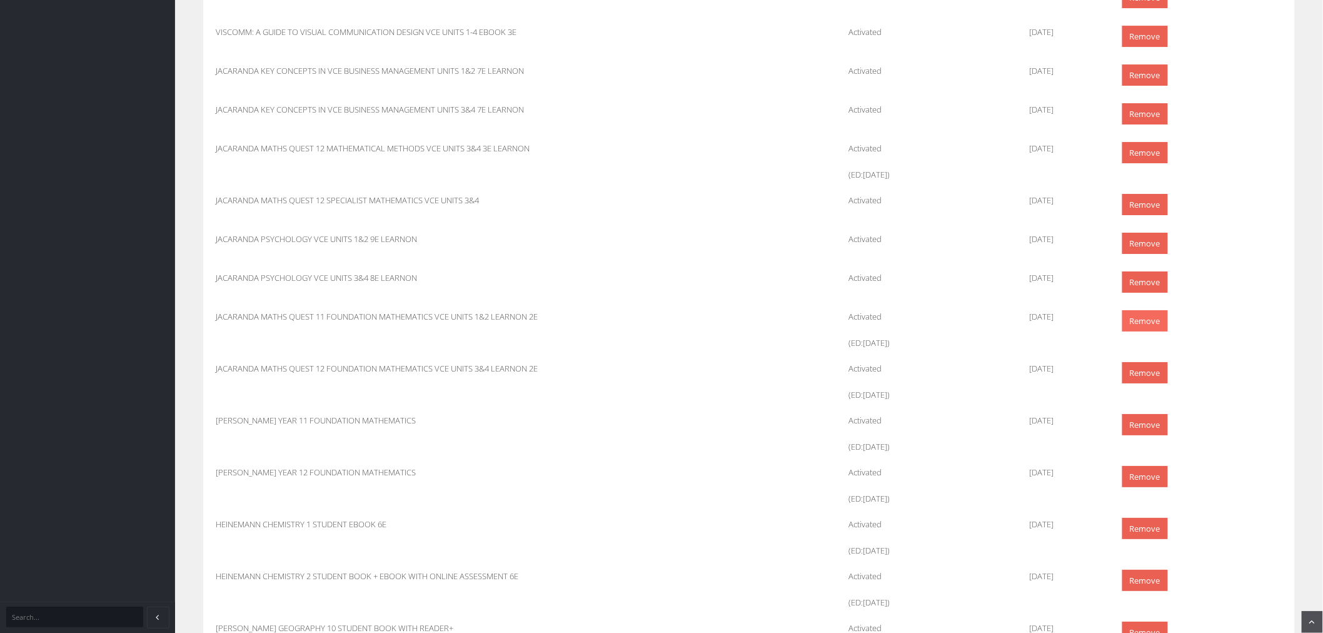
click at [1145, 321] on link "Remove" at bounding box center [1145, 321] width 46 height 22
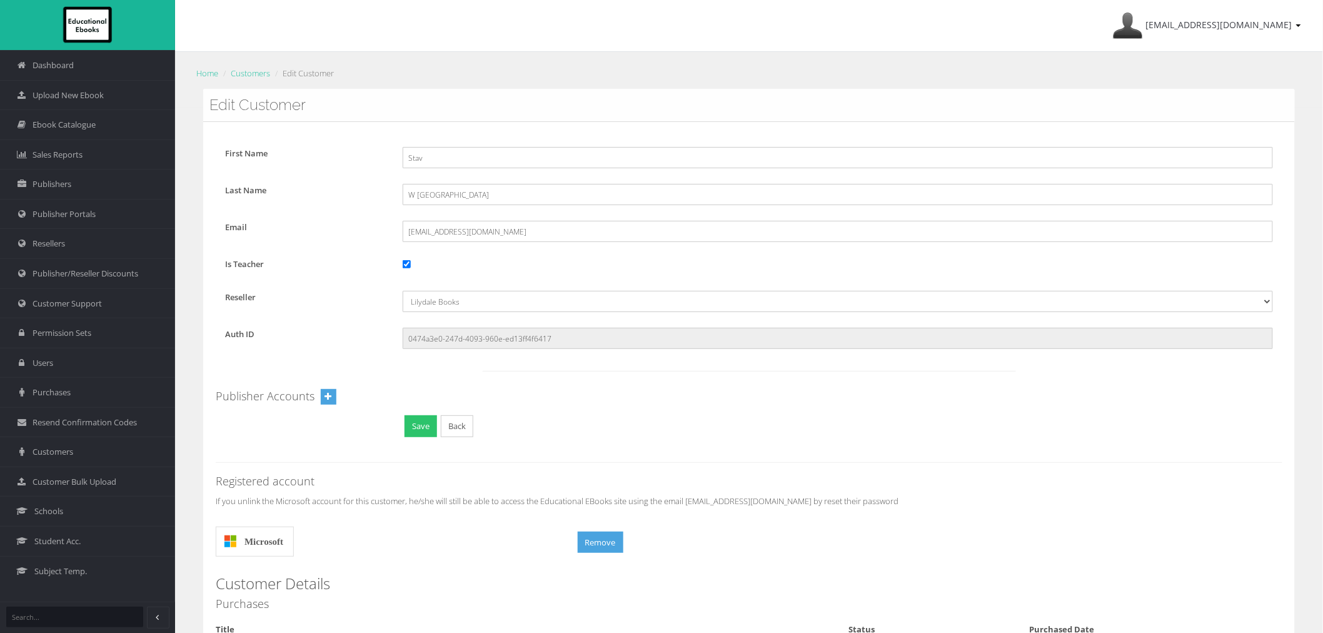
scroll to position [1760, 0]
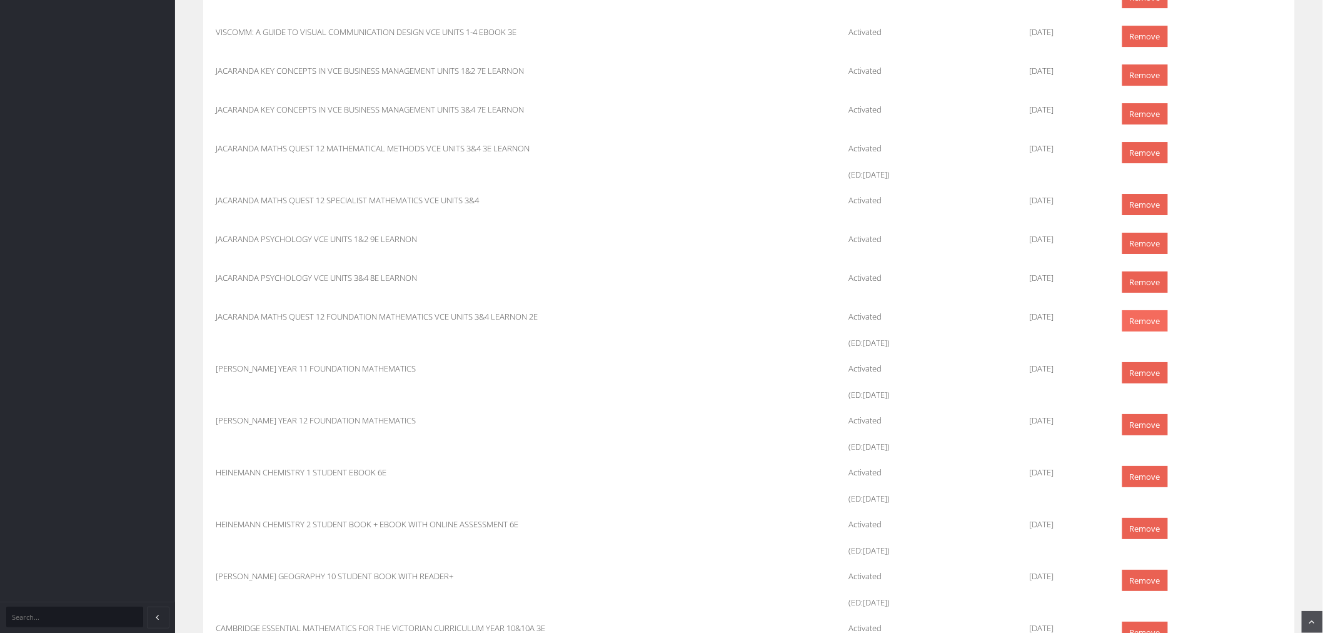
click at [1151, 317] on link "Remove" at bounding box center [1145, 321] width 46 height 22
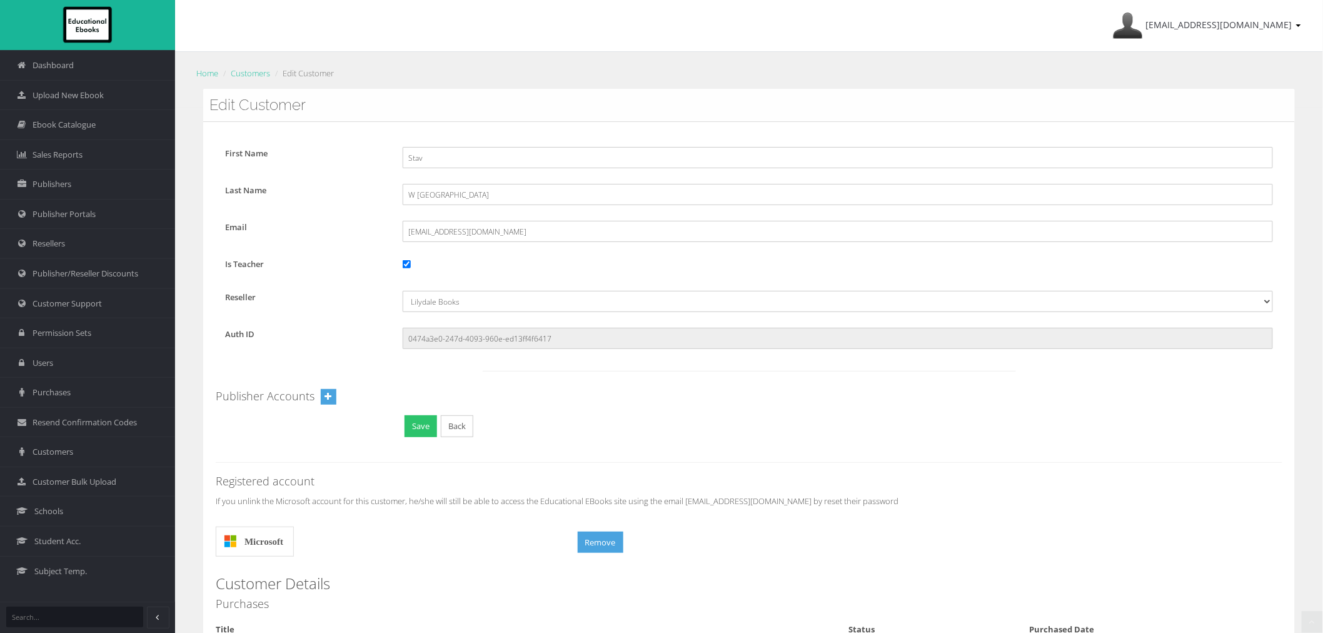
scroll to position [1760, 0]
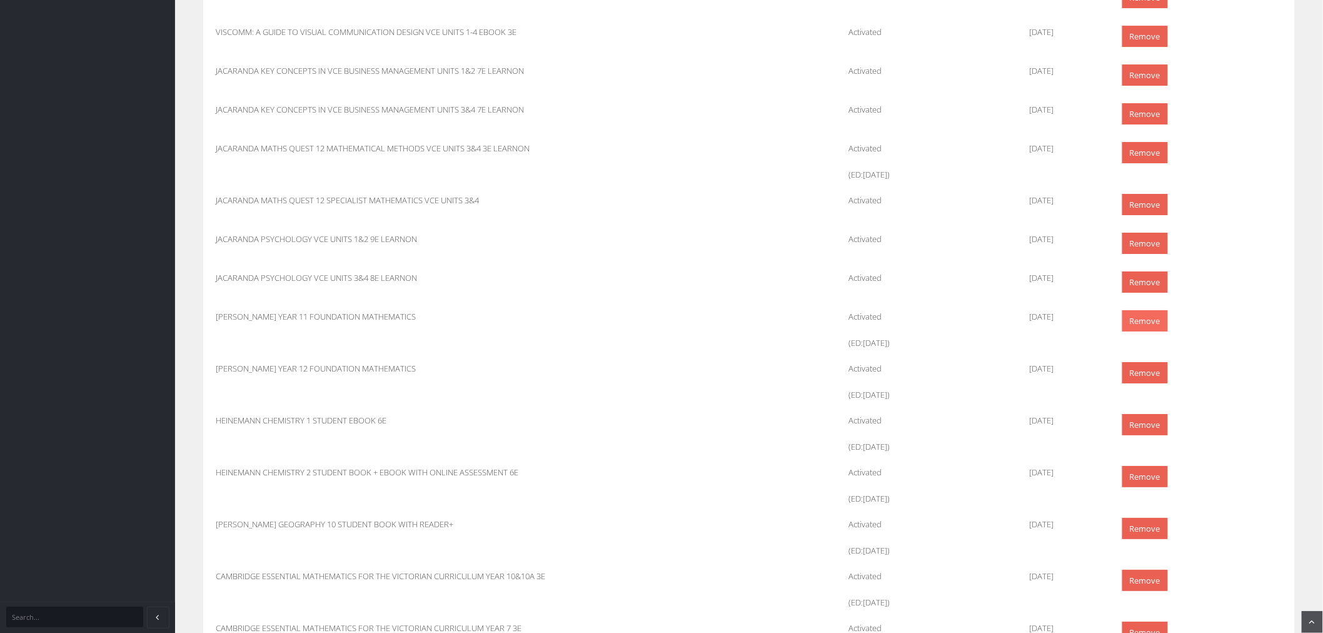
click at [1166, 321] on link "Remove" at bounding box center [1145, 321] width 46 height 22
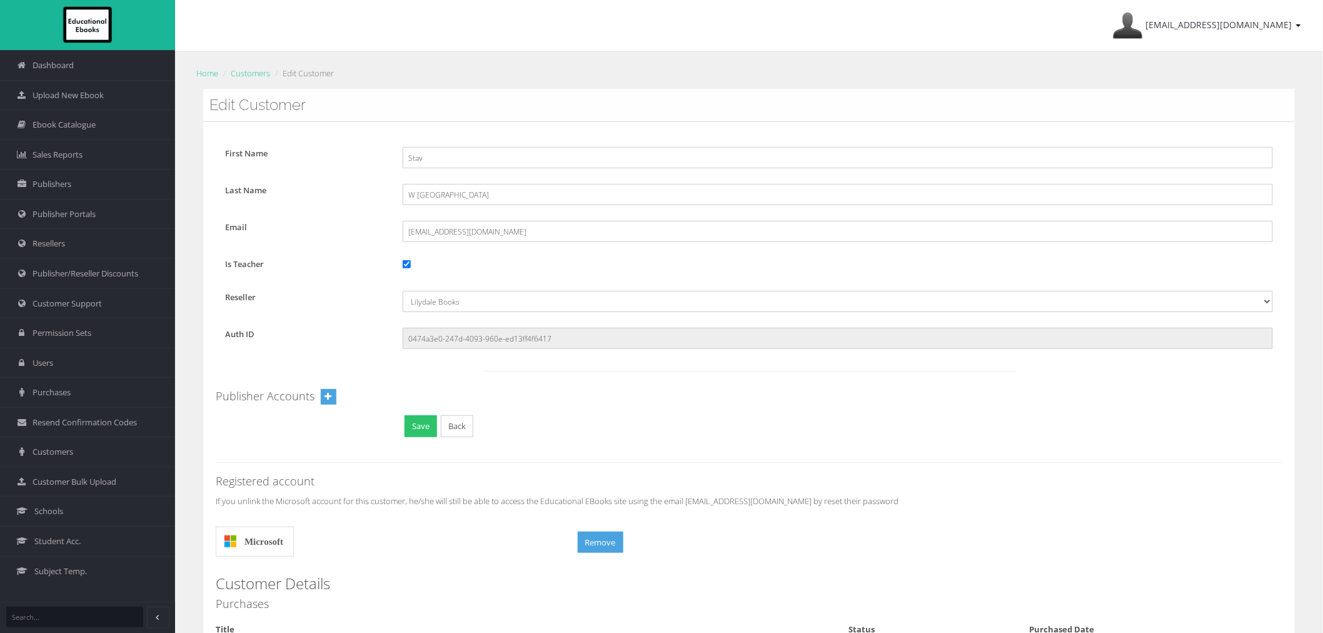
scroll to position [1760, 0]
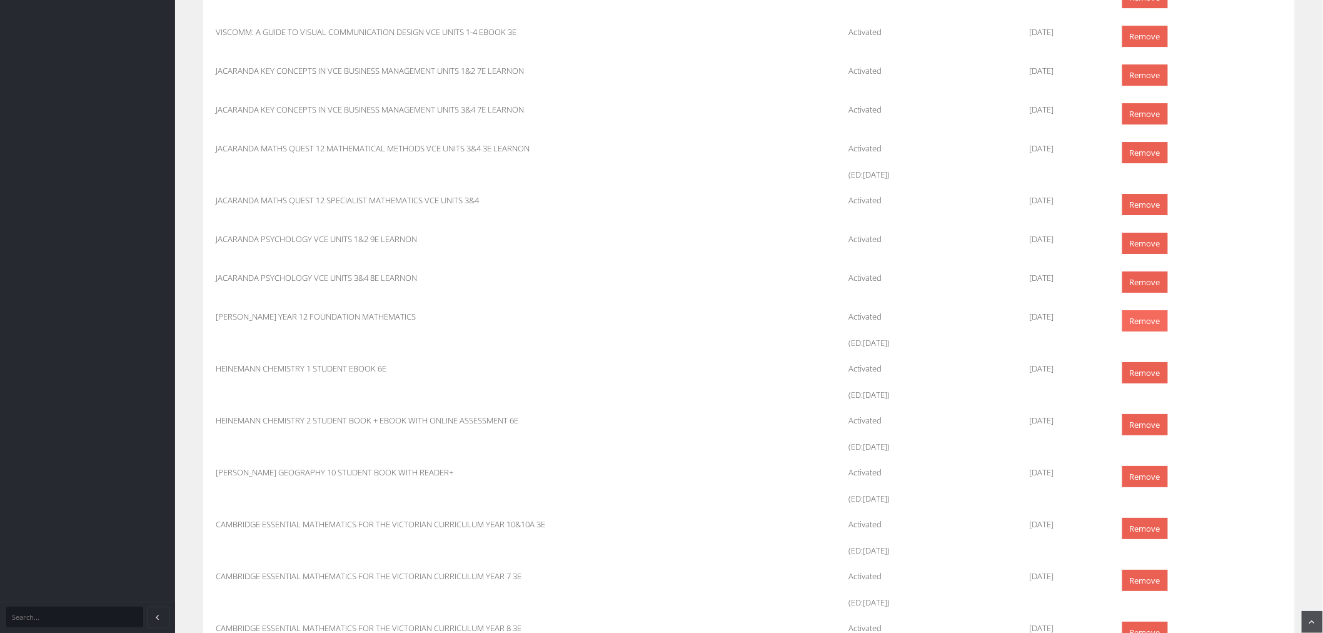
click at [1136, 322] on link "Remove" at bounding box center [1145, 321] width 46 height 22
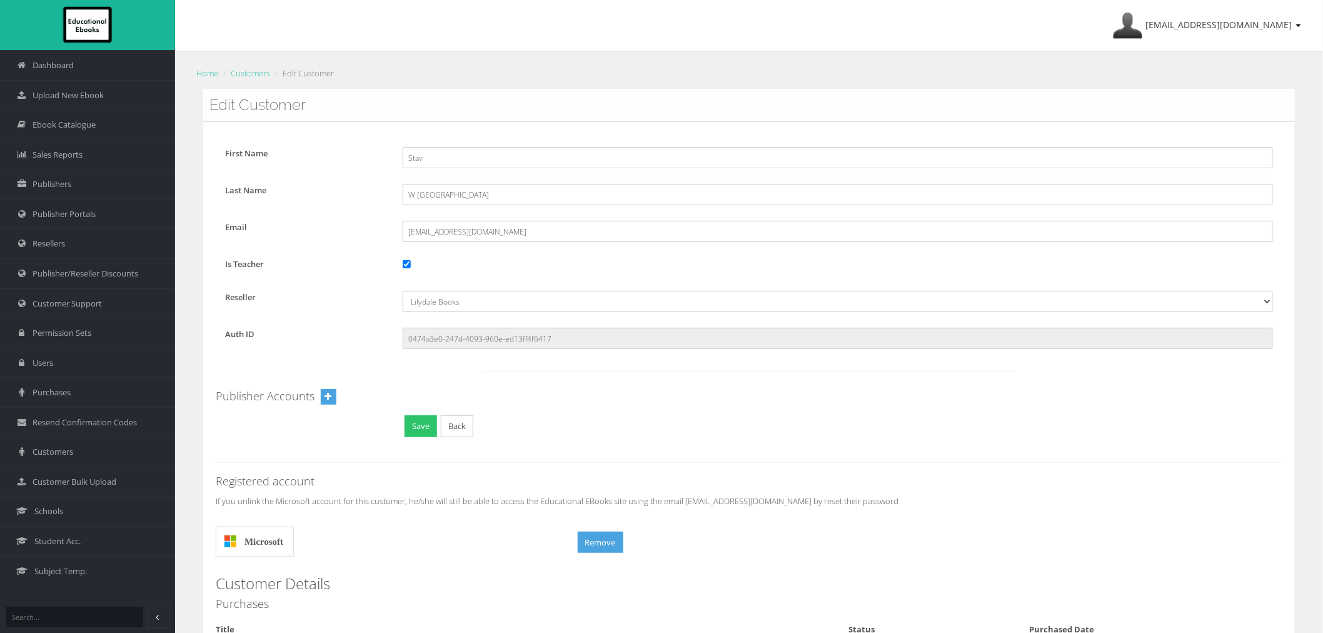
click at [258, 80] on ol "Home Customers Edit Customer" at bounding box center [749, 73] width 1110 height 18
click at [258, 74] on link "Customers" at bounding box center [250, 73] width 39 height 11
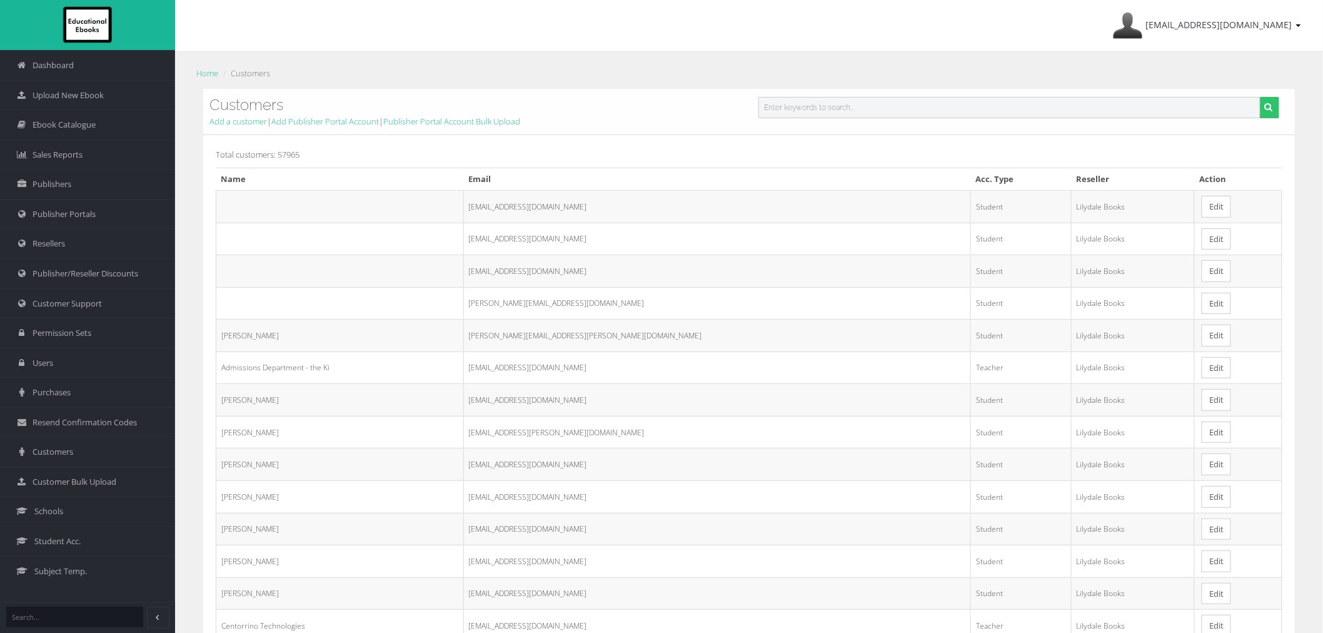
click at [828, 100] on input "text" at bounding box center [1009, 107] width 502 height 21
paste input "[PERSON_NAME]"
type input "[PERSON_NAME]"
click at [1260, 97] on button "submit" at bounding box center [1269, 107] width 19 height 21
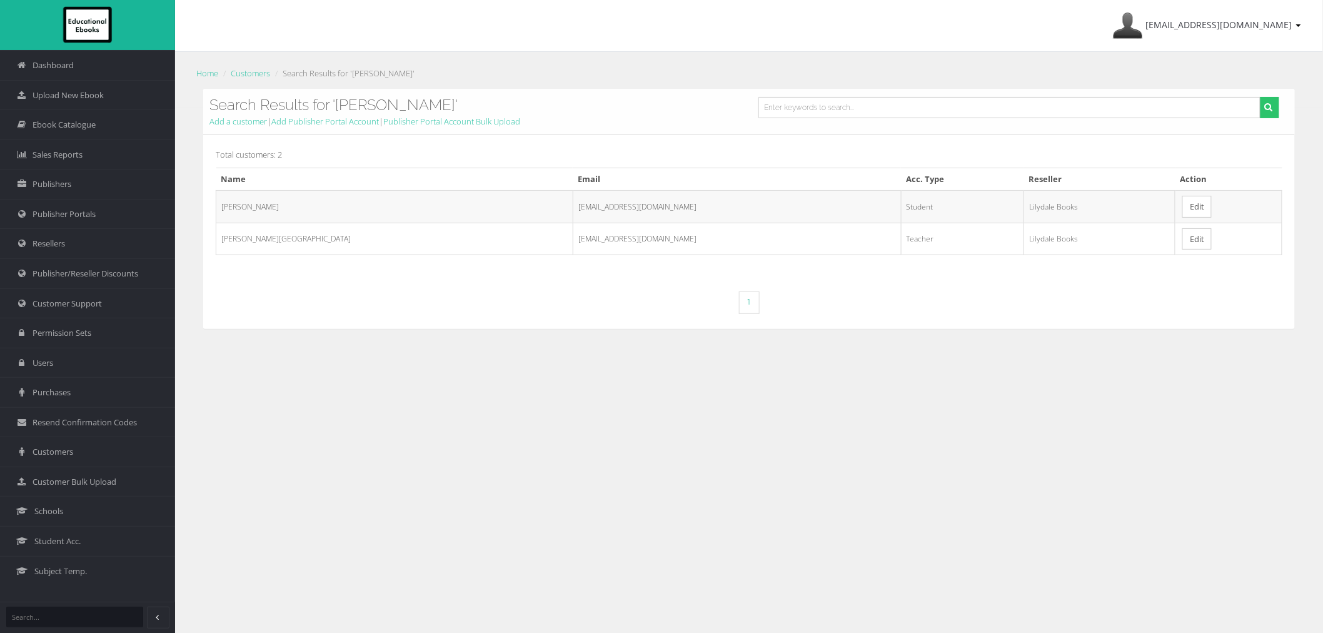
click at [1182, 240] on link "Edit" at bounding box center [1196, 239] width 29 height 22
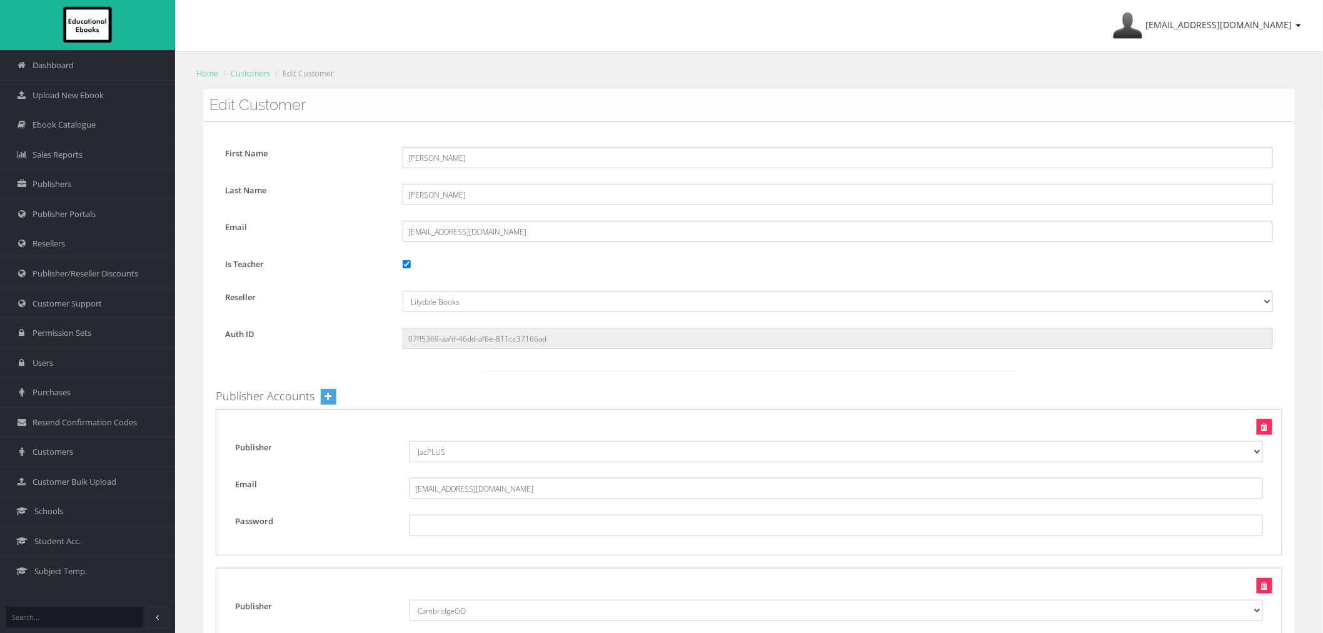
scroll to position [5126, 0]
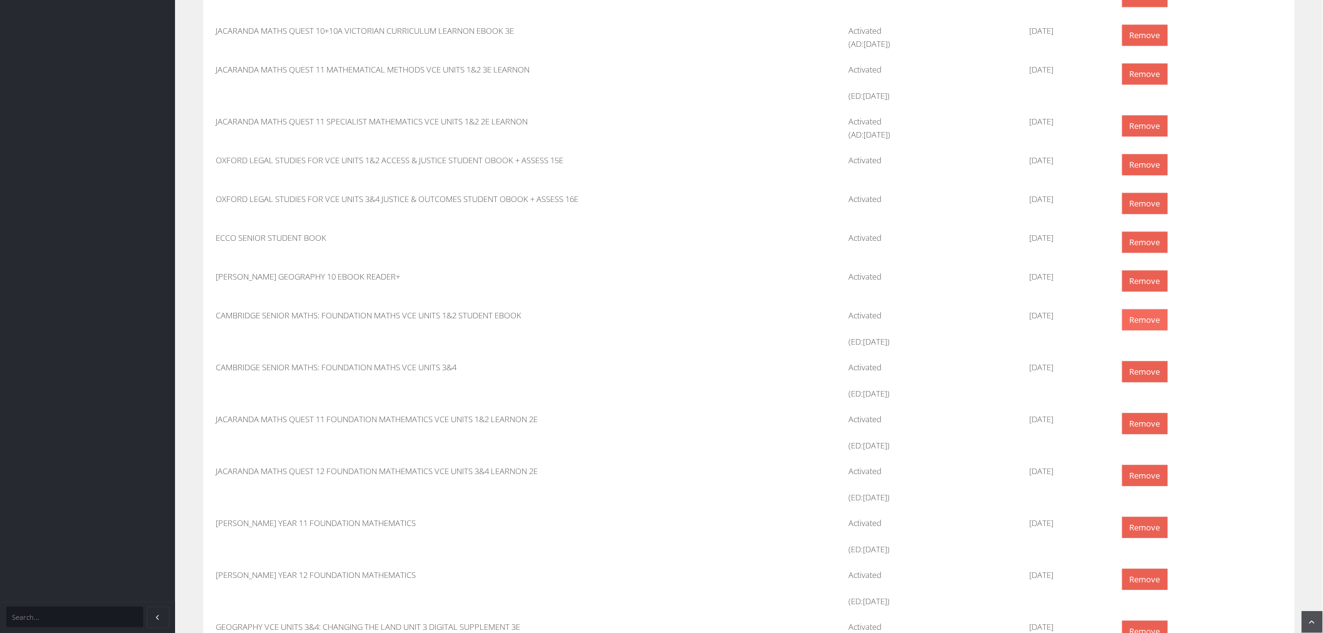
click at [1130, 318] on link "Remove" at bounding box center [1145, 320] width 46 height 22
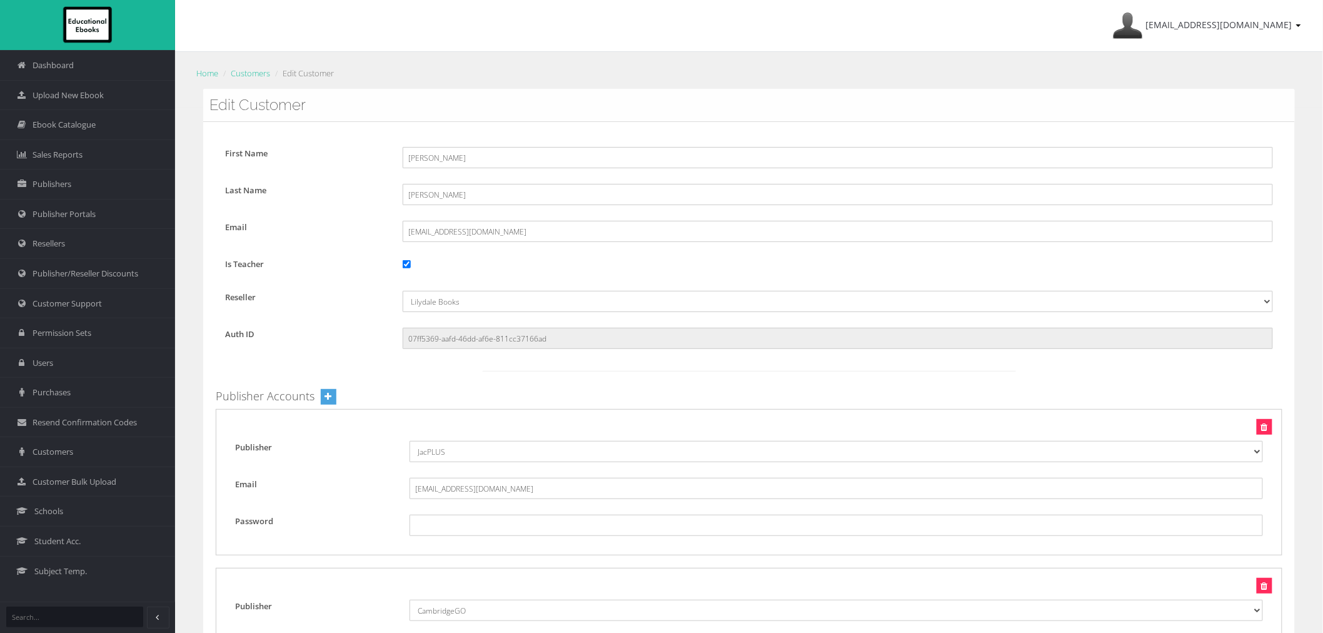
scroll to position [5126, 0]
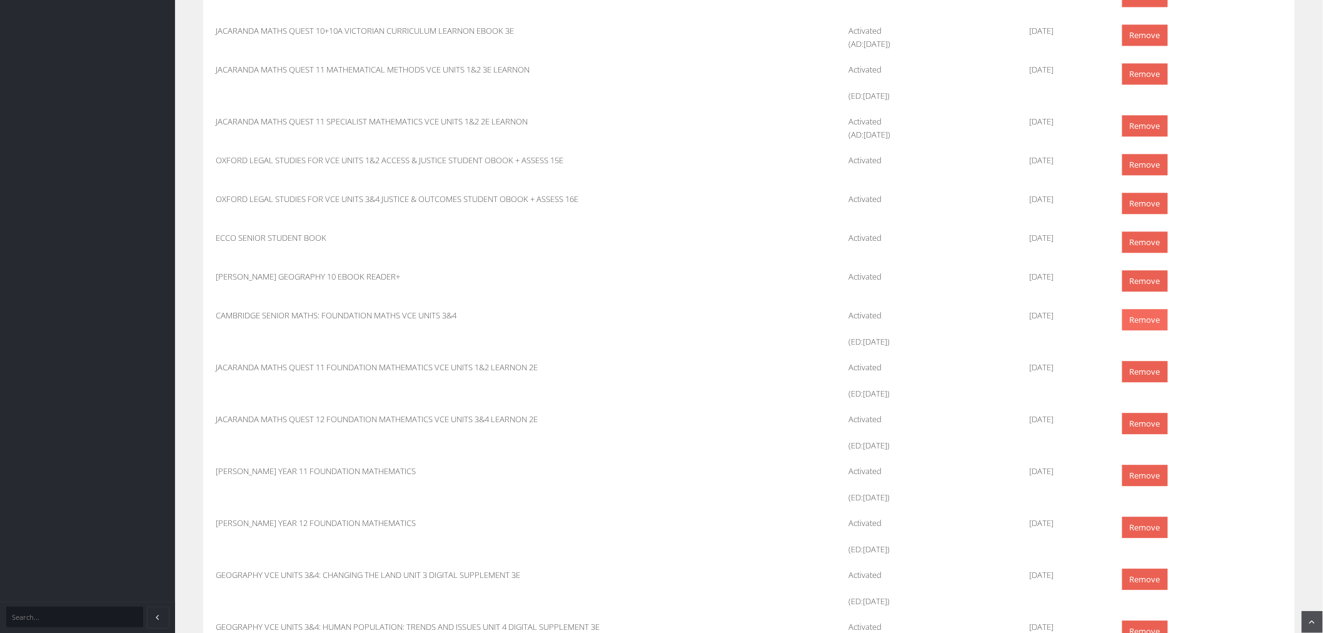
click at [1131, 320] on link "Remove" at bounding box center [1145, 320] width 46 height 22
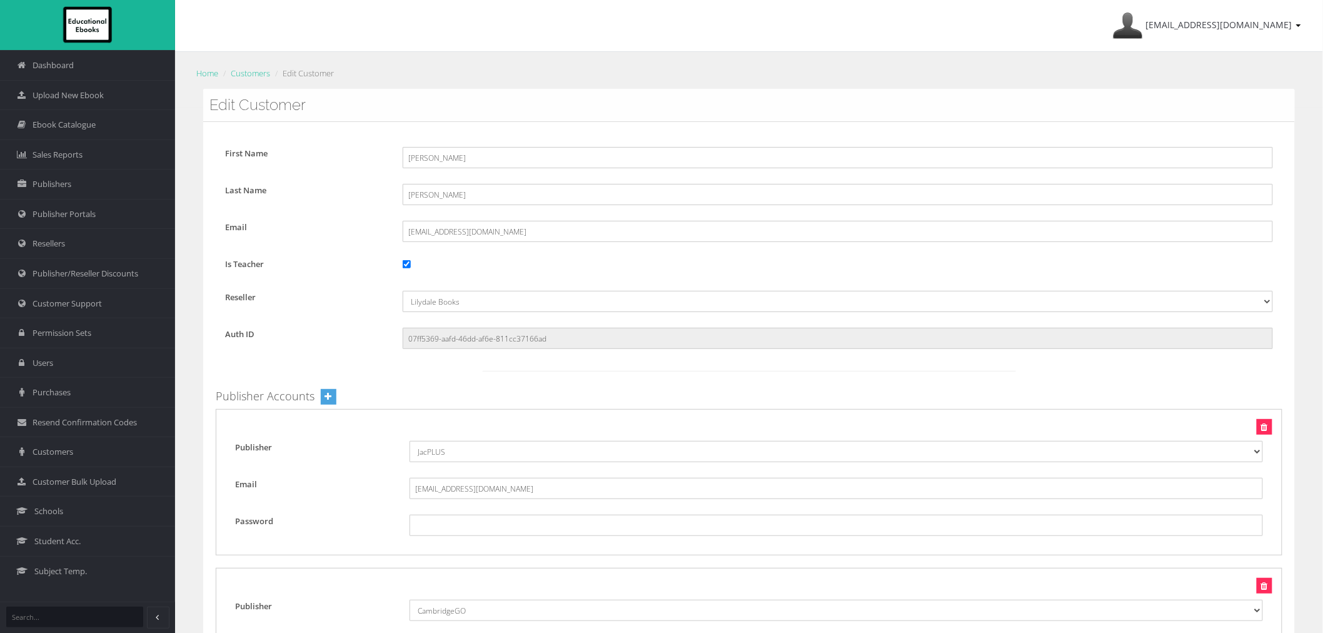
scroll to position [5126, 0]
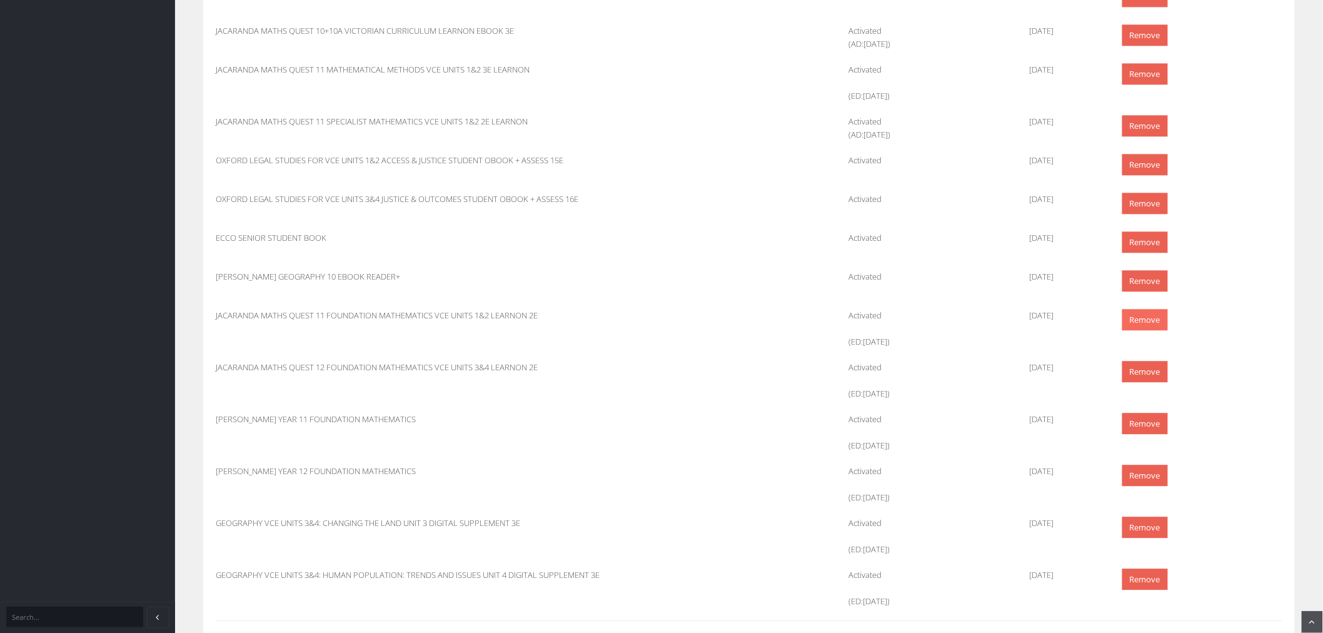
click at [1148, 322] on link "Remove" at bounding box center [1145, 320] width 46 height 22
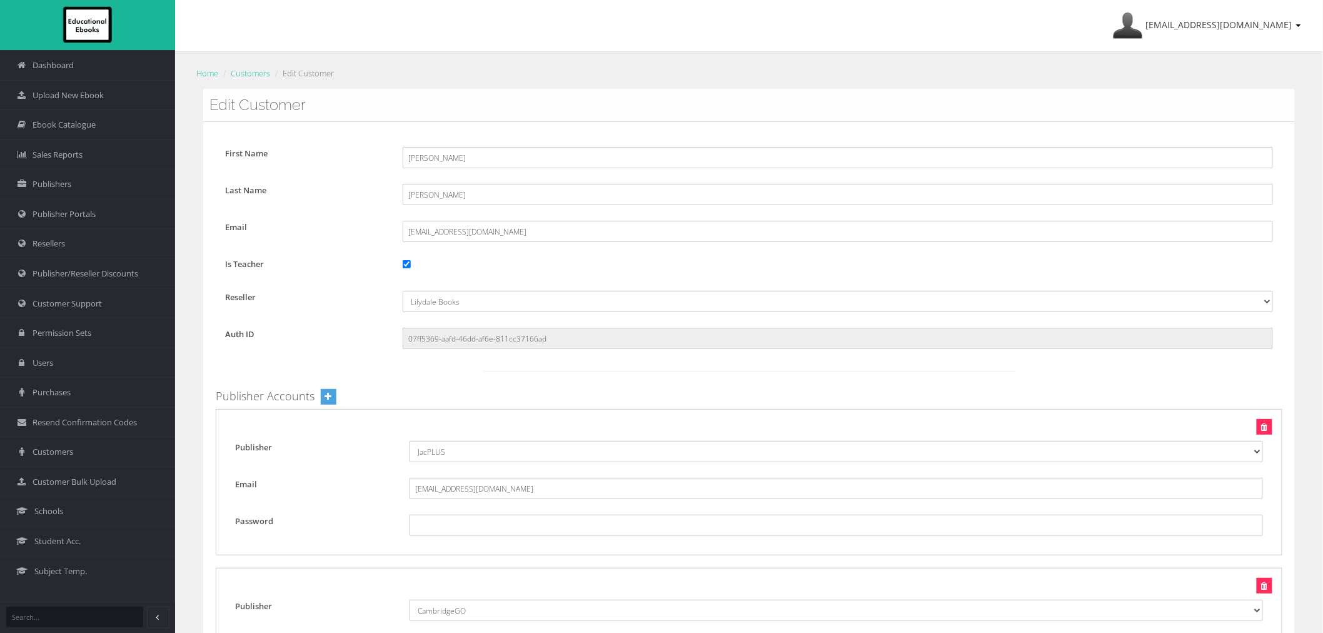
scroll to position [5126, 0]
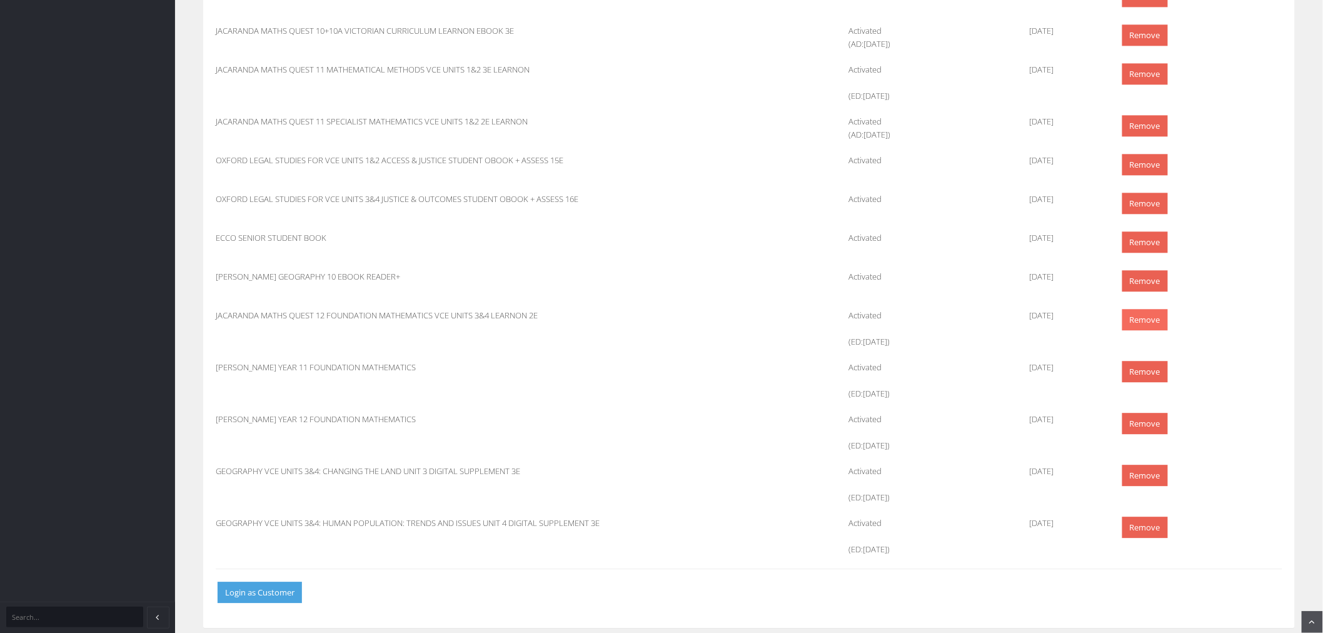
click at [1129, 319] on link "Remove" at bounding box center [1145, 320] width 46 height 22
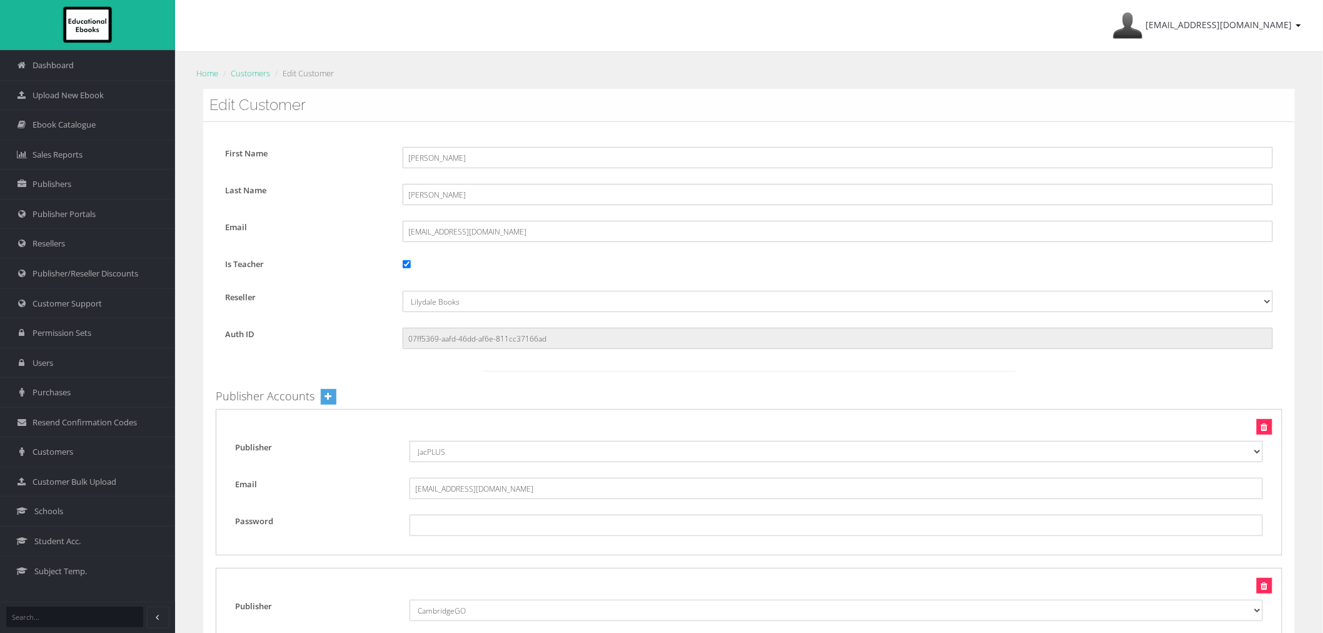
scroll to position [5089, 0]
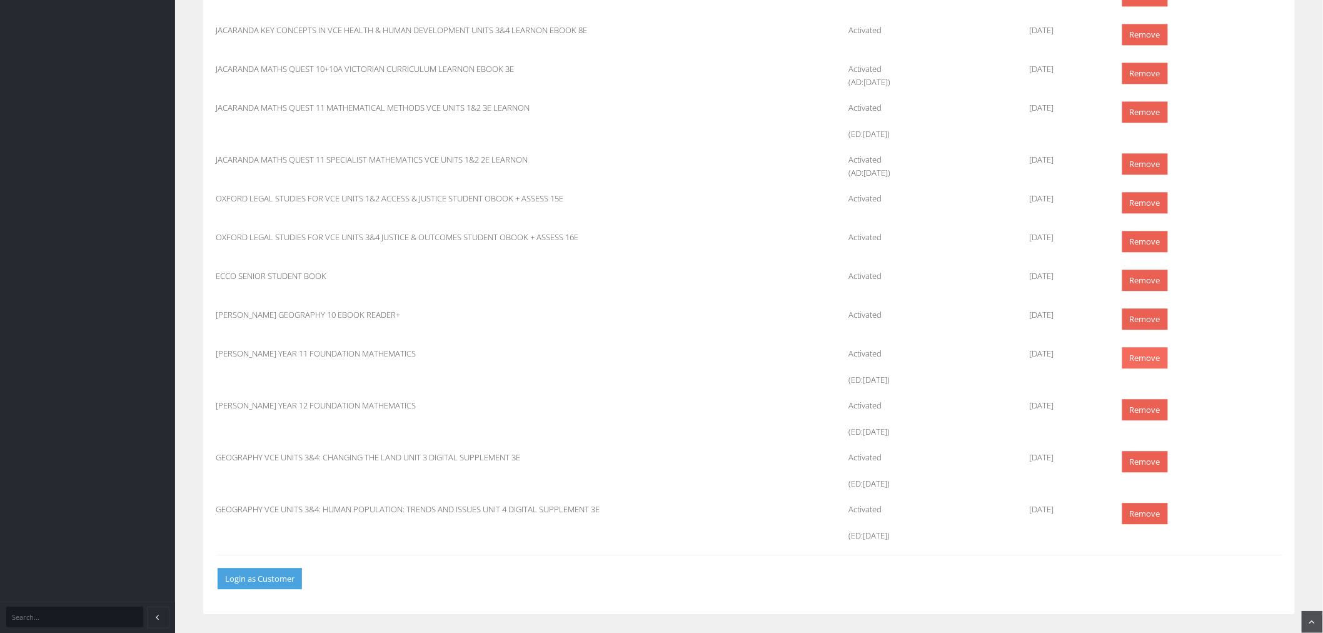
click at [1152, 351] on link "Remove" at bounding box center [1145, 358] width 46 height 22
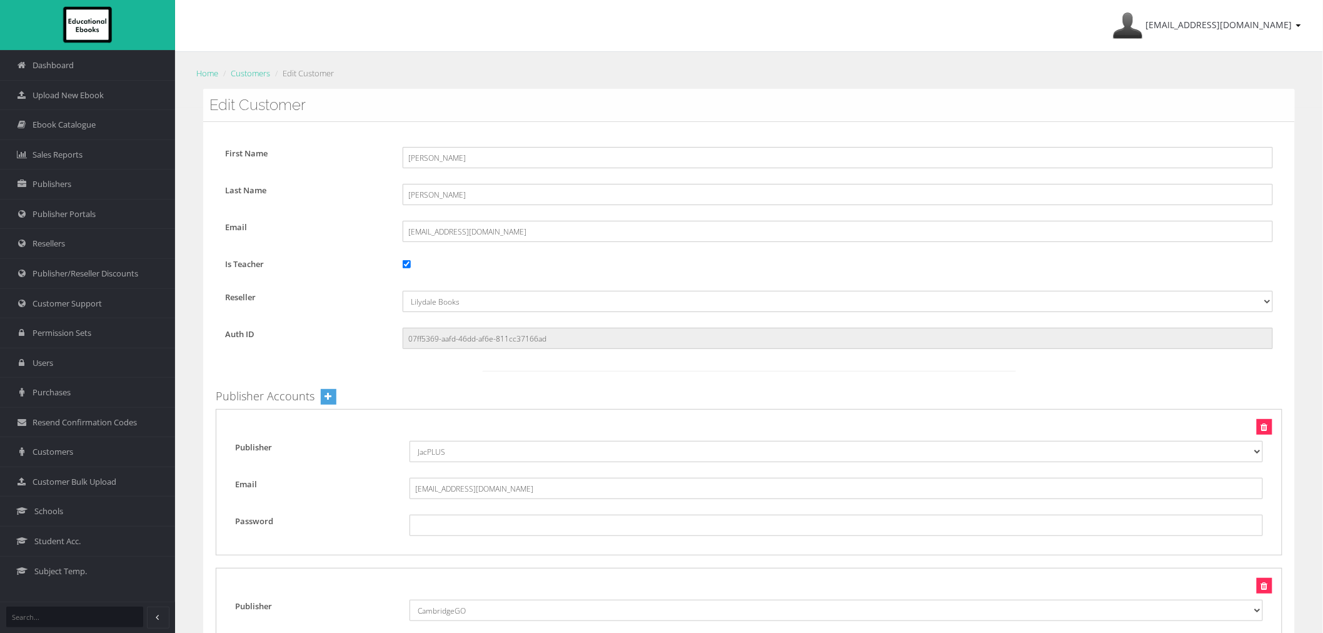
scroll to position [5037, 0]
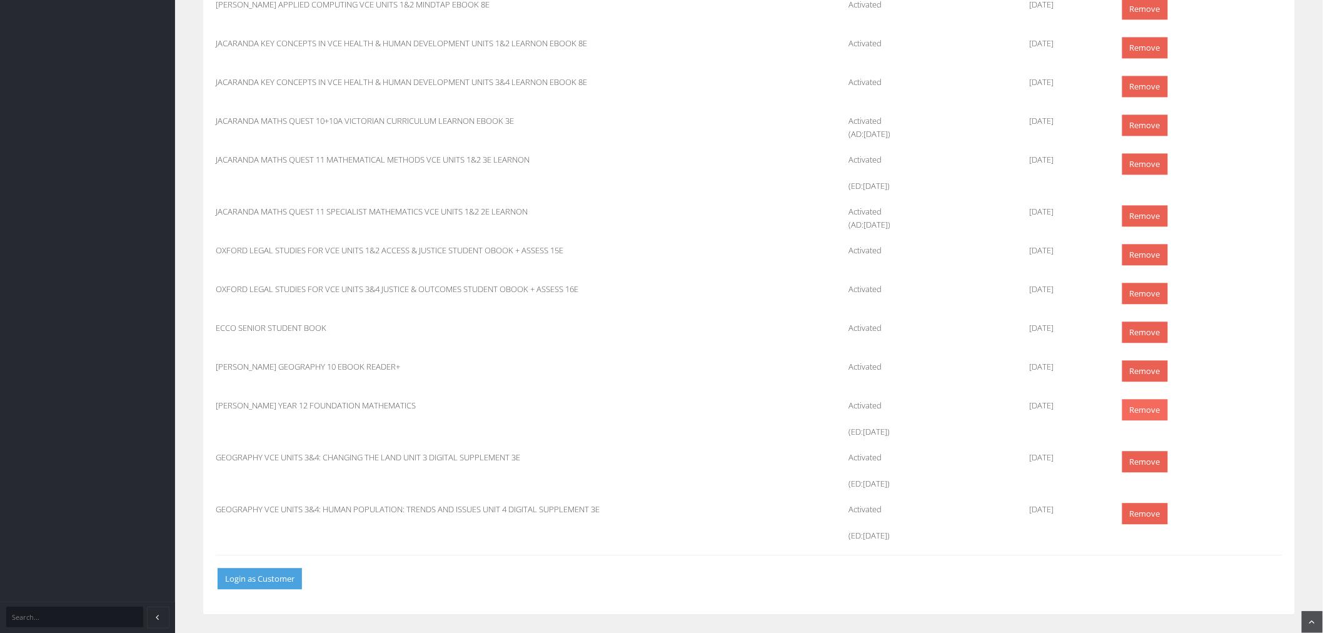
click at [1140, 413] on link "Remove" at bounding box center [1145, 410] width 46 height 22
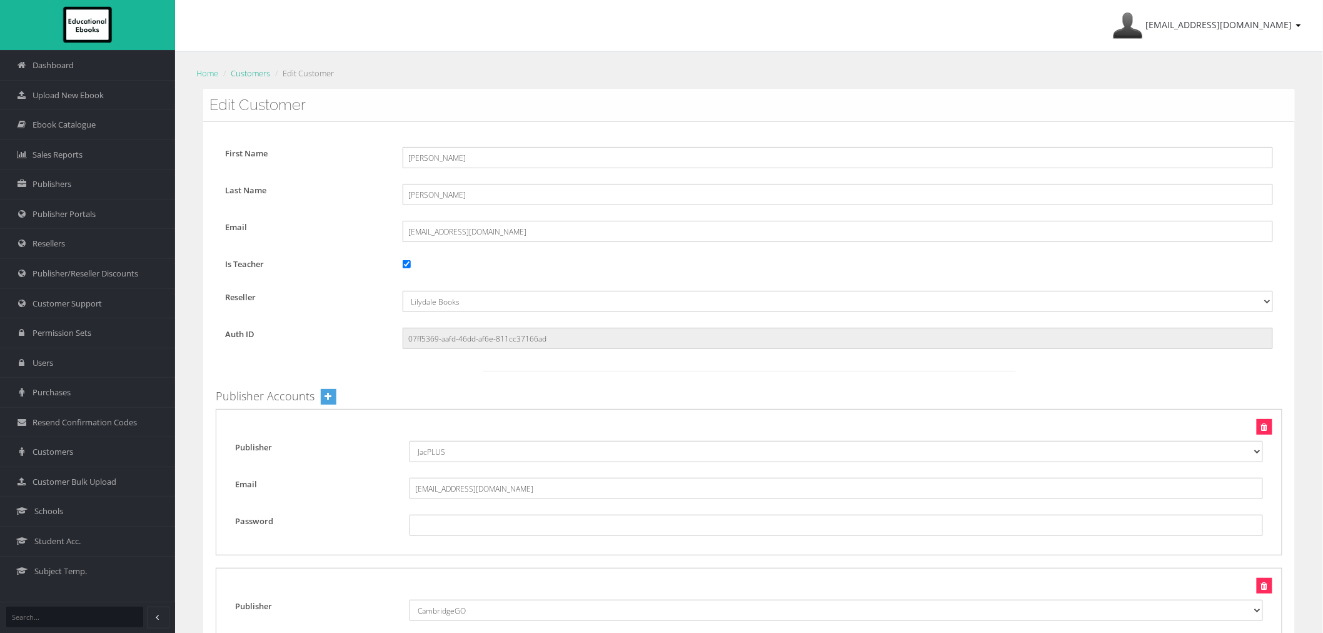
click at [242, 72] on link "Customers" at bounding box center [250, 73] width 39 height 11
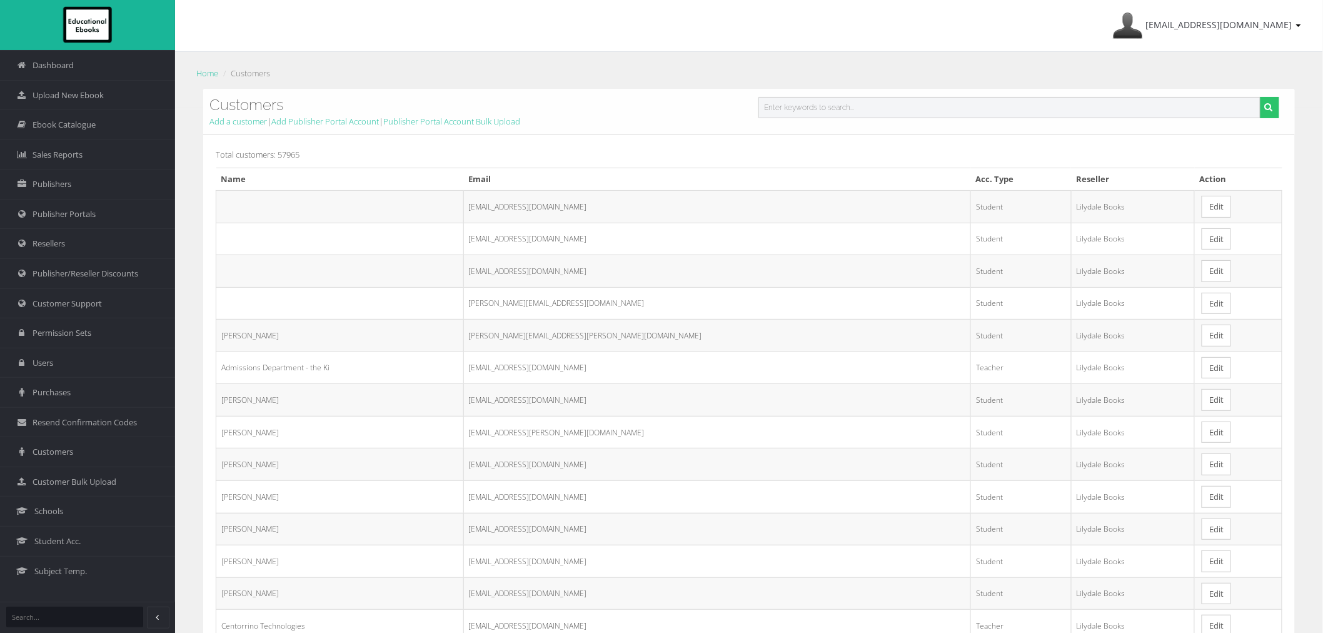
click at [873, 105] on input "text" at bounding box center [1009, 107] width 502 height 21
paste input "[PERSON_NAME]"
type input "[PERSON_NAME]"
click at [1260, 97] on button "submit" at bounding box center [1269, 107] width 19 height 21
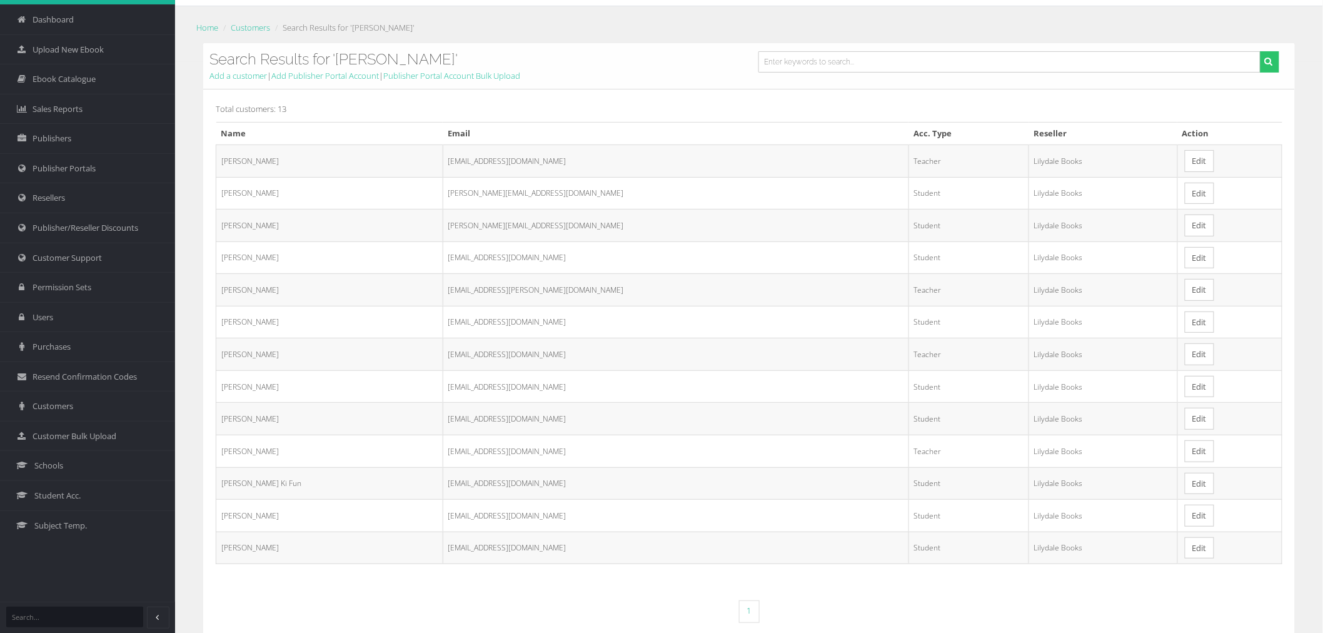
scroll to position [69, 0]
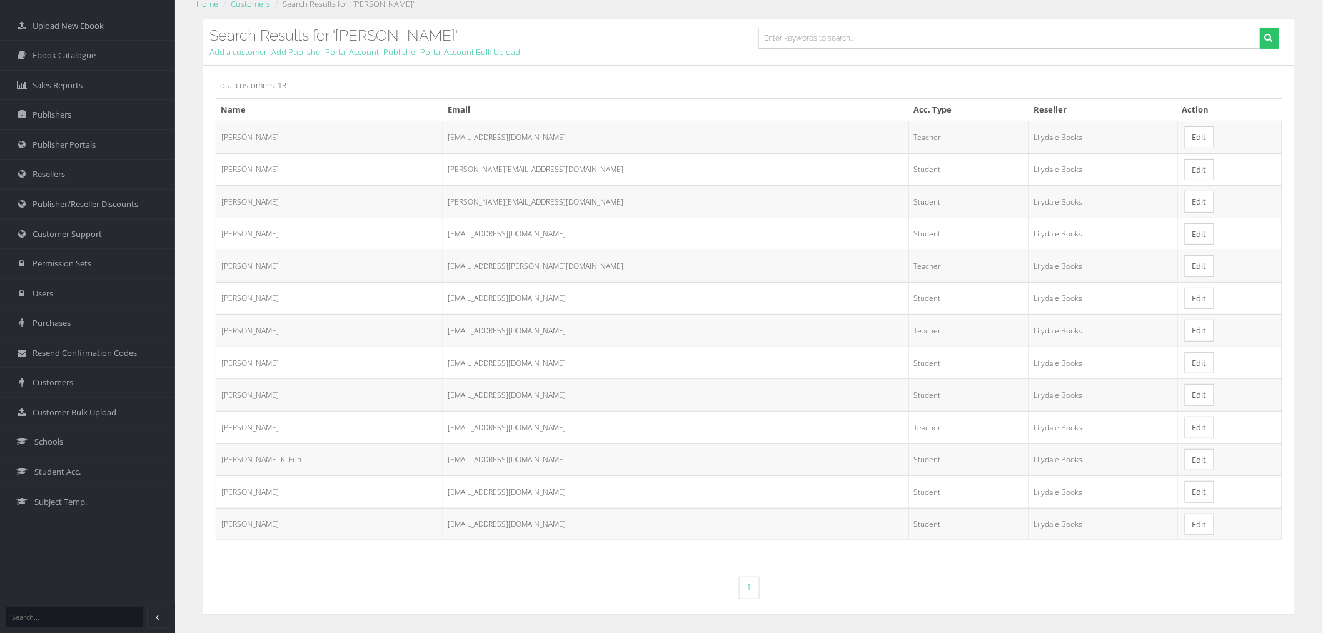
click at [1185, 135] on link "Edit" at bounding box center [1199, 137] width 29 height 22
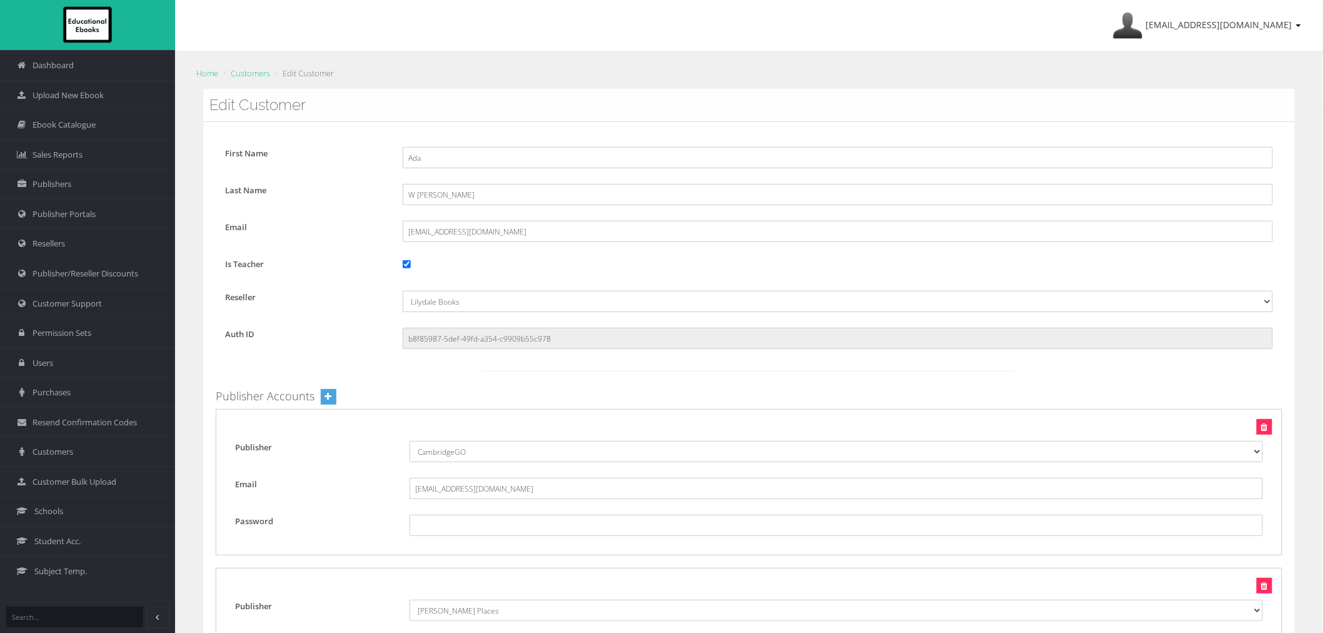
scroll to position [1823, 0]
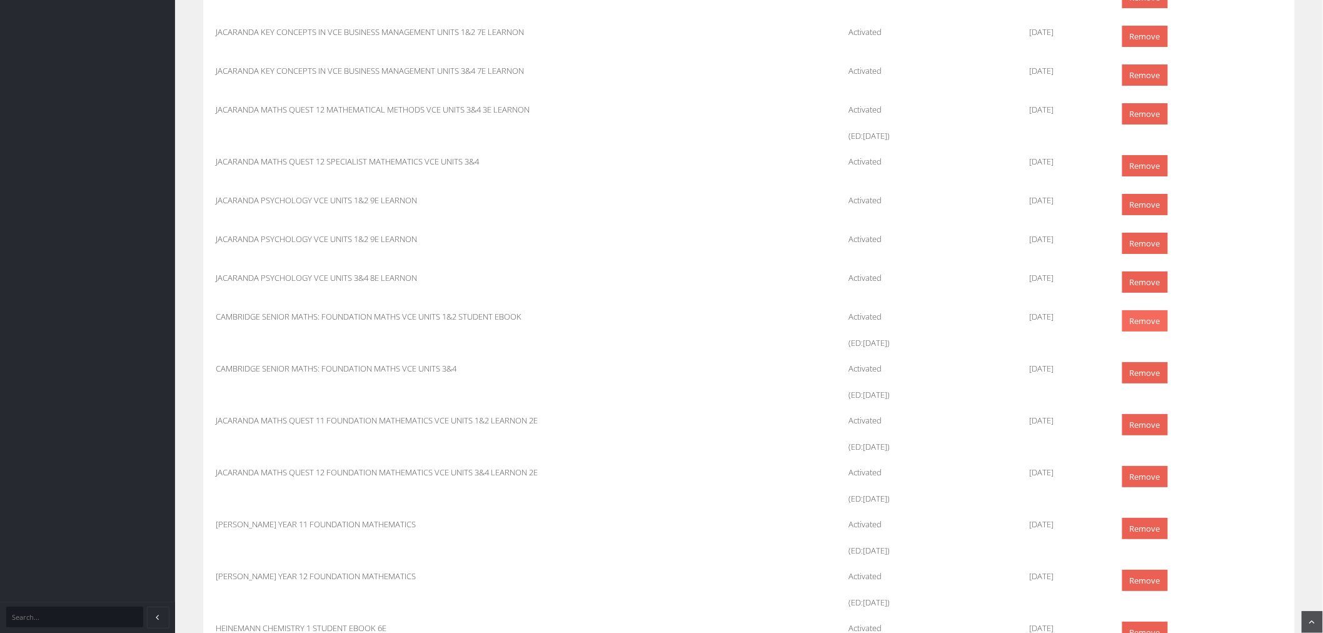
click at [1163, 324] on link "Remove" at bounding box center [1145, 321] width 46 height 22
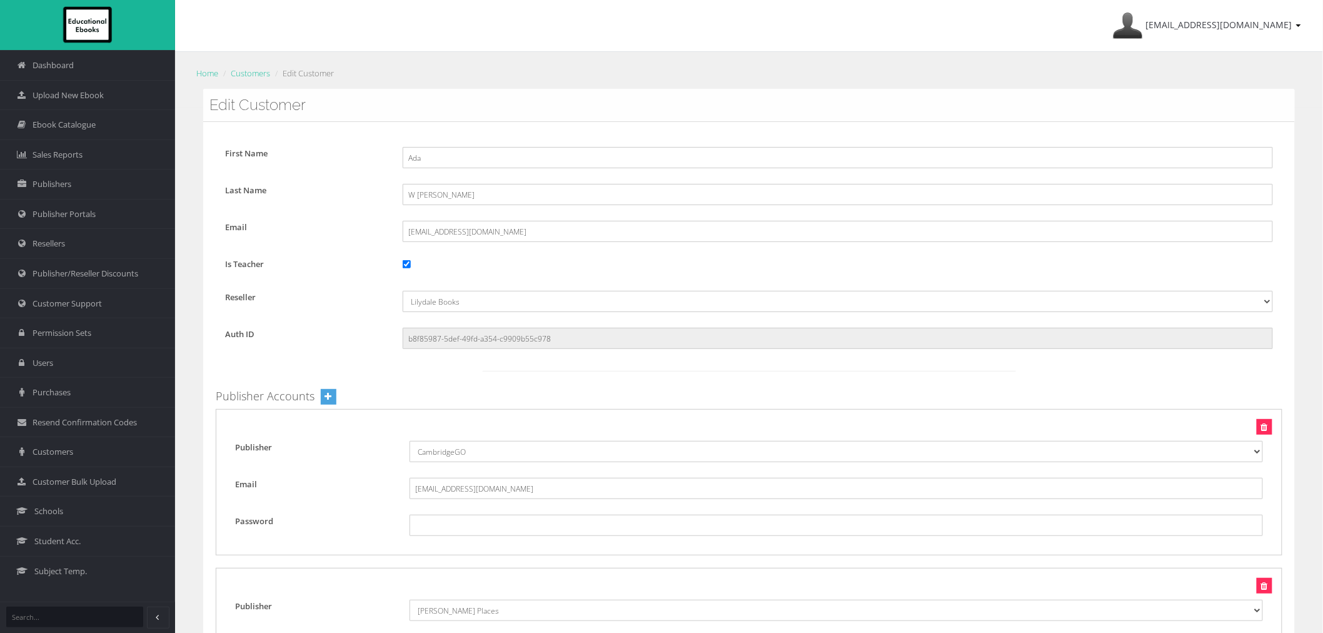
scroll to position [1823, 0]
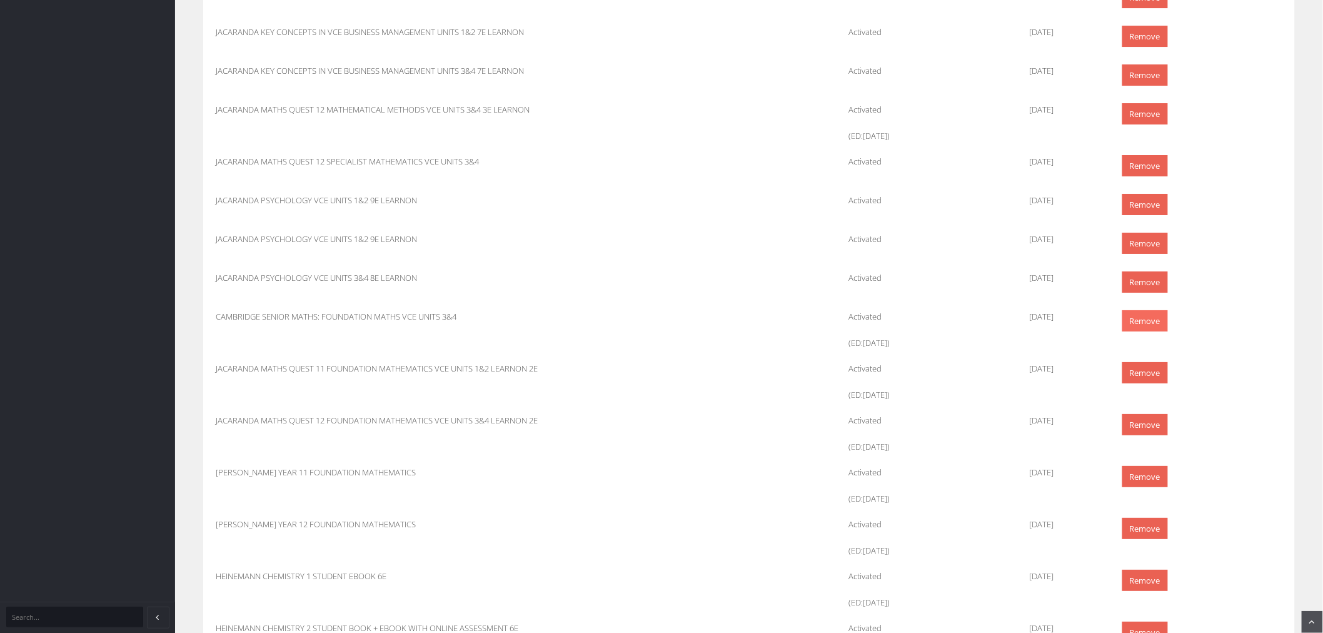
click at [1148, 323] on link "Remove" at bounding box center [1145, 321] width 46 height 22
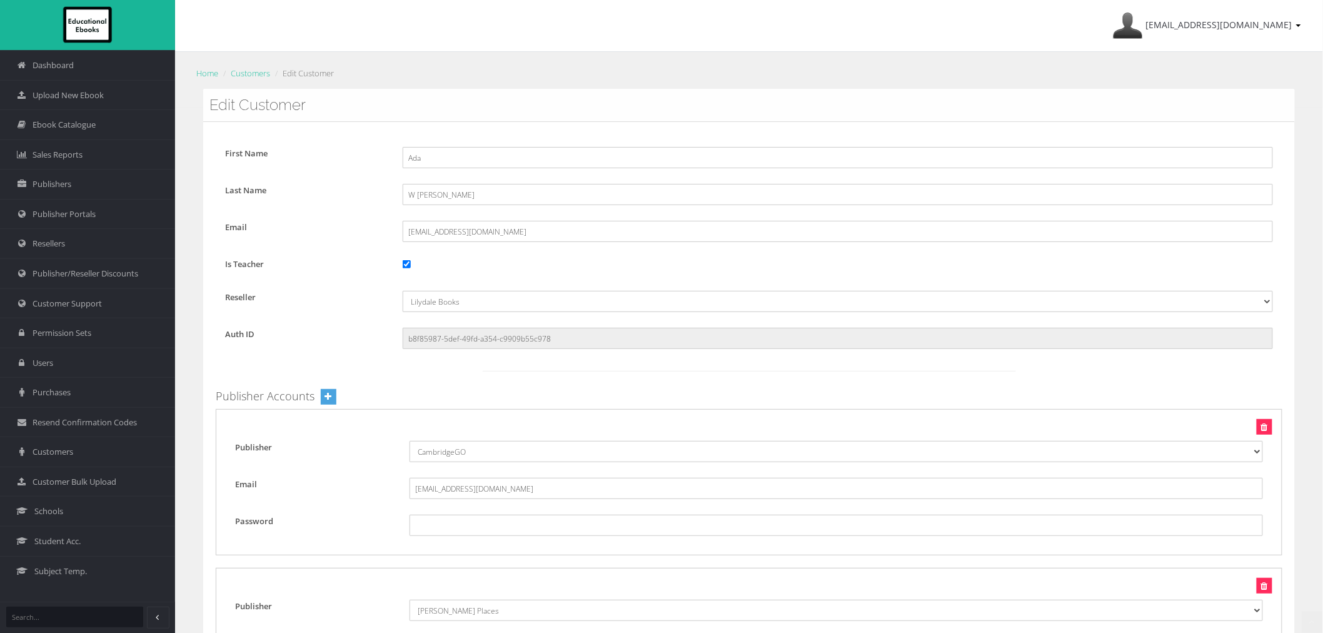
scroll to position [1823, 0]
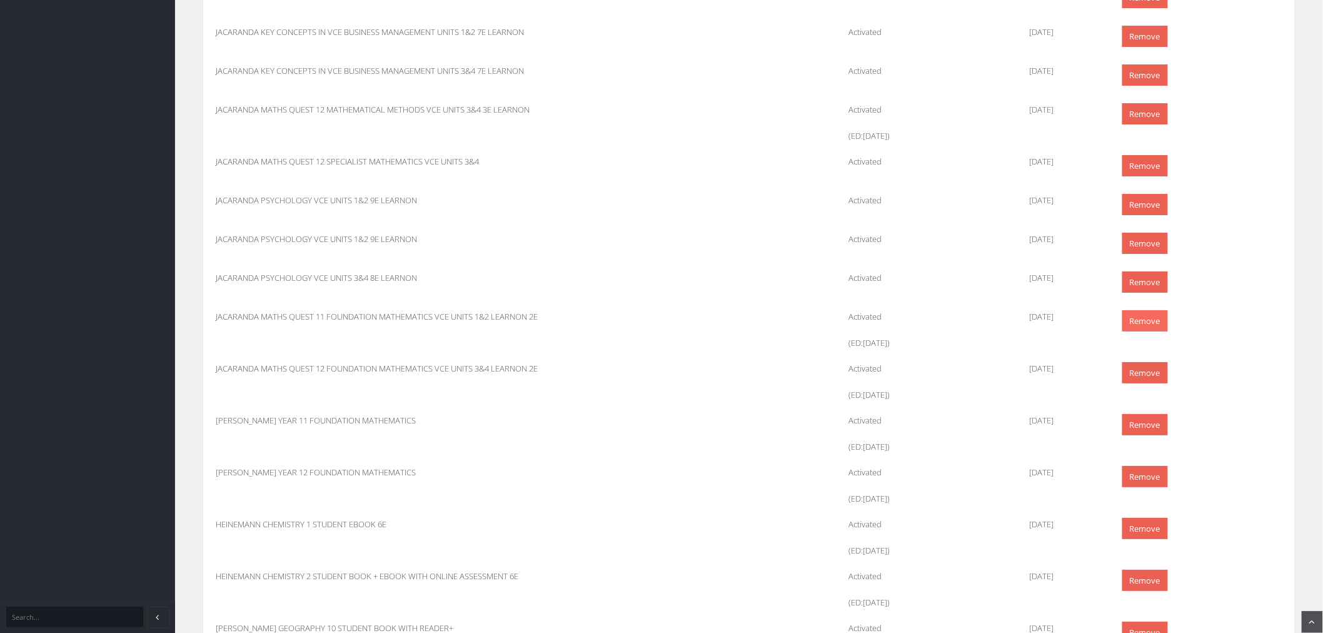
click at [1131, 316] on link "Remove" at bounding box center [1145, 321] width 46 height 22
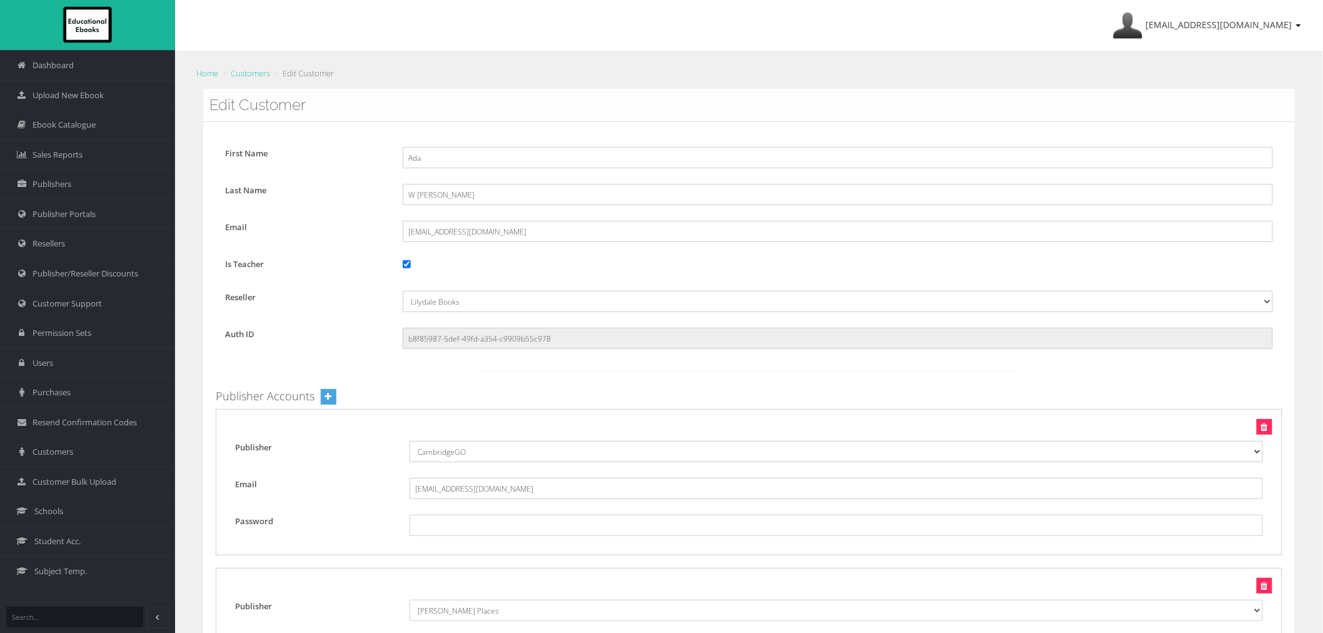
scroll to position [1823, 0]
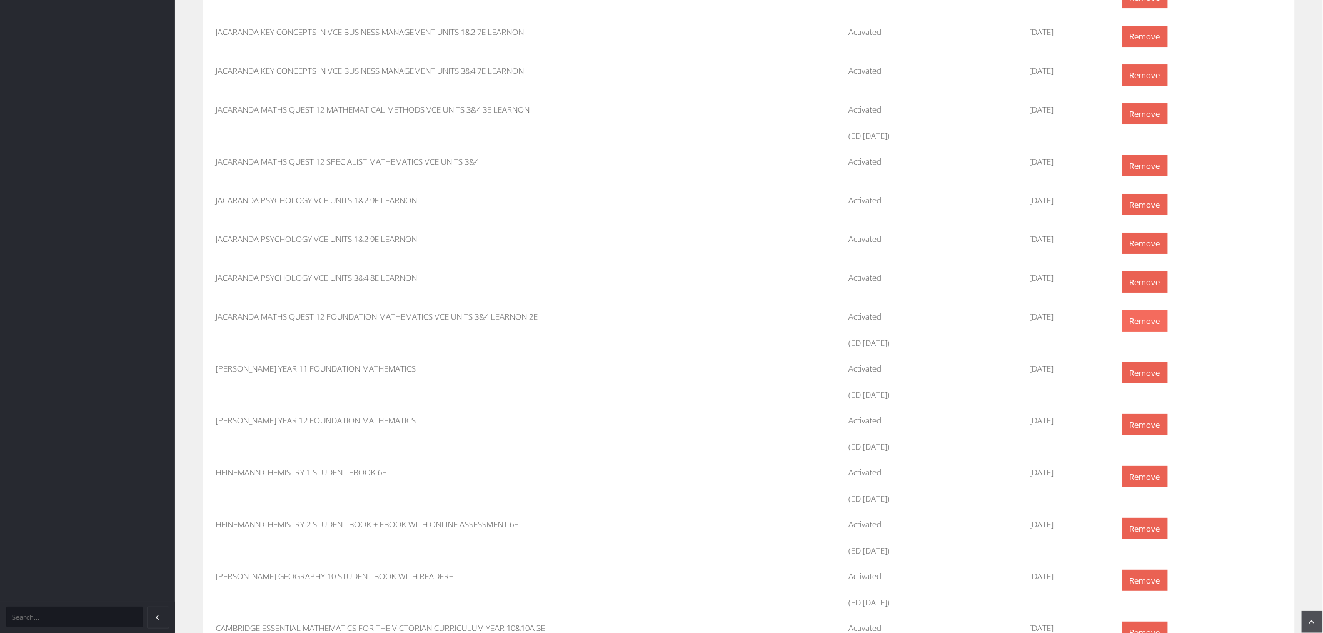
click at [1124, 316] on link "Remove" at bounding box center [1145, 321] width 46 height 22
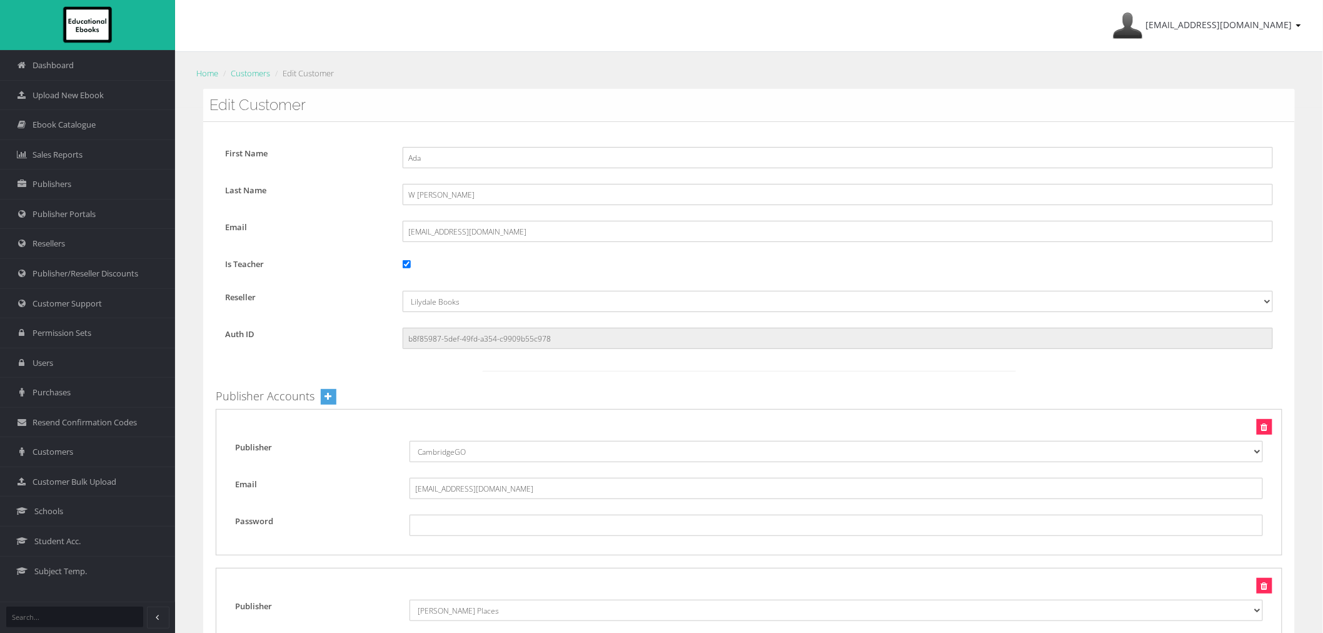
scroll to position [1823, 0]
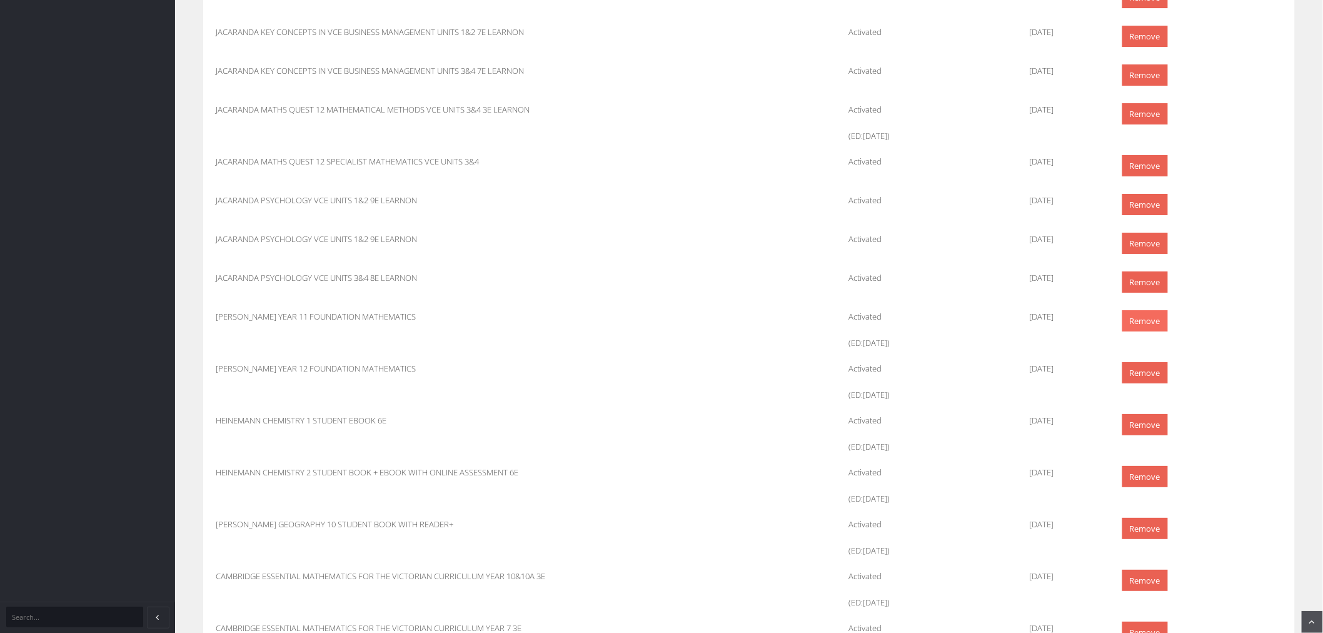
click at [1133, 319] on link "Remove" at bounding box center [1145, 321] width 46 height 22
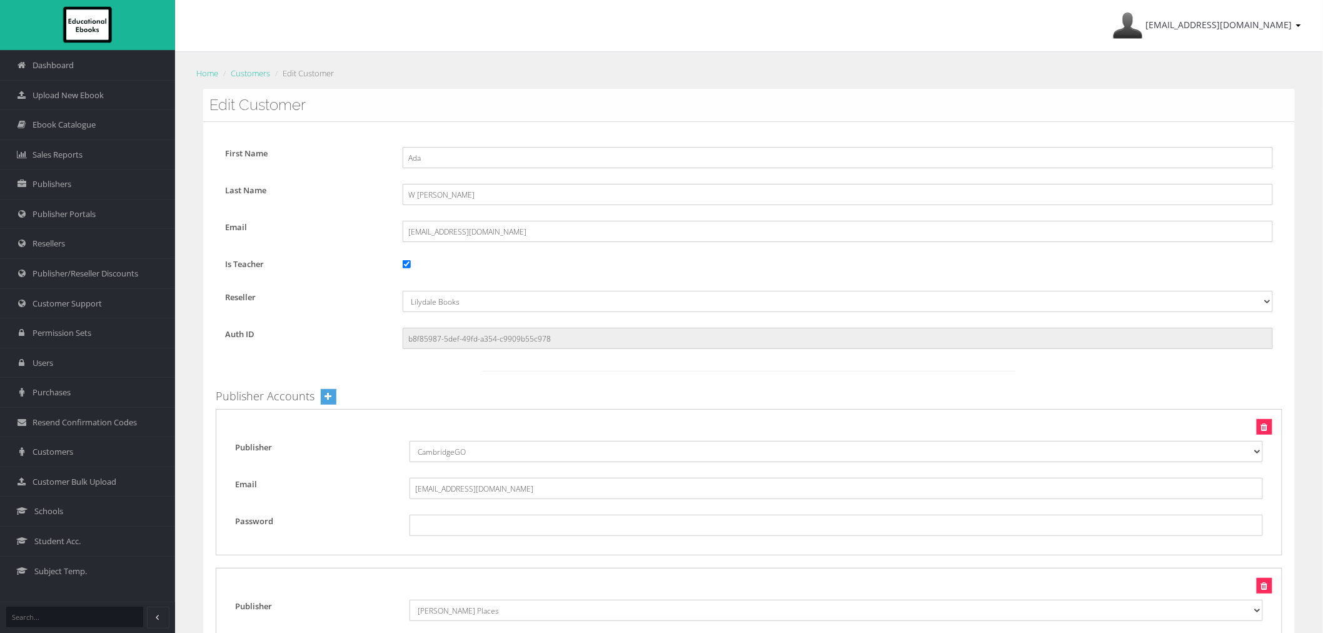
scroll to position [1823, 0]
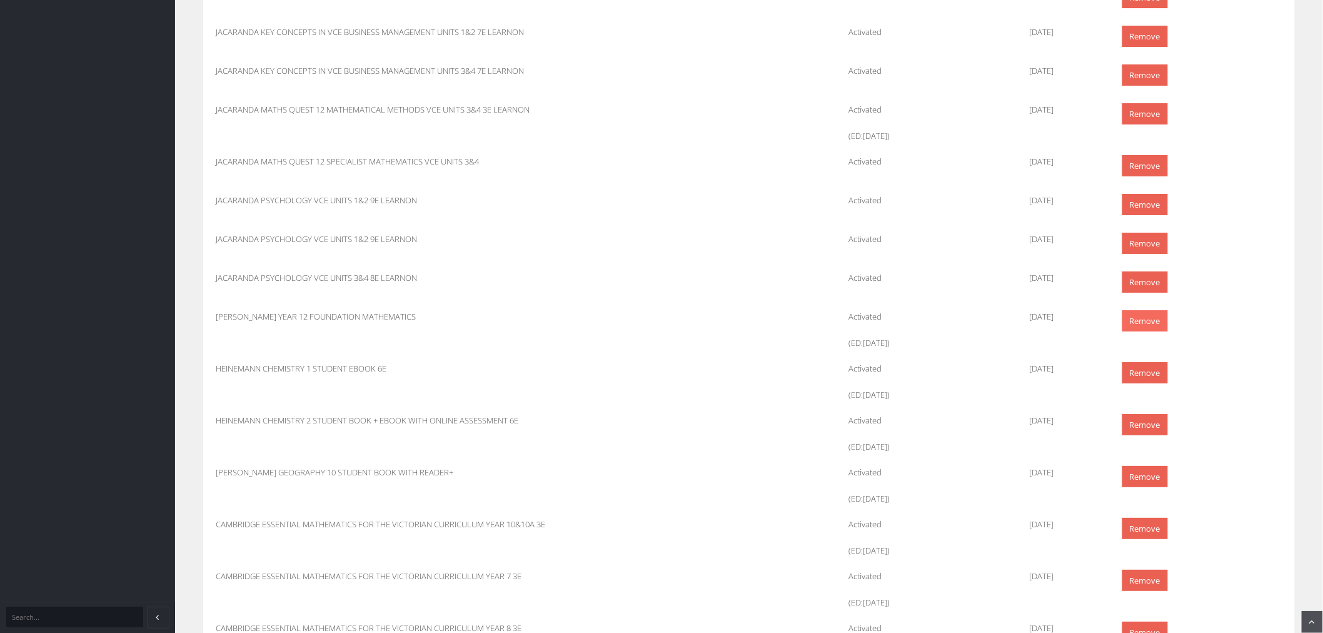
click at [1140, 326] on link "Remove" at bounding box center [1145, 321] width 46 height 22
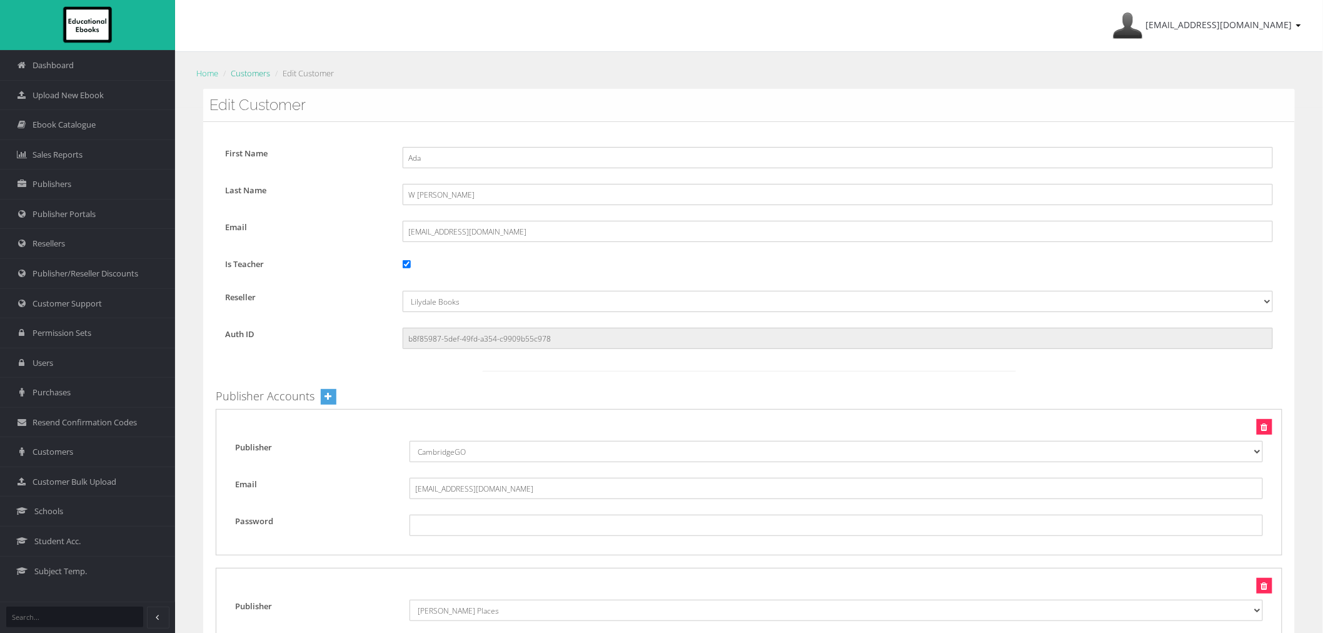
click at [256, 71] on link "Customers" at bounding box center [250, 73] width 39 height 11
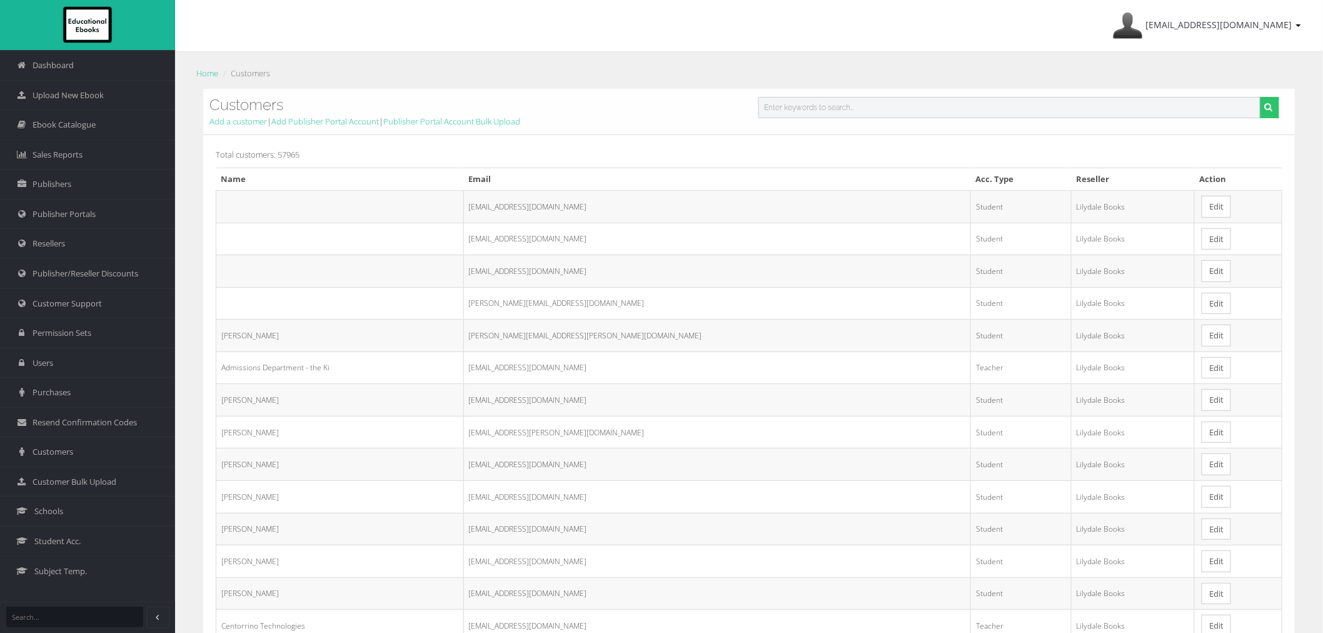
click at [796, 97] on input "text" at bounding box center [1009, 107] width 502 height 21
paste input "Tamsin"
type input "Tamsin"
click at [1260, 97] on button "submit" at bounding box center [1269, 107] width 19 height 21
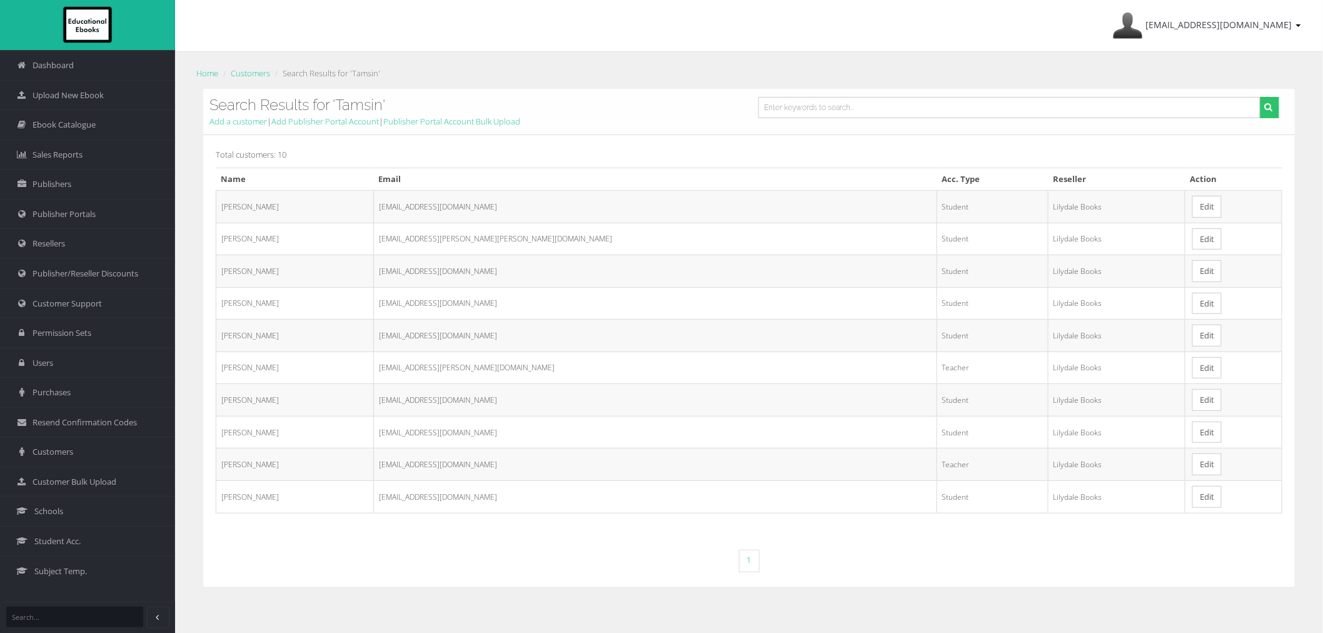
click at [1192, 465] on link "Edit" at bounding box center [1206, 464] width 29 height 22
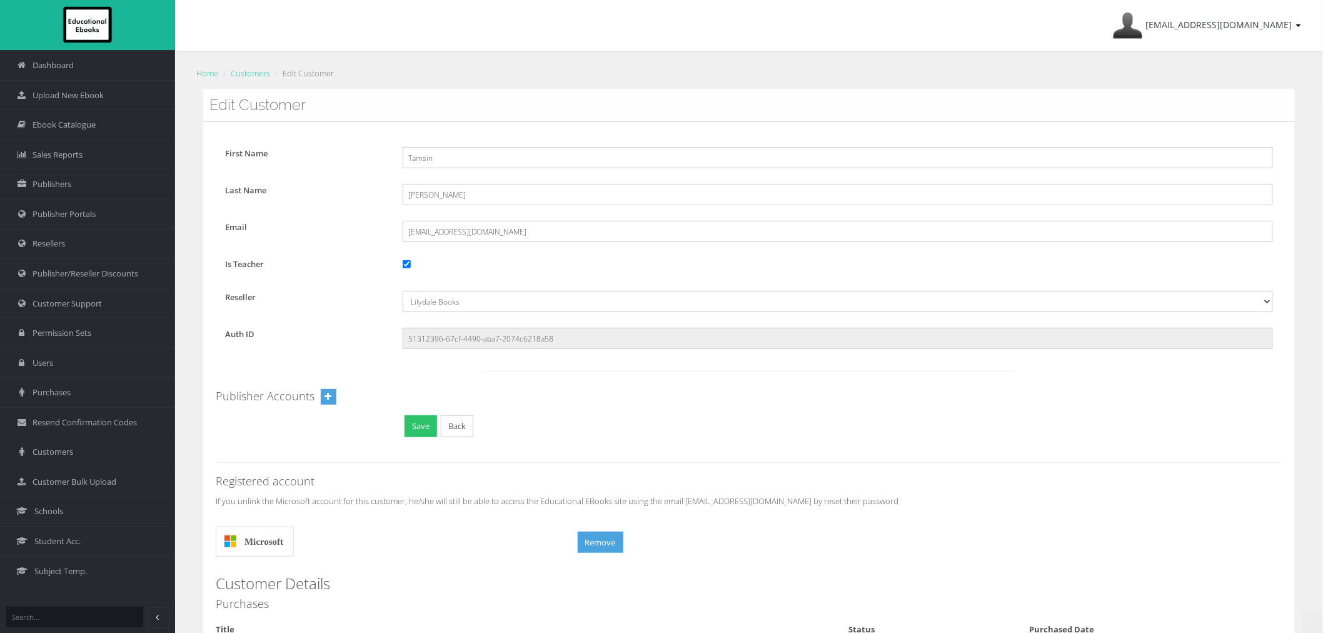
scroll to position [1321, 0]
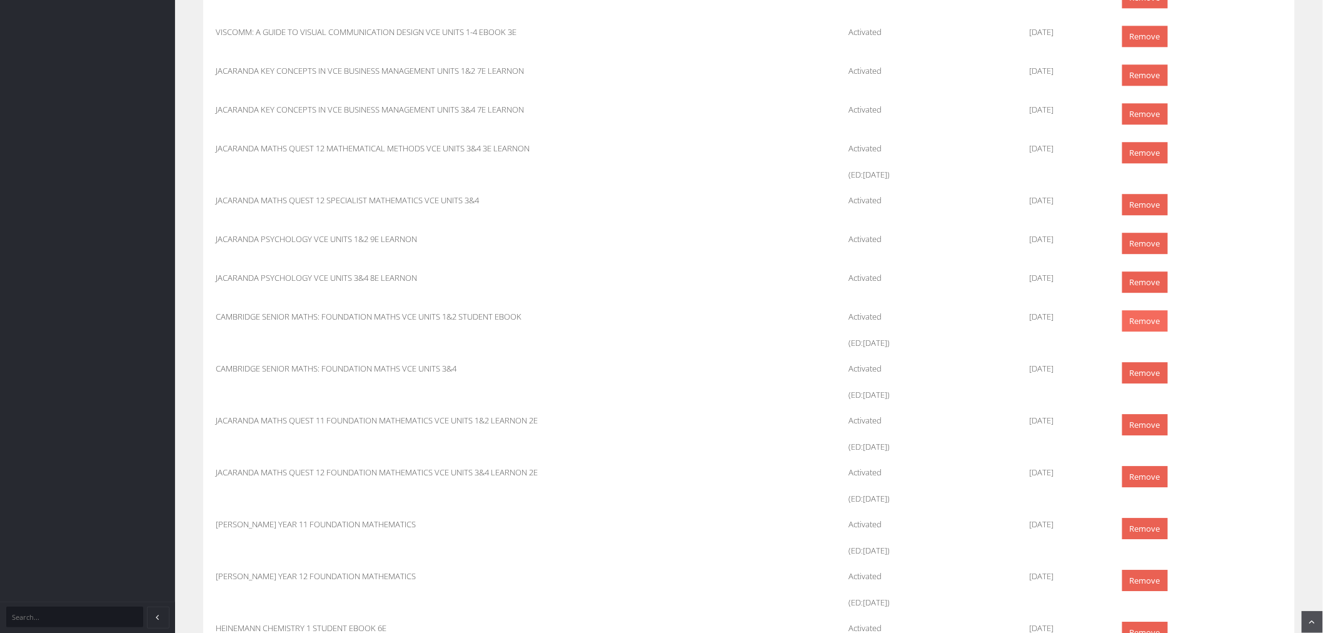
click at [1141, 313] on link "Remove" at bounding box center [1145, 321] width 46 height 22
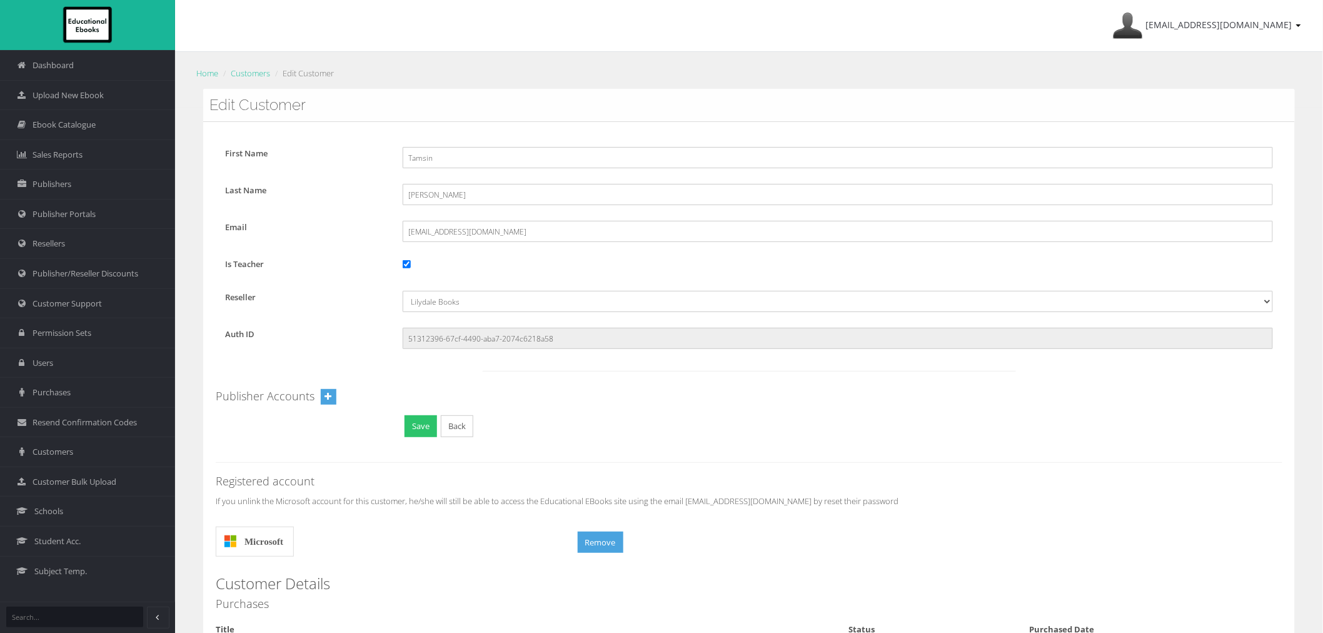
scroll to position [1321, 0]
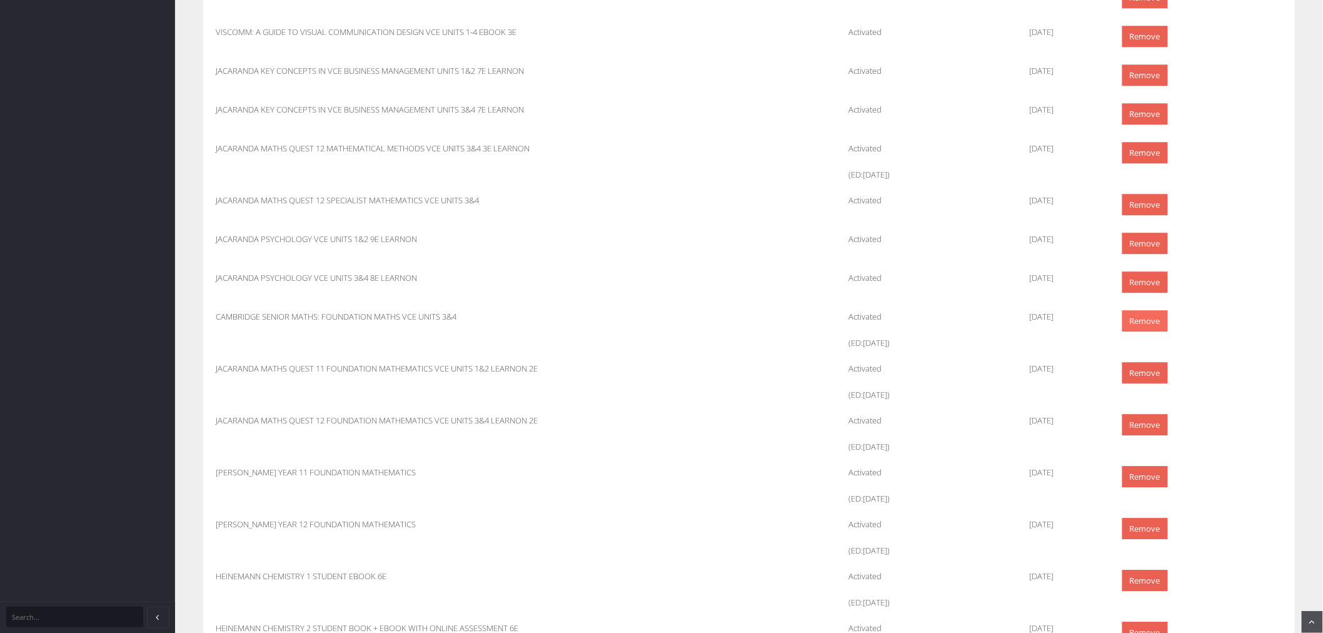
click at [1136, 324] on link "Remove" at bounding box center [1145, 321] width 46 height 22
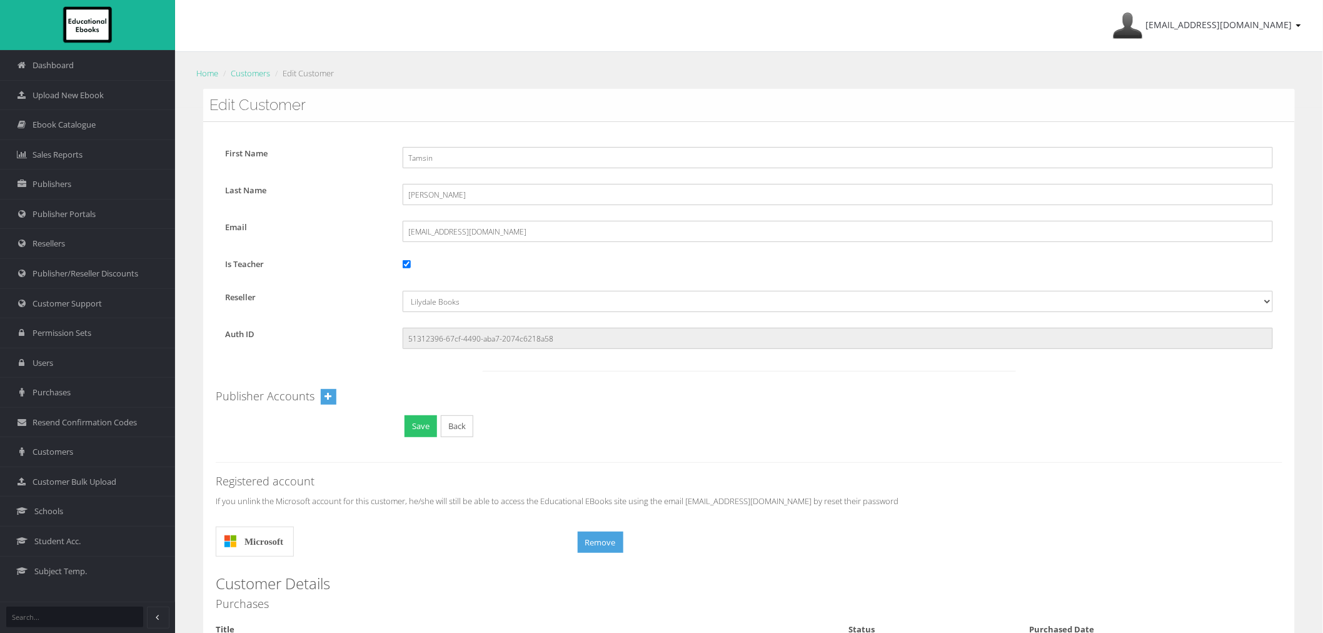
scroll to position [1321, 0]
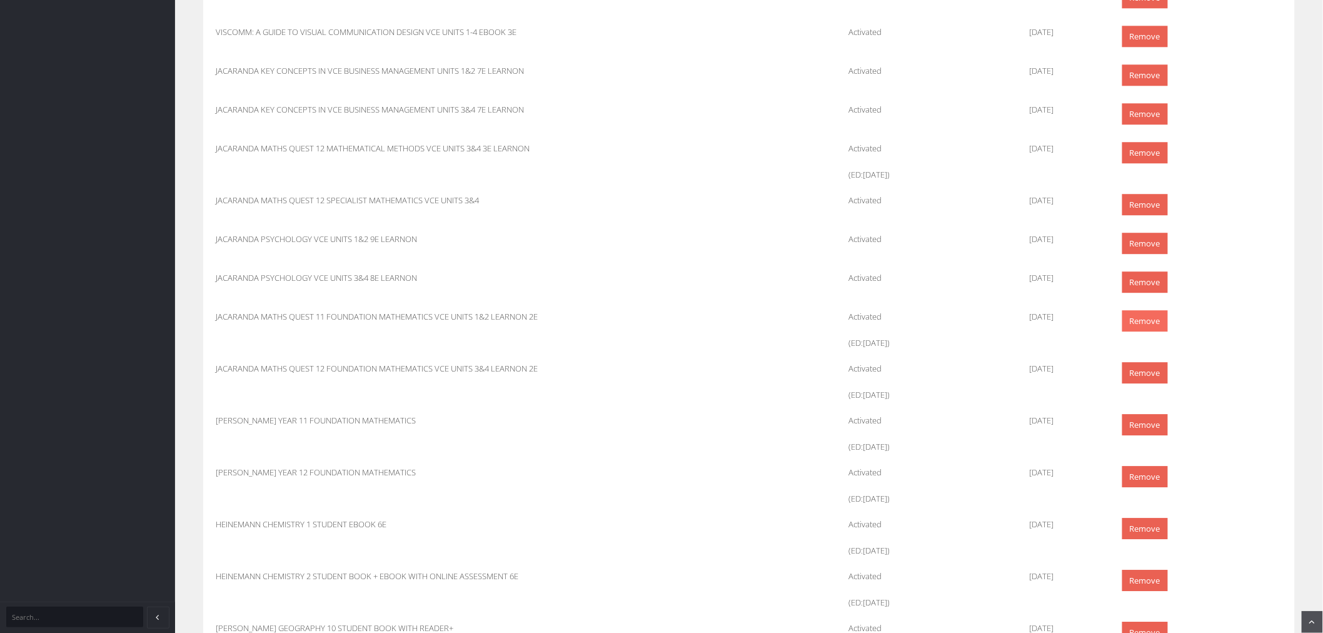
click at [1147, 321] on link "Remove" at bounding box center [1145, 321] width 46 height 22
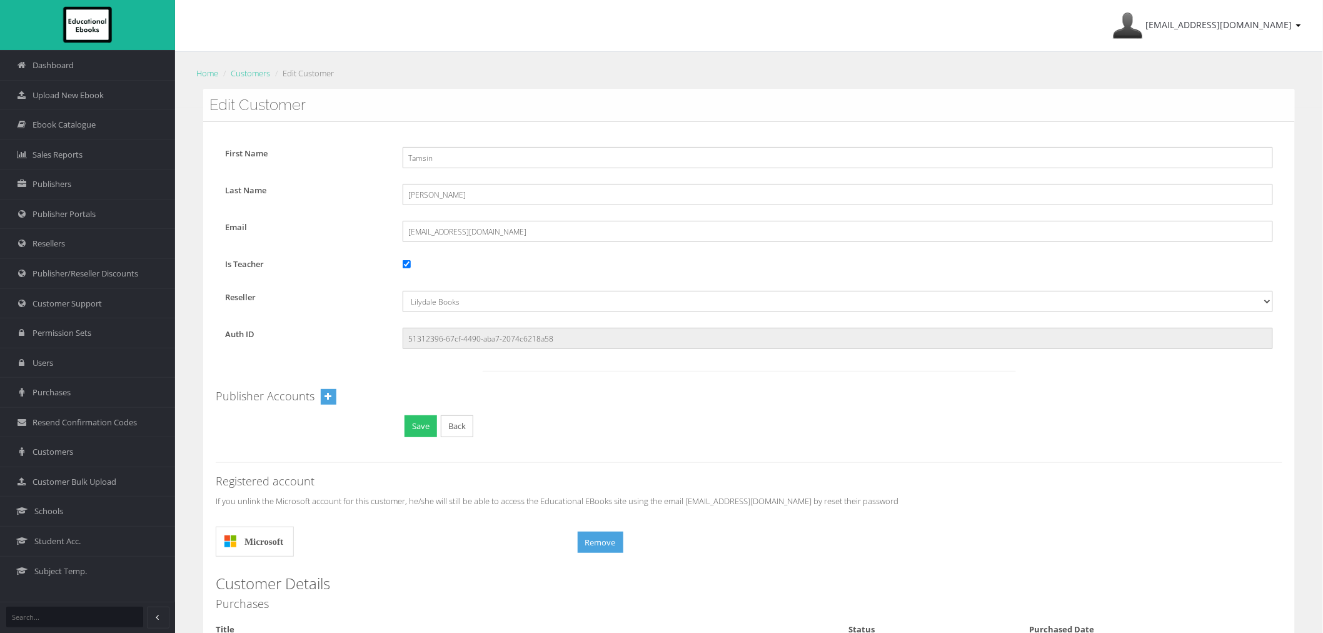
scroll to position [1321, 0]
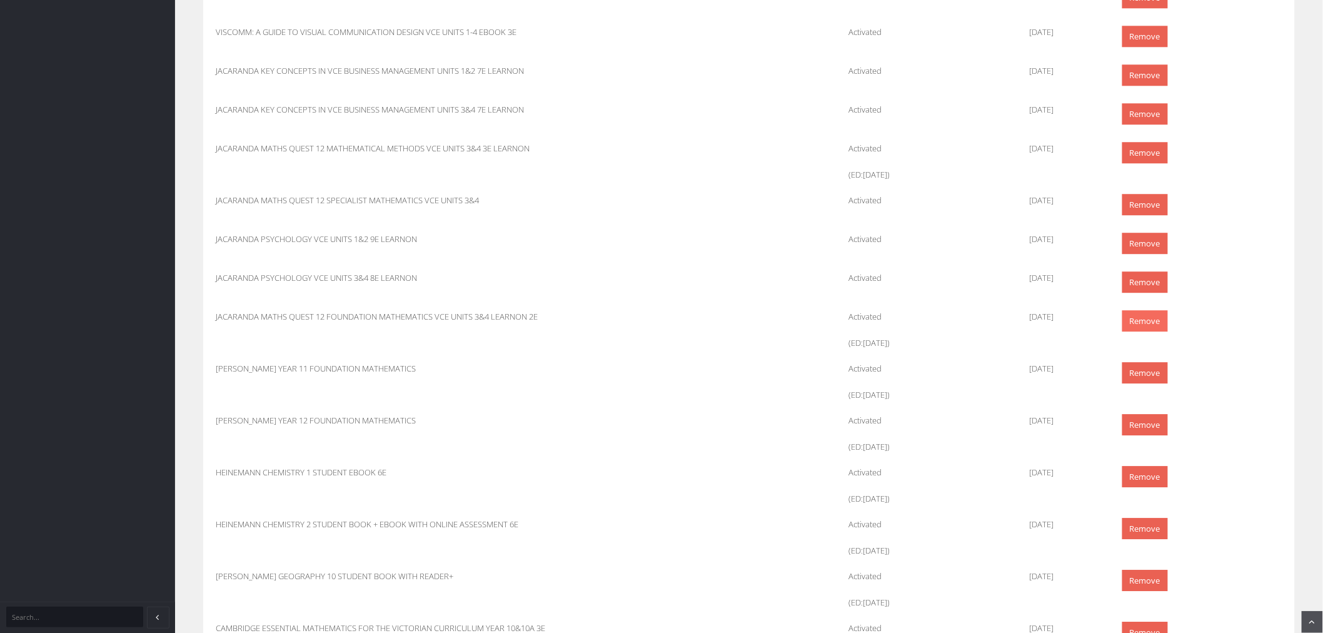
click at [1141, 317] on link "Remove" at bounding box center [1145, 321] width 46 height 22
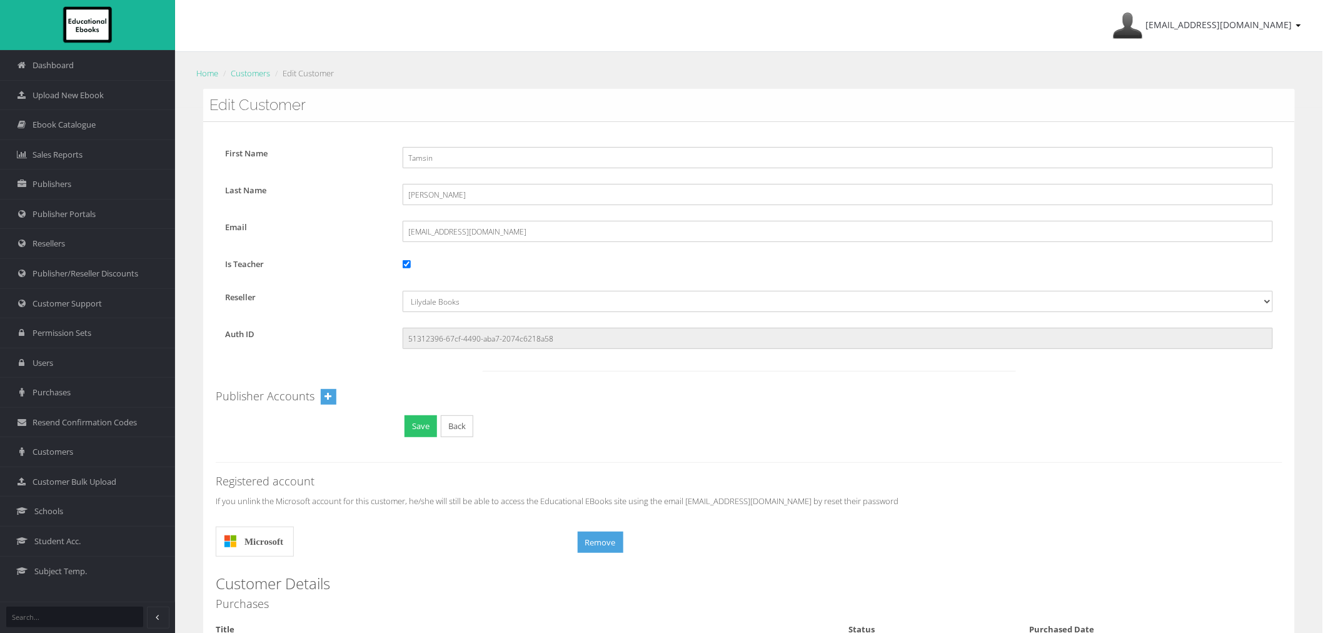
scroll to position [1321, 0]
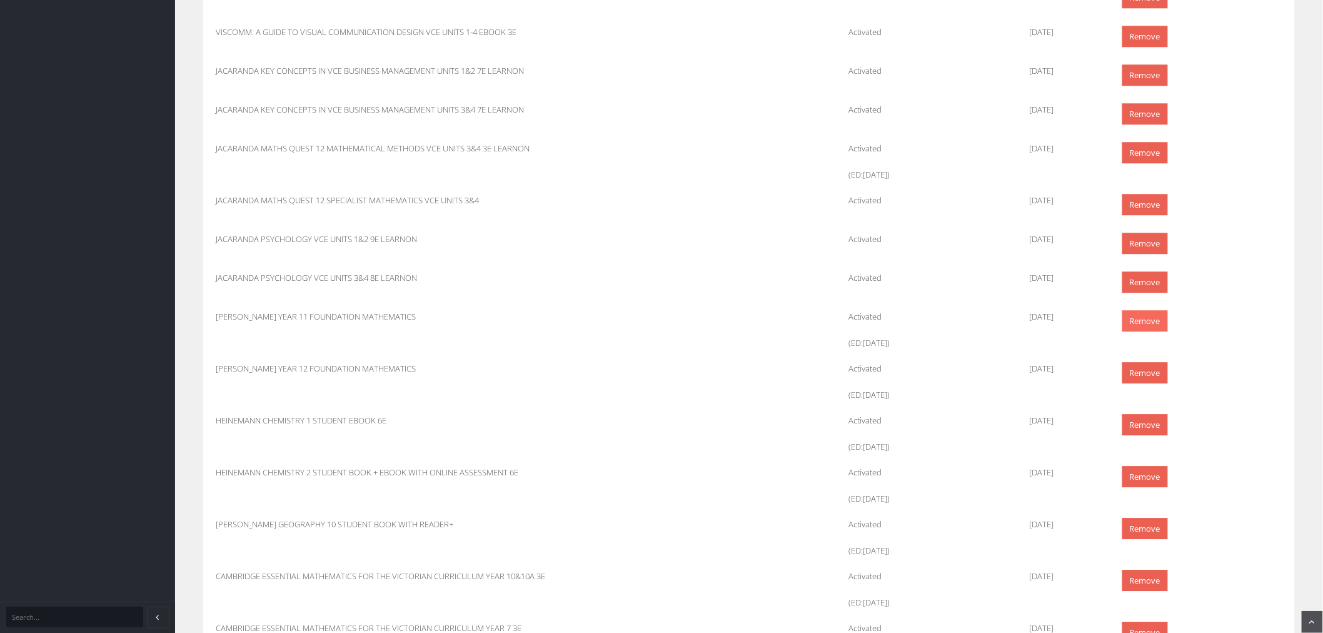
click at [1143, 320] on link "Remove" at bounding box center [1145, 321] width 46 height 22
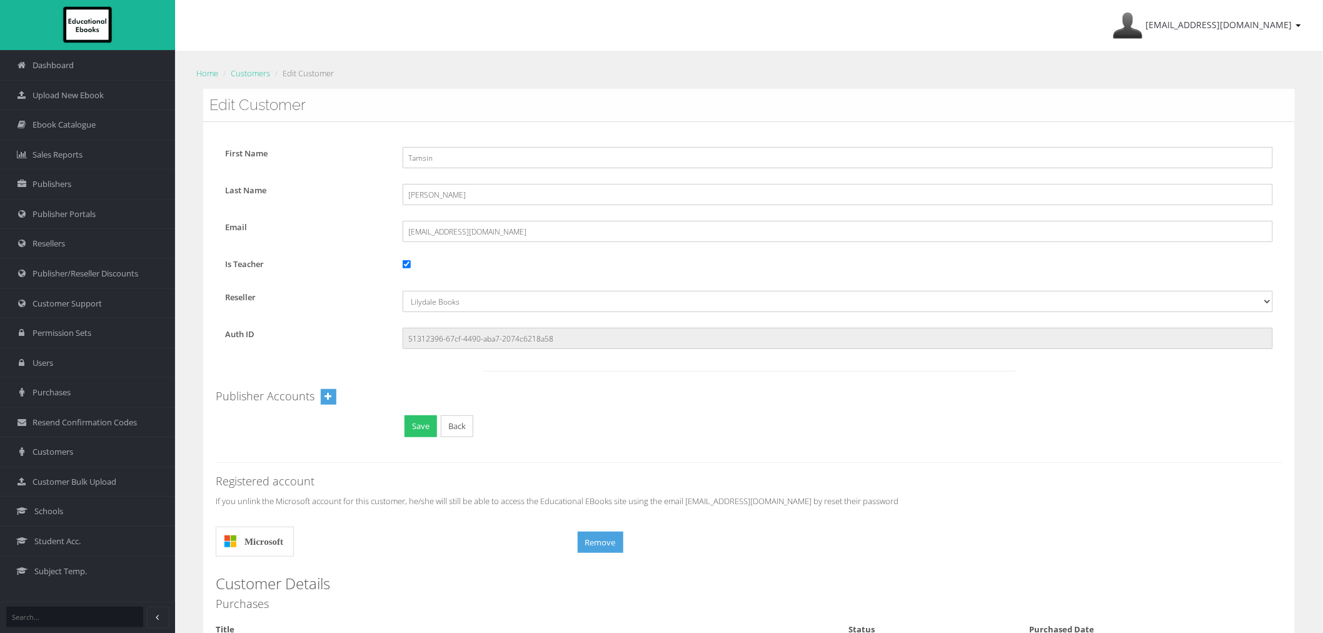
scroll to position [1321, 0]
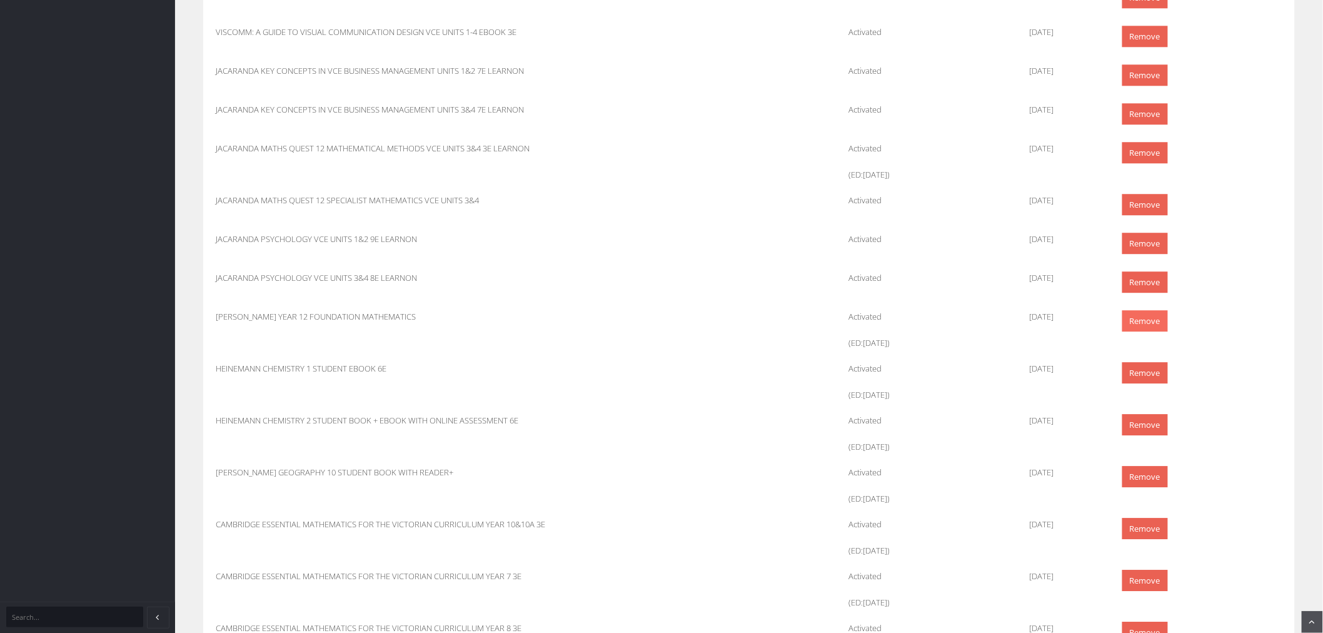
click at [1140, 326] on link "Remove" at bounding box center [1145, 321] width 46 height 22
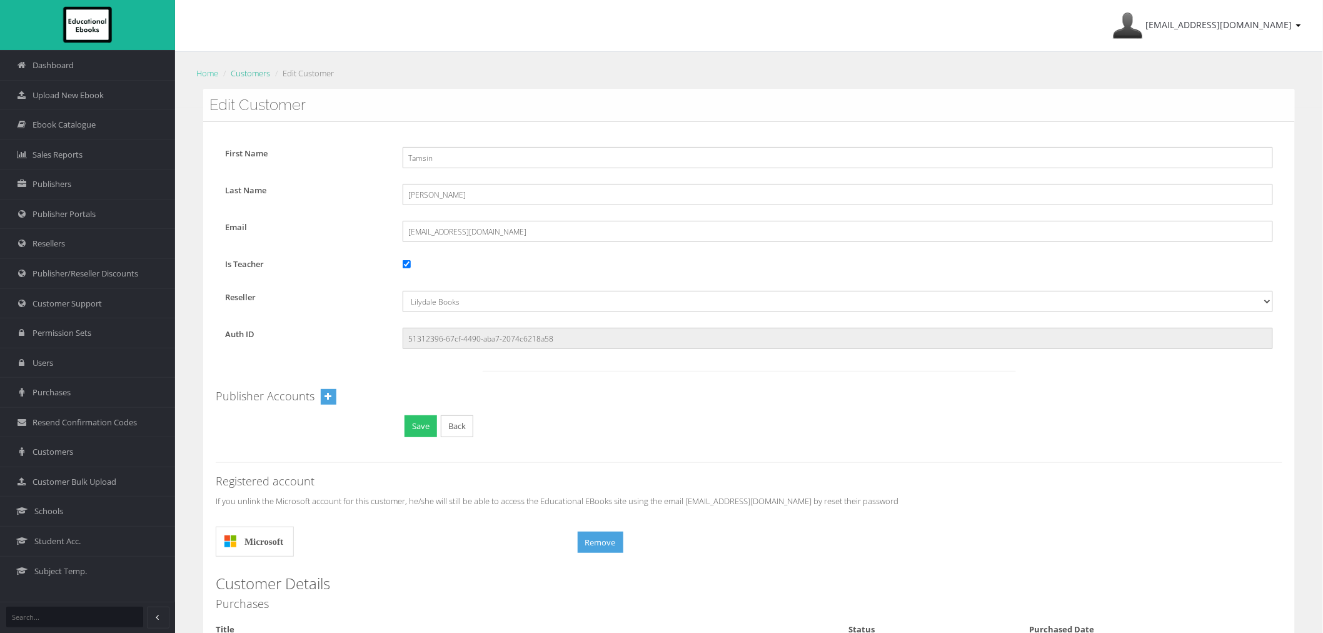
click at [264, 73] on link "Customers" at bounding box center [250, 73] width 39 height 11
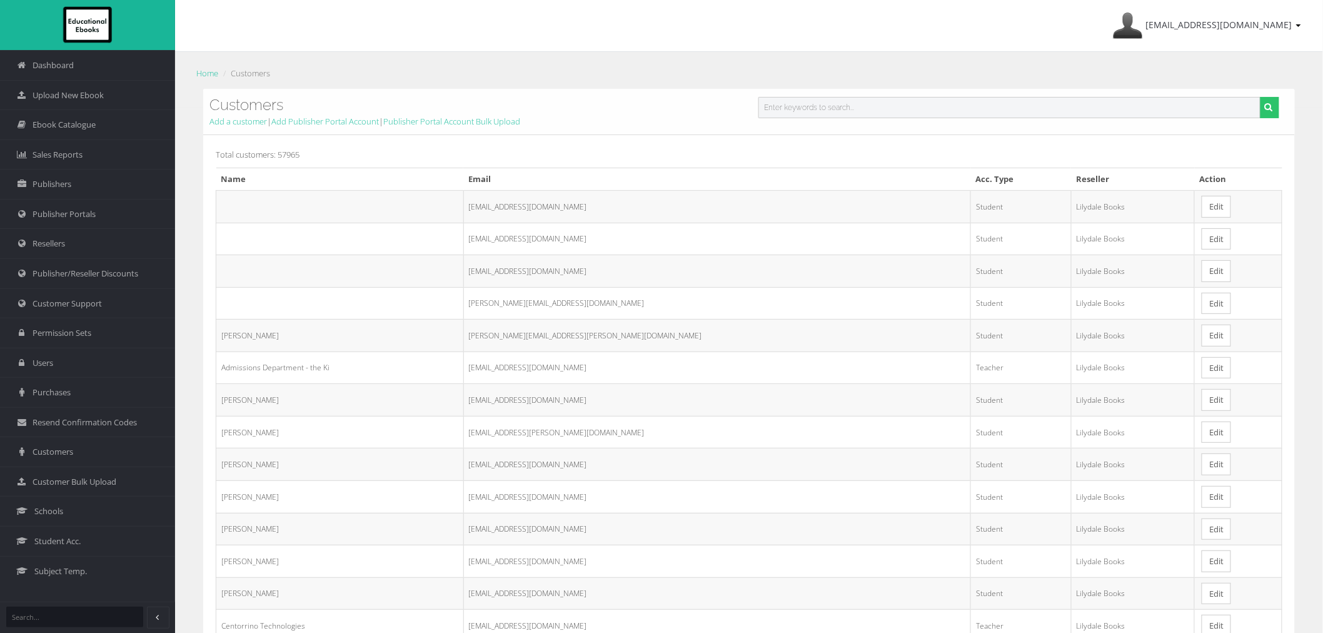
click at [840, 111] on input "text" at bounding box center [1009, 107] width 502 height 21
paste input "[PERSON_NAME]"
type input "[PERSON_NAME]"
click at [1260, 97] on button "submit" at bounding box center [1269, 107] width 19 height 21
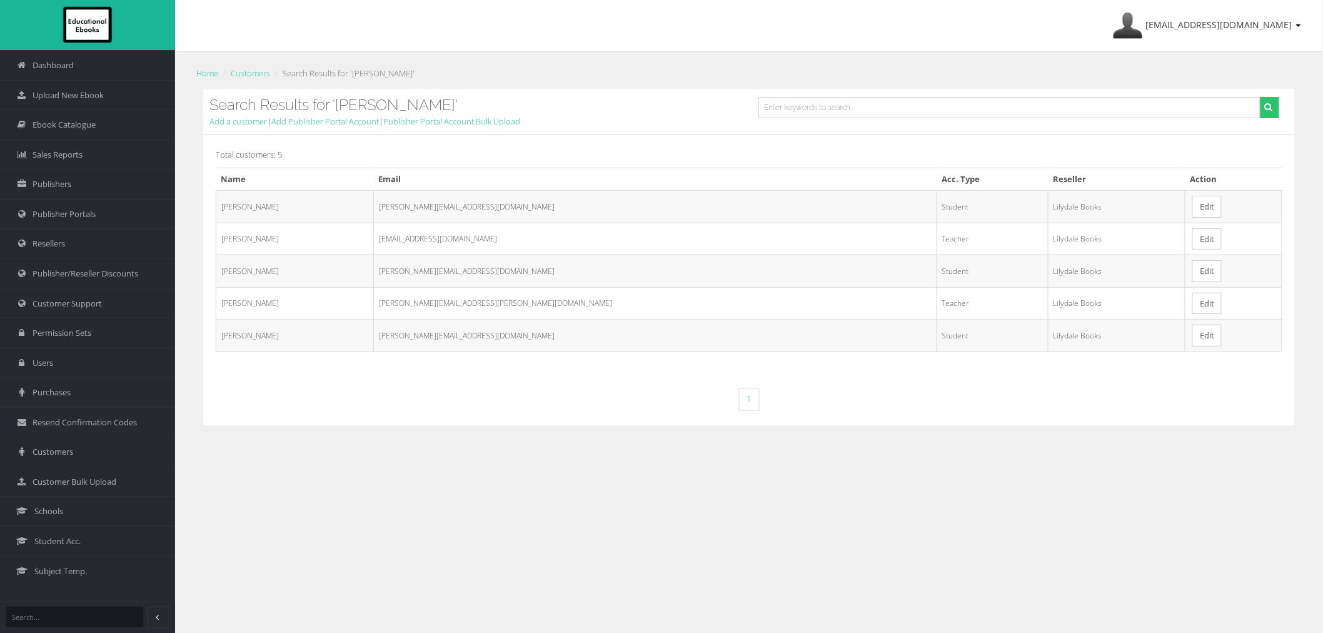
click at [1192, 238] on link "Edit" at bounding box center [1206, 239] width 29 height 22
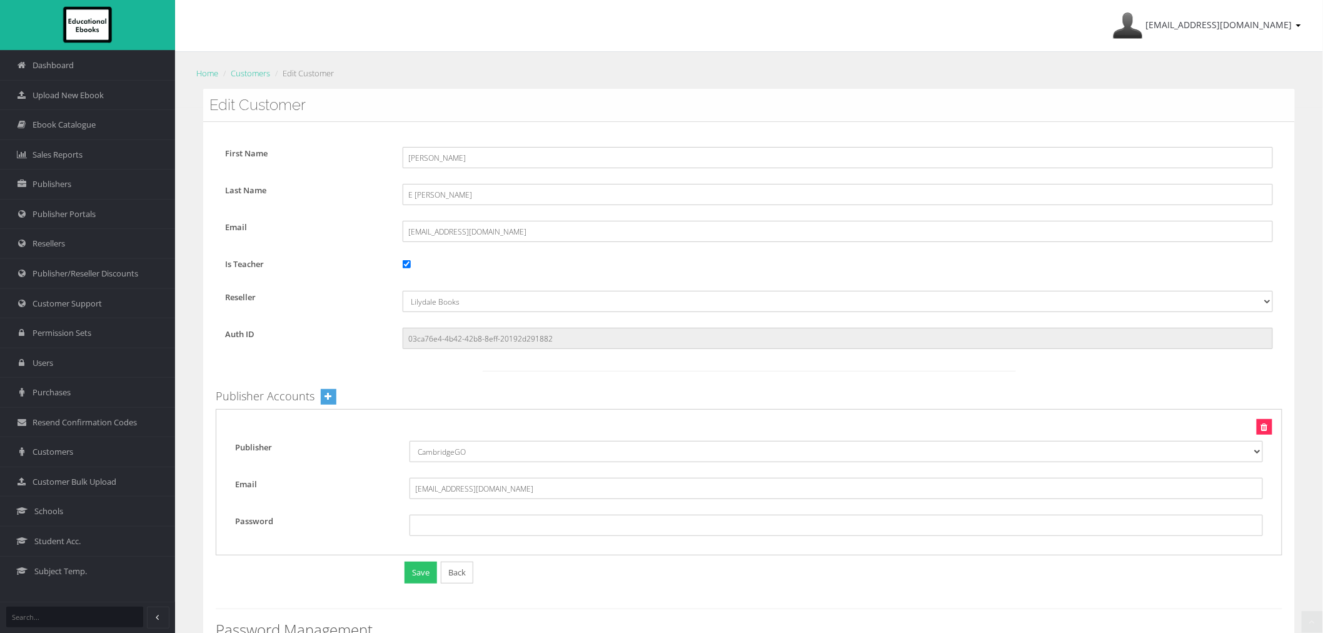
scroll to position [1583, 0]
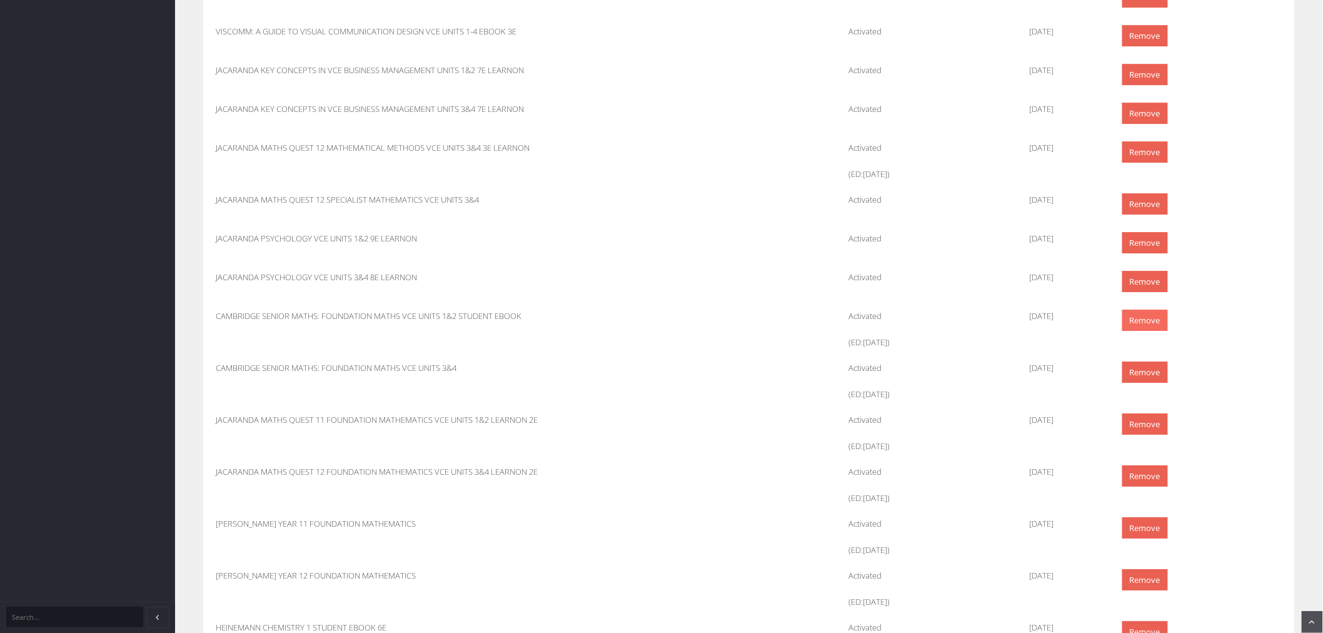
click at [1161, 322] on link "Remove" at bounding box center [1145, 320] width 46 height 22
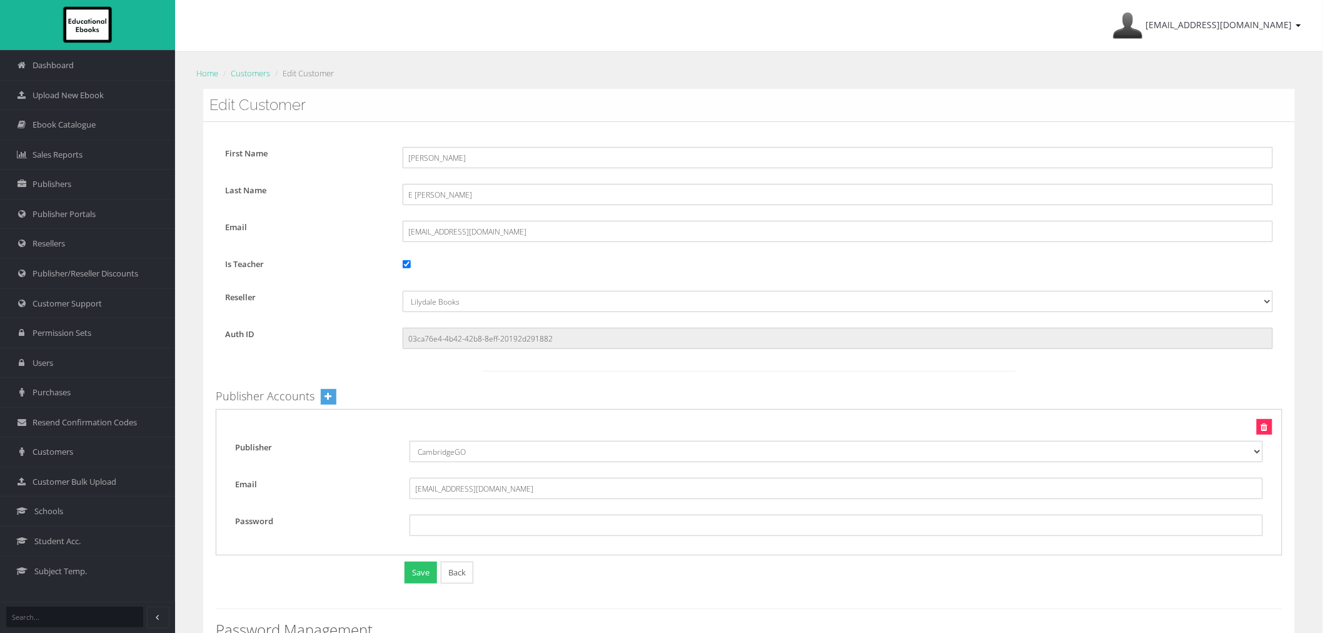
scroll to position [1583, 0]
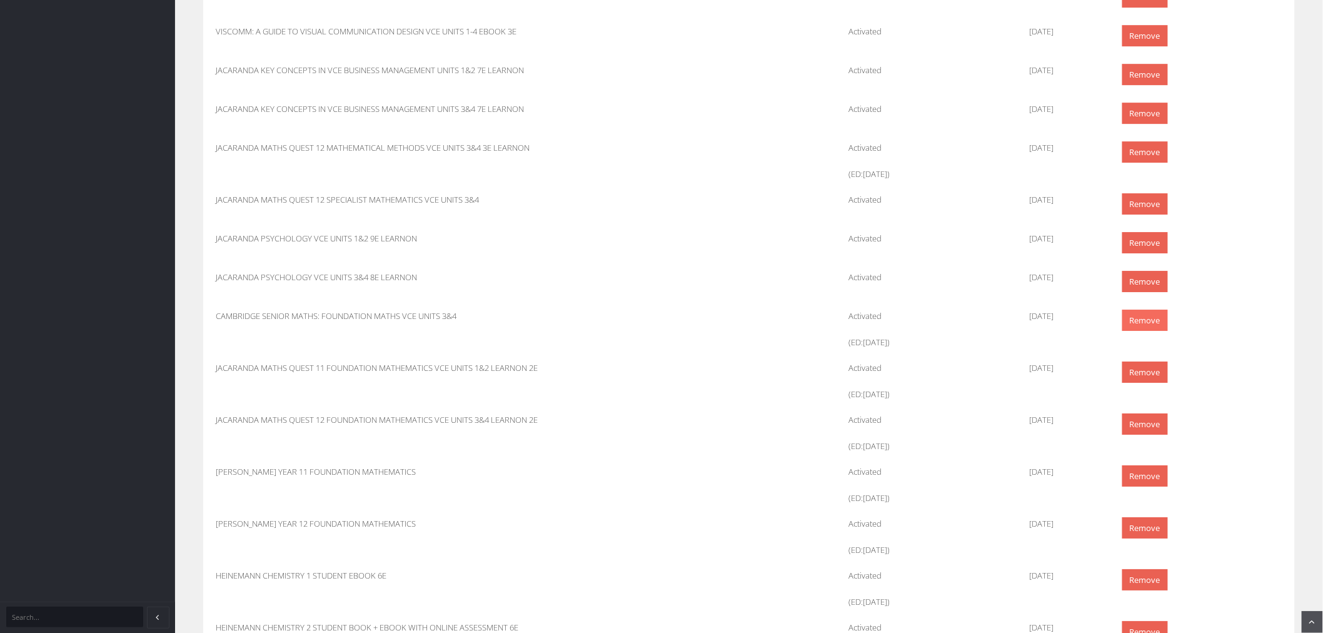
click at [1136, 321] on link "Remove" at bounding box center [1145, 320] width 46 height 22
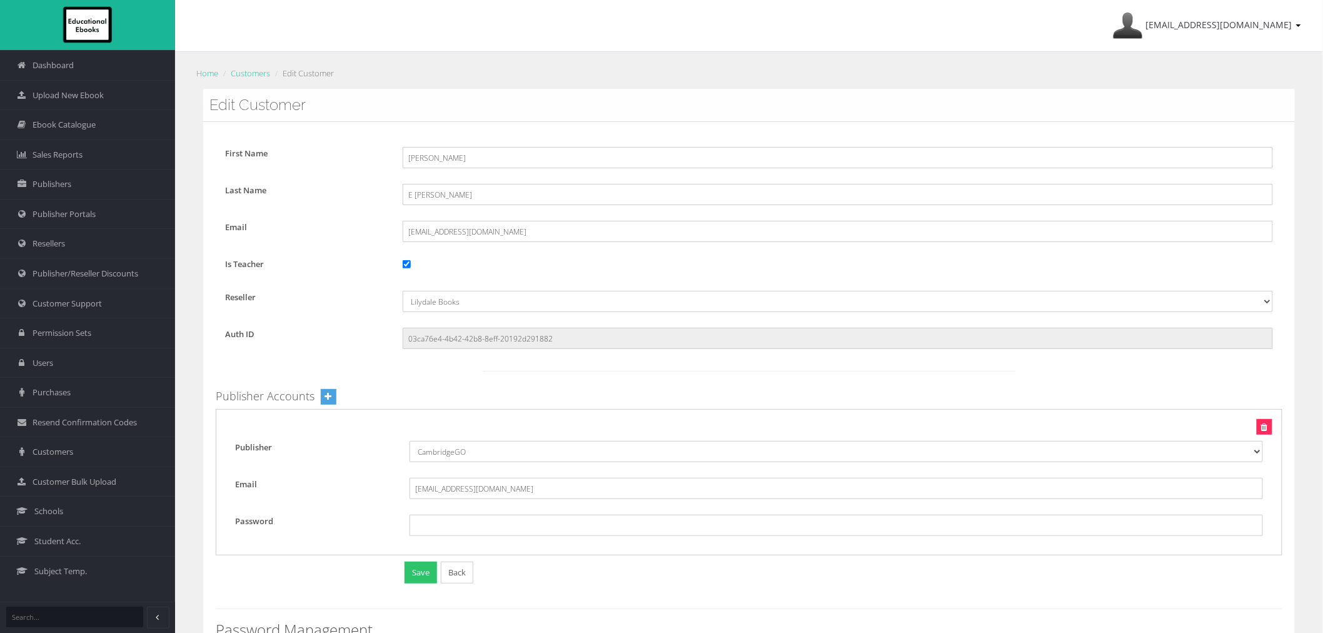
scroll to position [1583, 0]
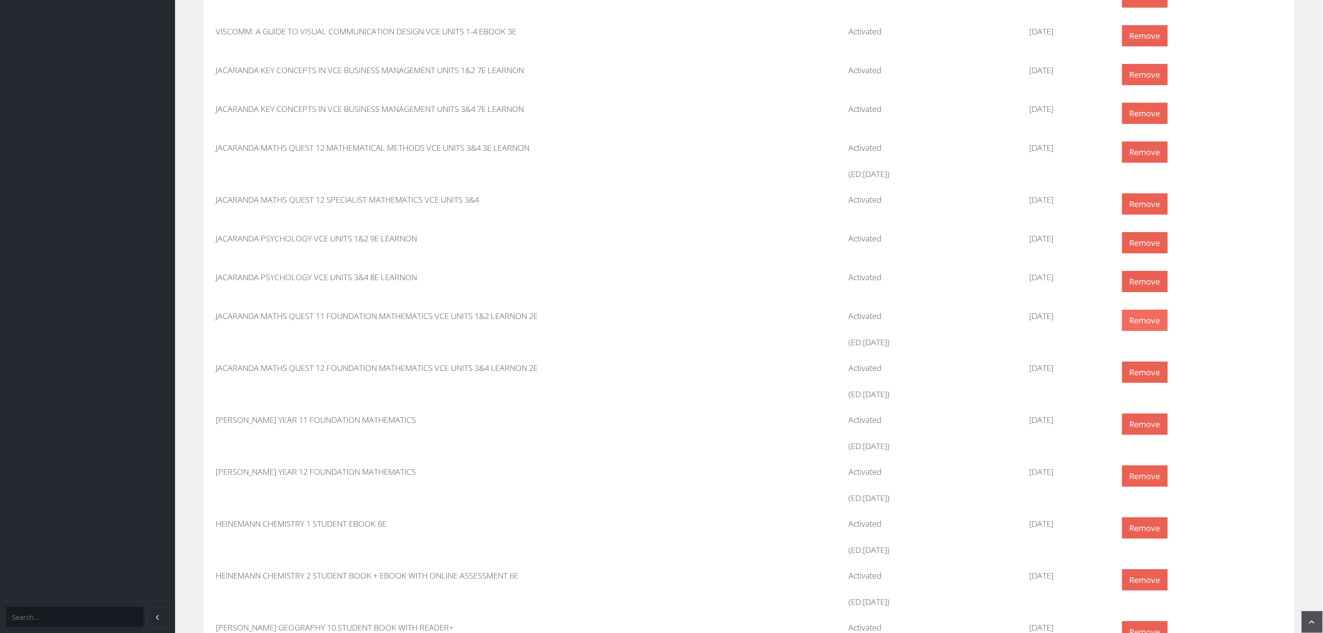
click at [1140, 321] on link "Remove" at bounding box center [1145, 320] width 46 height 22
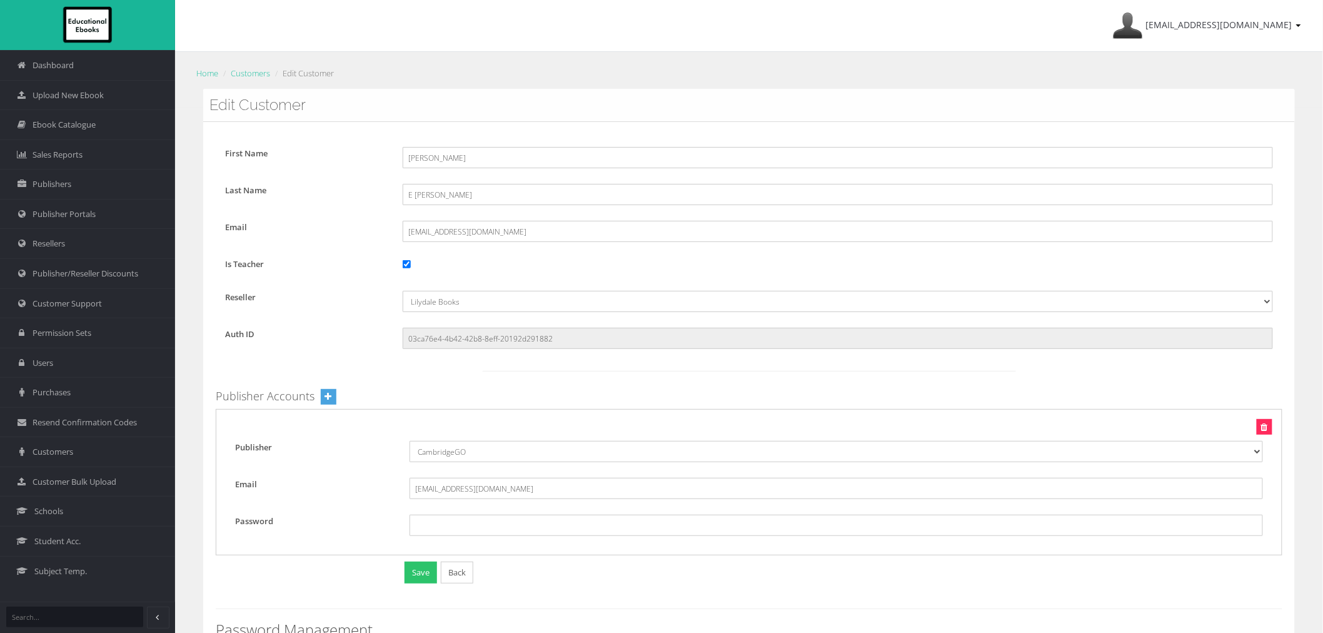
scroll to position [1583, 0]
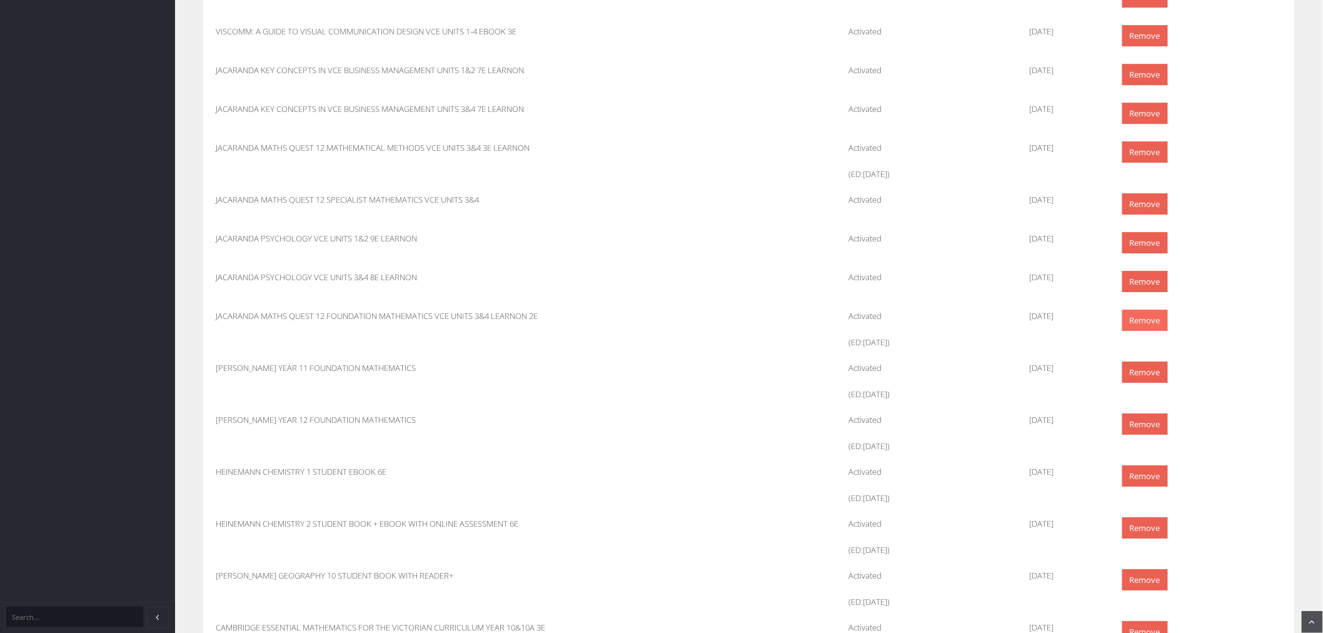
click at [1140, 326] on link "Remove" at bounding box center [1145, 320] width 46 height 22
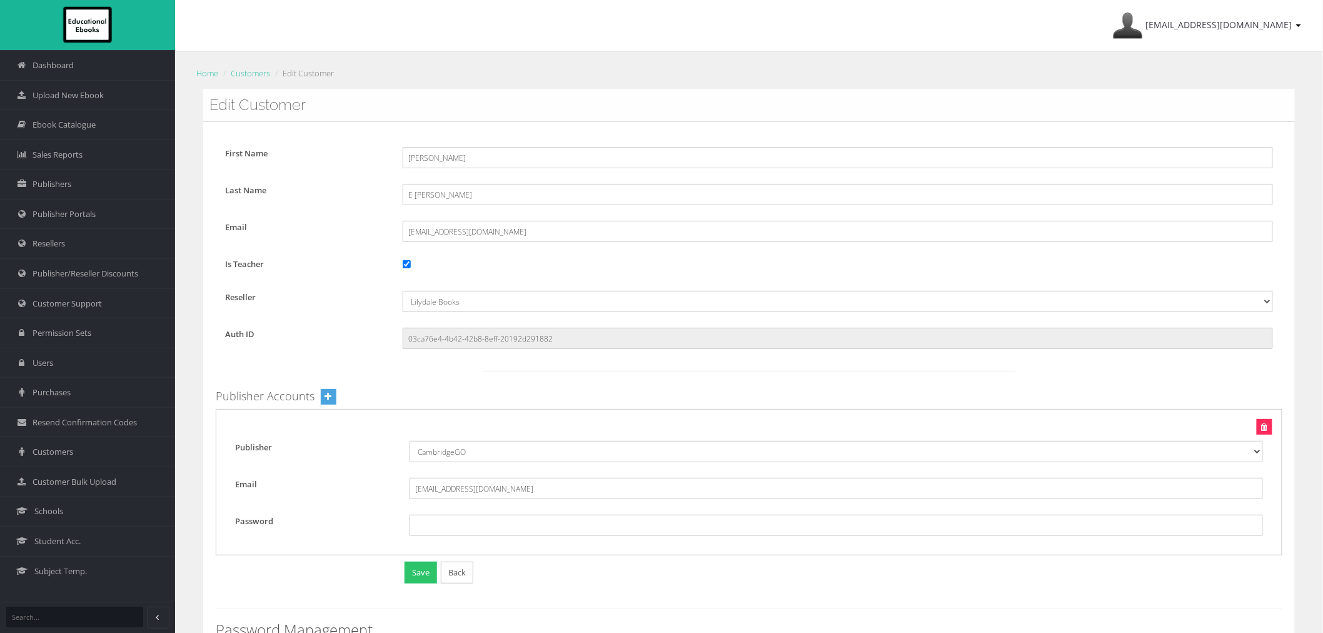
scroll to position [1583, 0]
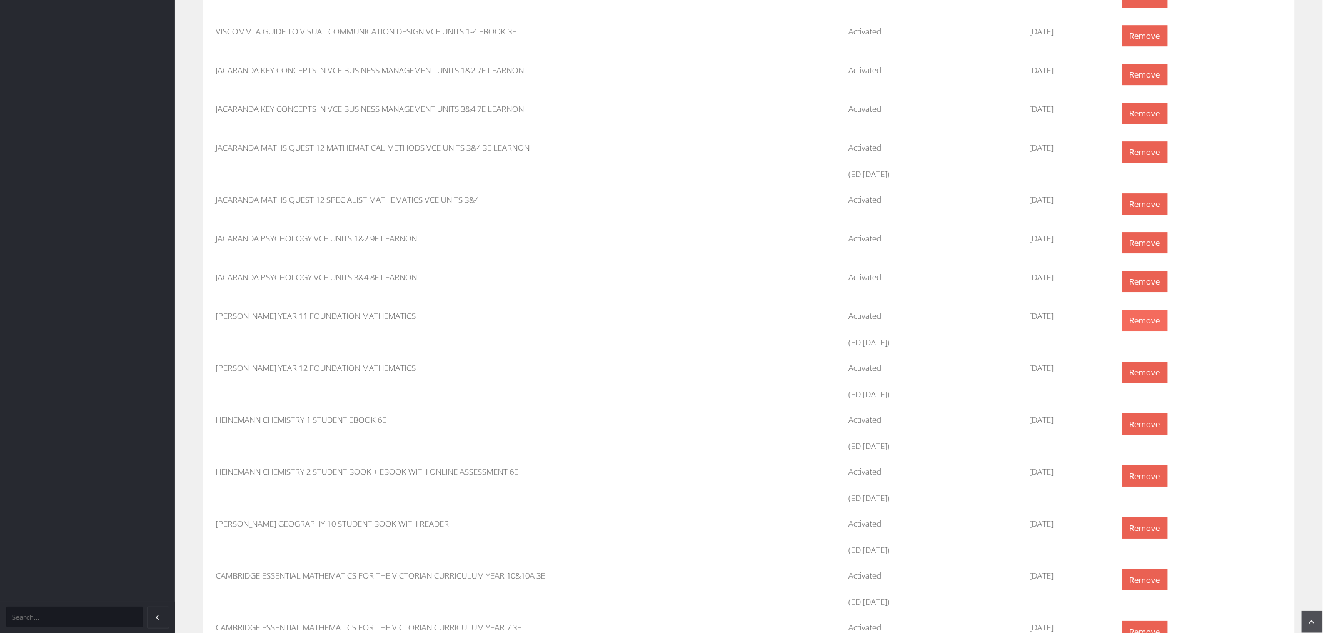
click at [1141, 324] on link "Remove" at bounding box center [1145, 320] width 46 height 22
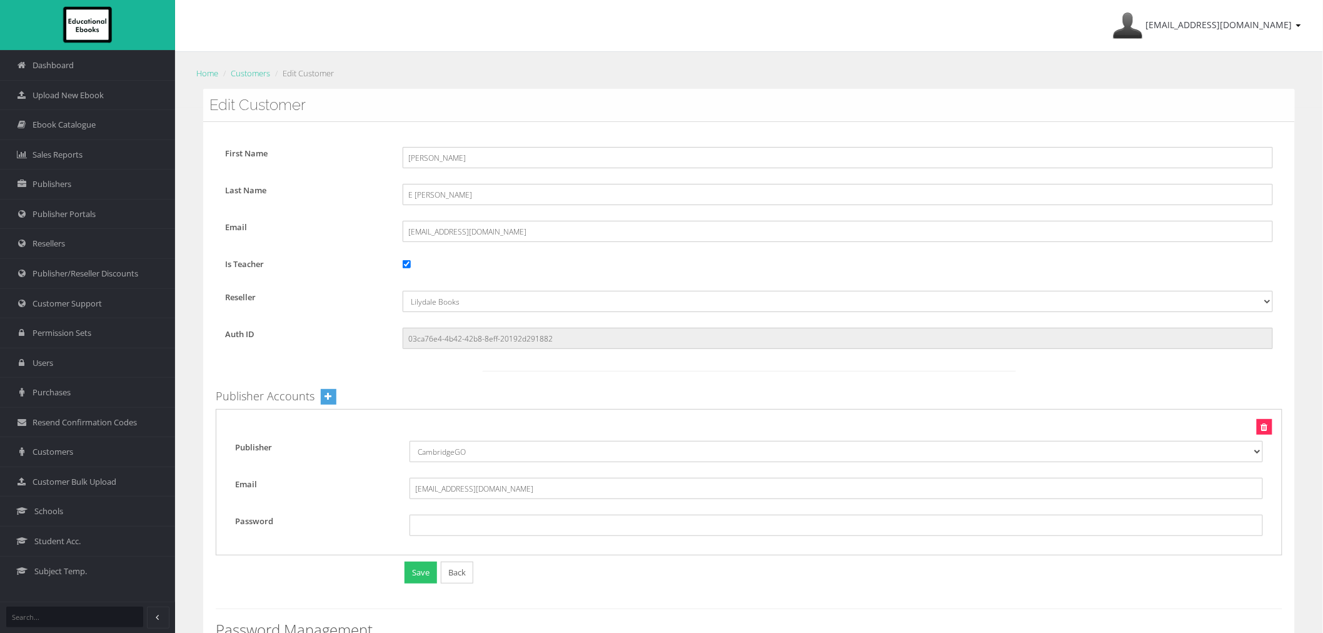
scroll to position [1583, 0]
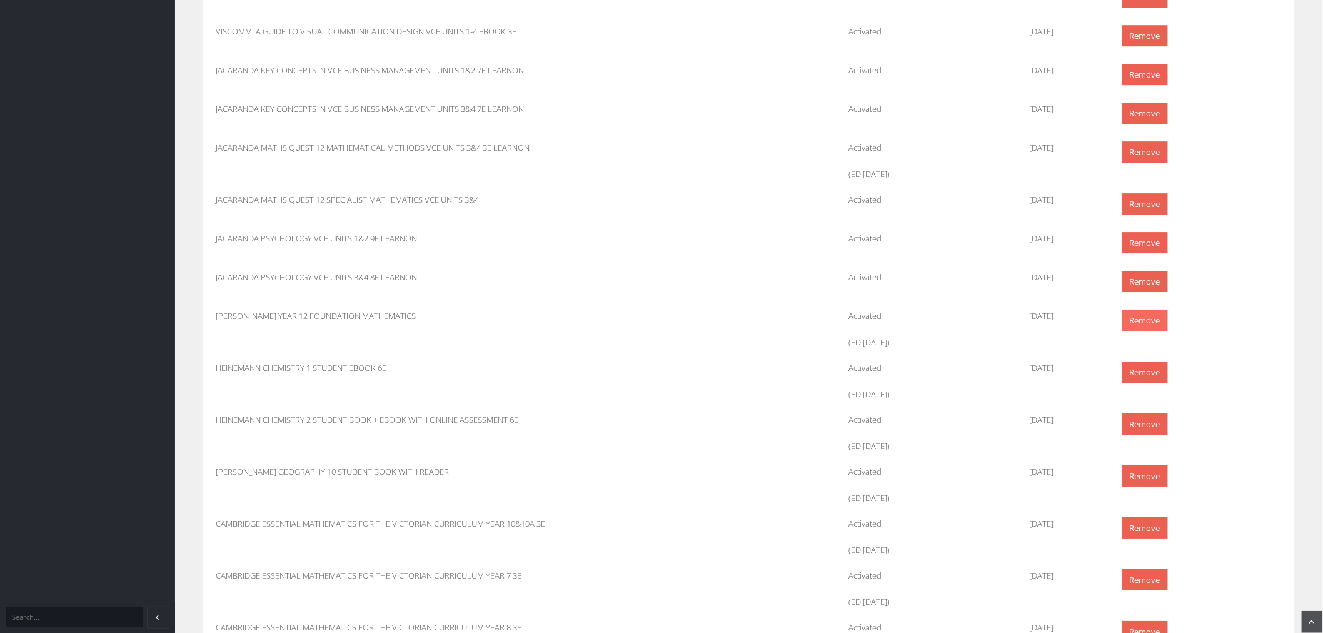
click at [1144, 315] on link "Remove" at bounding box center [1145, 320] width 46 height 22
